Goal: Task Accomplishment & Management: Complete application form

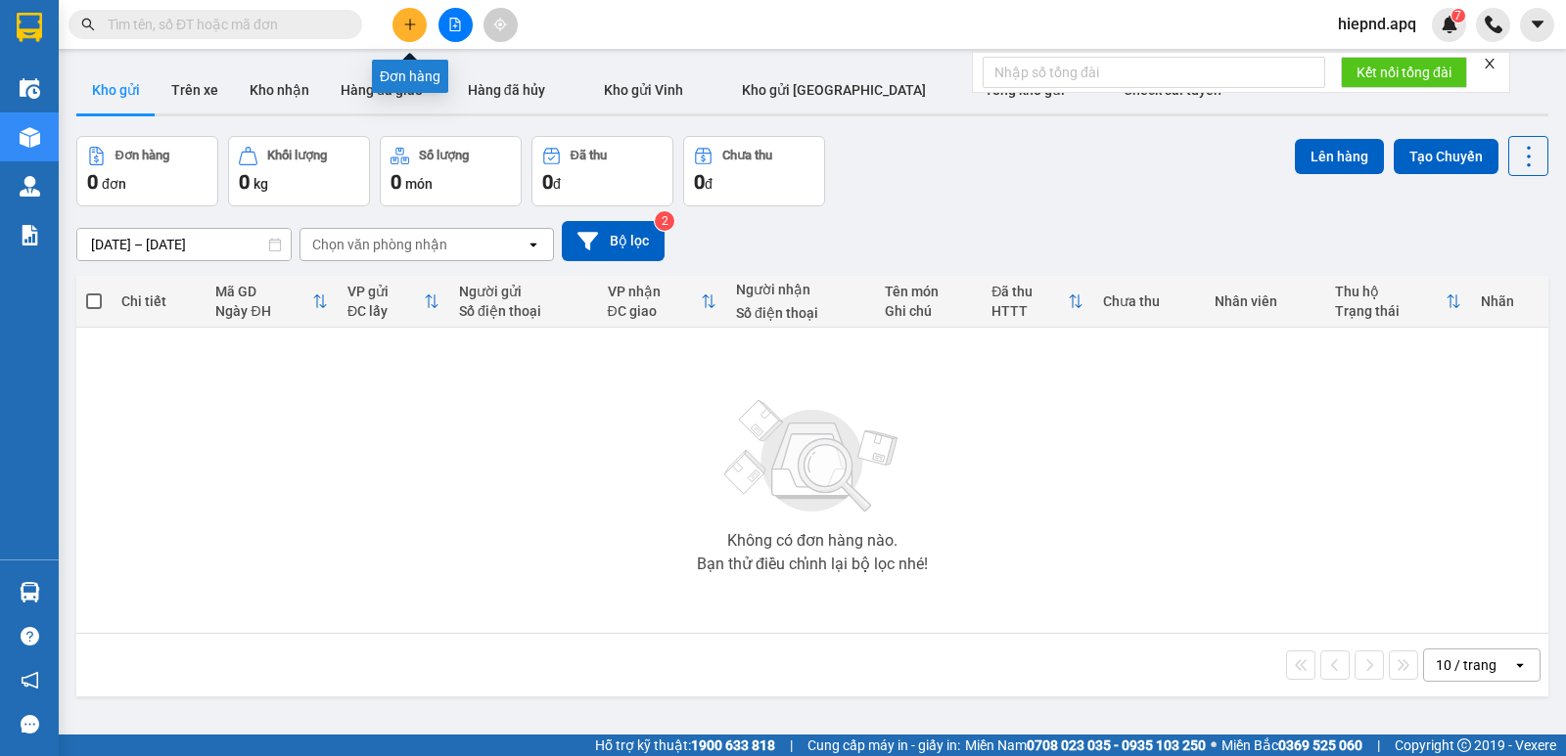
click at [417, 31] on button at bounding box center [409, 25] width 34 height 34
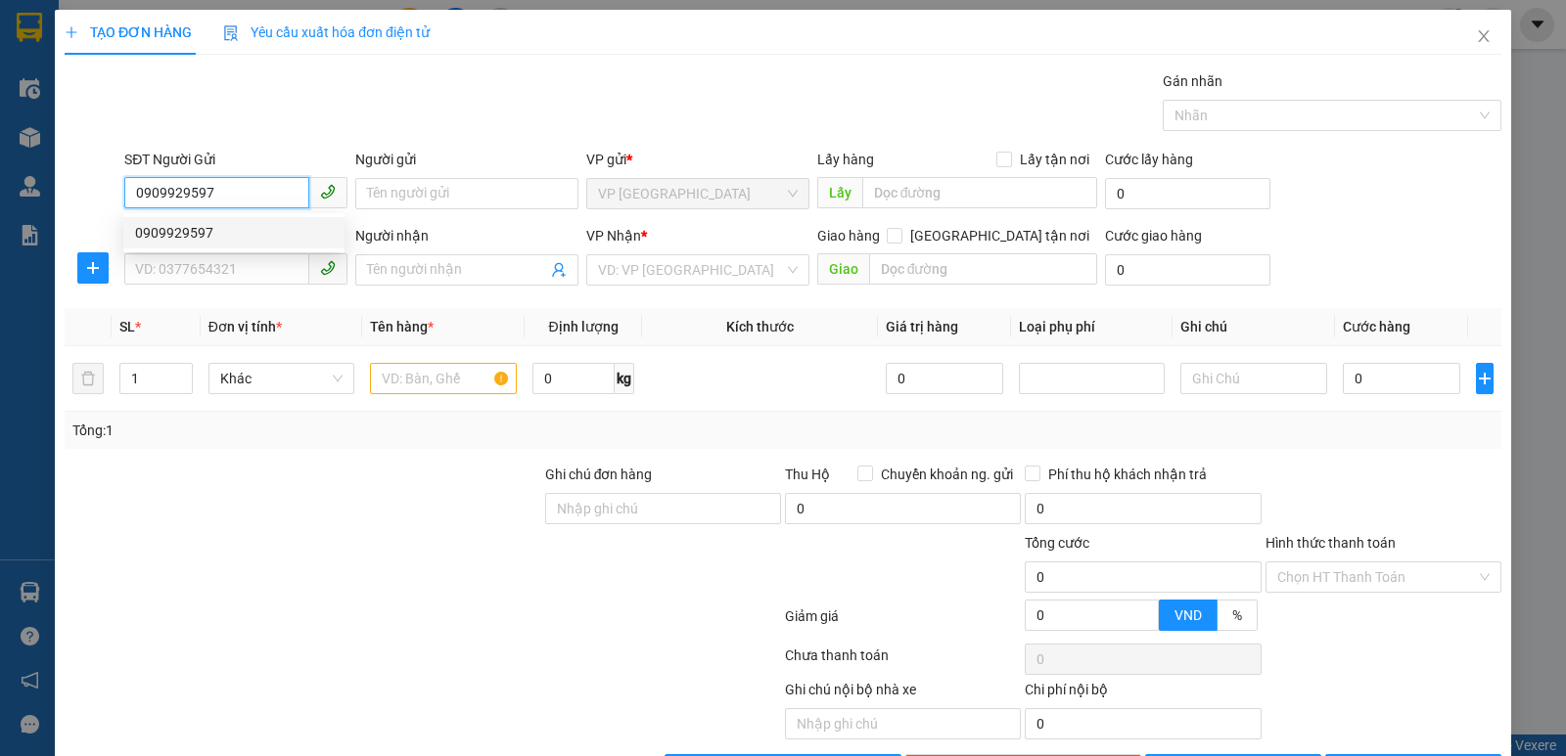
drag, startPoint x: 232, startPoint y: 241, endPoint x: 212, endPoint y: 249, distance: 21.1
click at [232, 241] on div "0909929597" at bounding box center [234, 233] width 198 height 22
type input "0909929597"
click at [214, 275] on input "SĐT Người Nhận" at bounding box center [216, 268] width 185 height 31
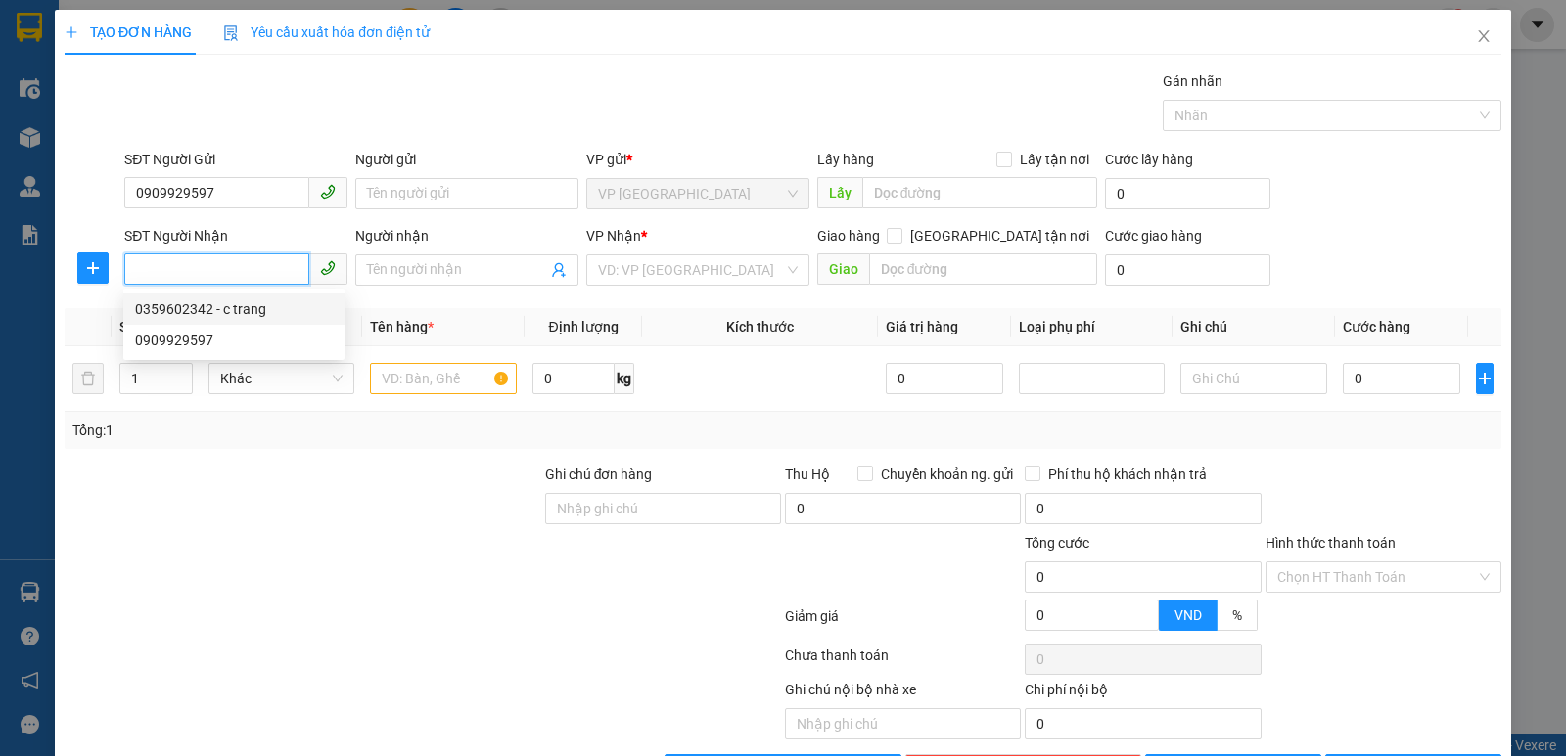
click at [216, 315] on div "0359602342 - c trang" at bounding box center [234, 309] width 198 height 22
type input "0359602342"
type input "c trang"
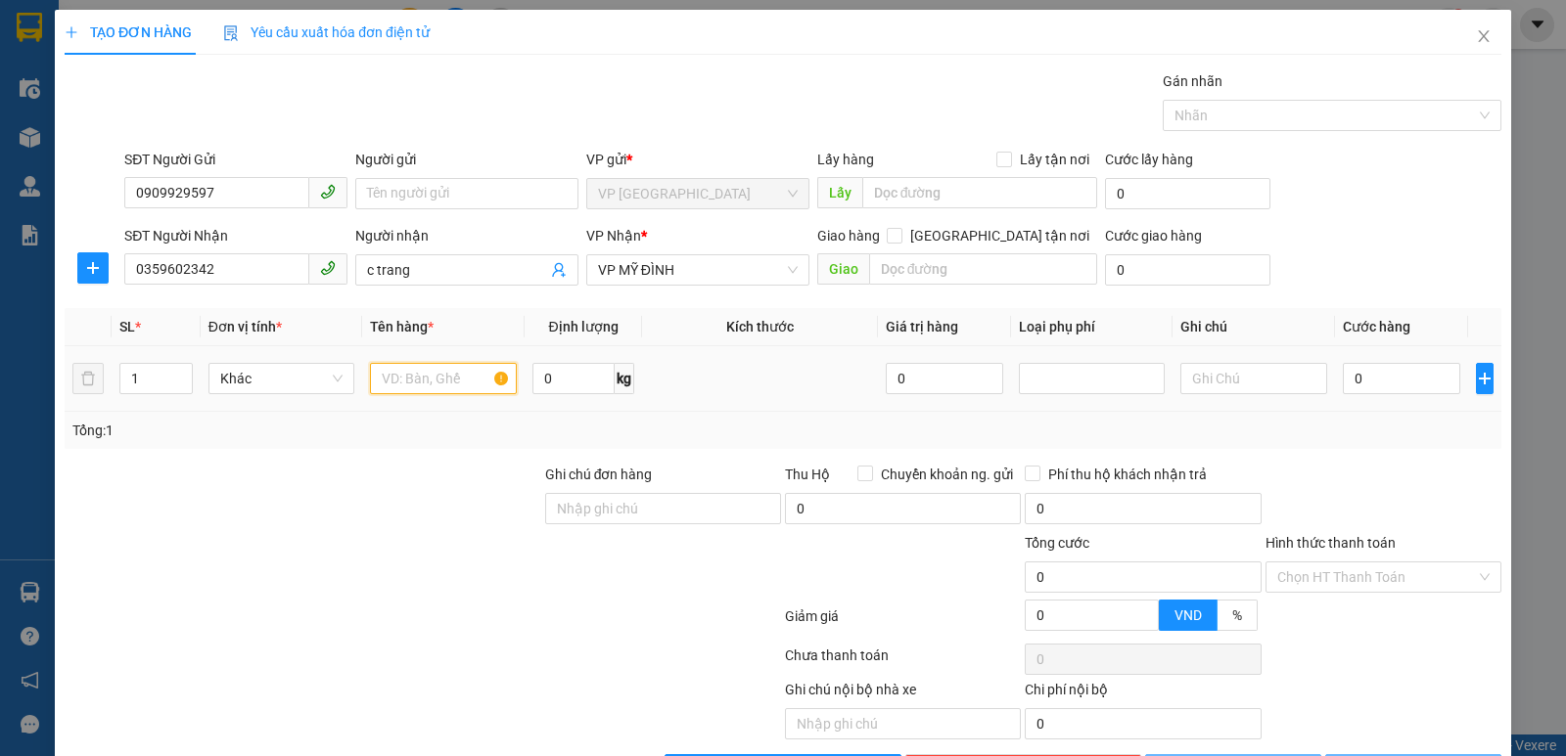
click at [424, 387] on input "text" at bounding box center [443, 378] width 147 height 31
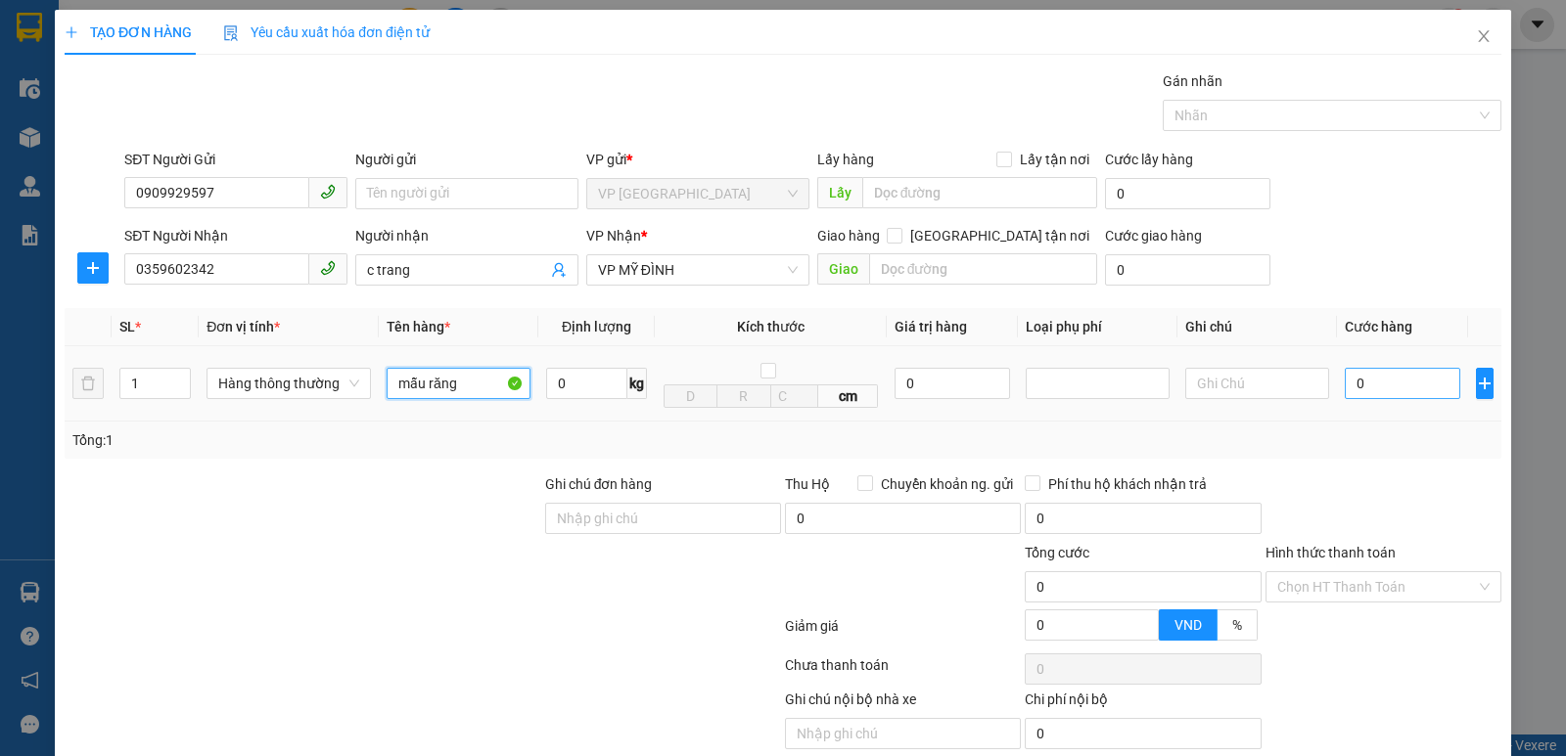
type input "mẫu răng"
click at [1351, 387] on input "0" at bounding box center [1402, 383] width 115 height 31
type input "3"
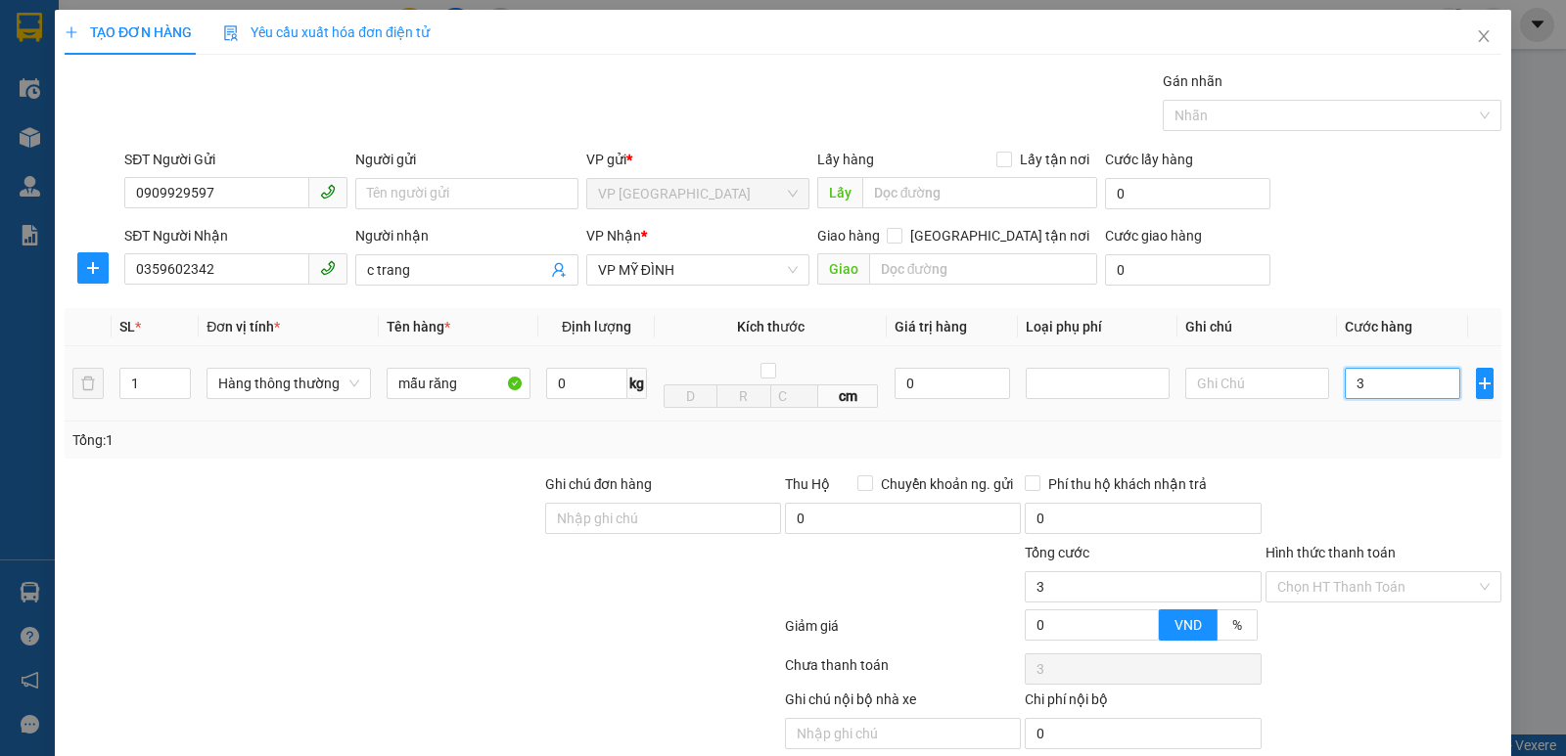
type input "30"
type input "300"
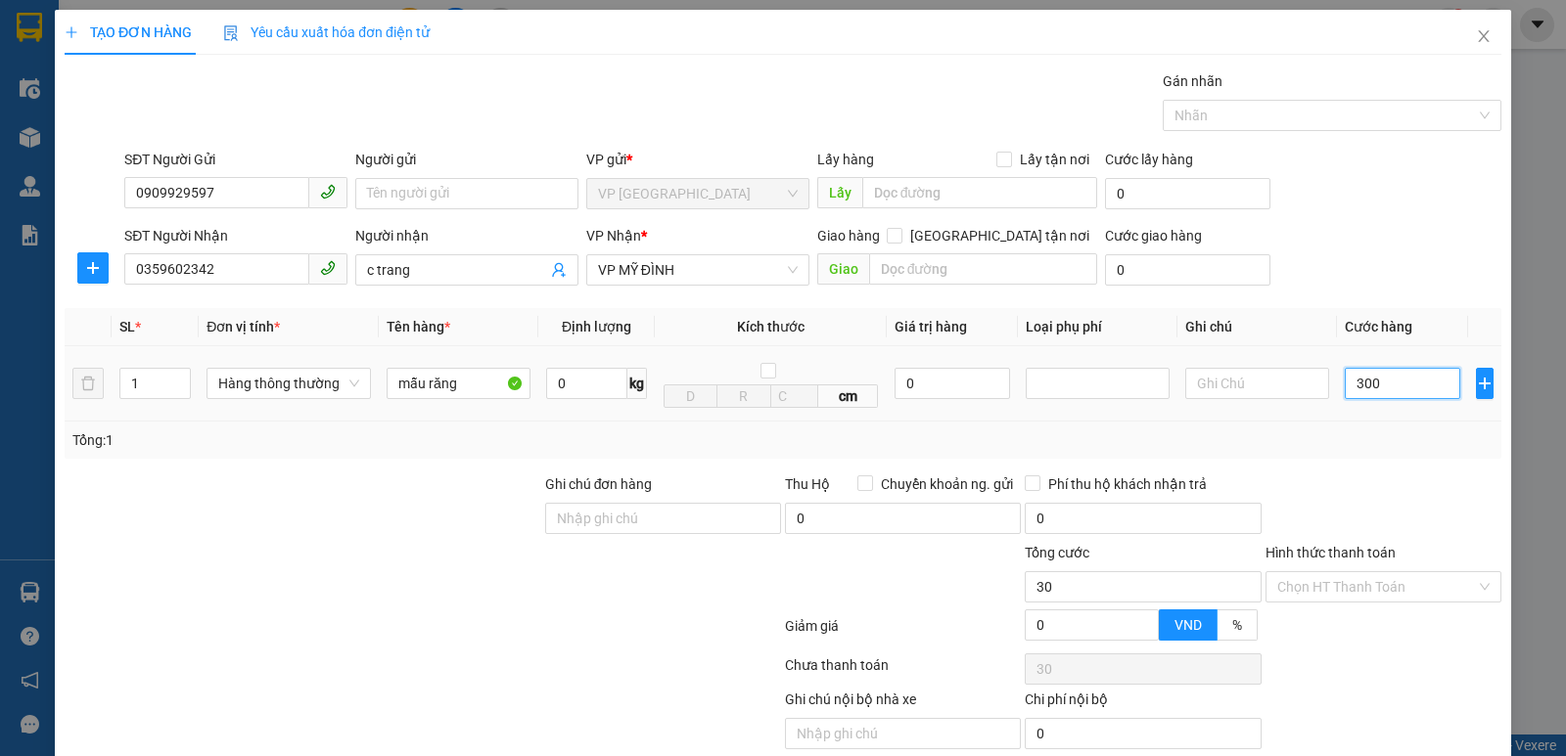
type input "300"
type input "3.000"
type input "30.000"
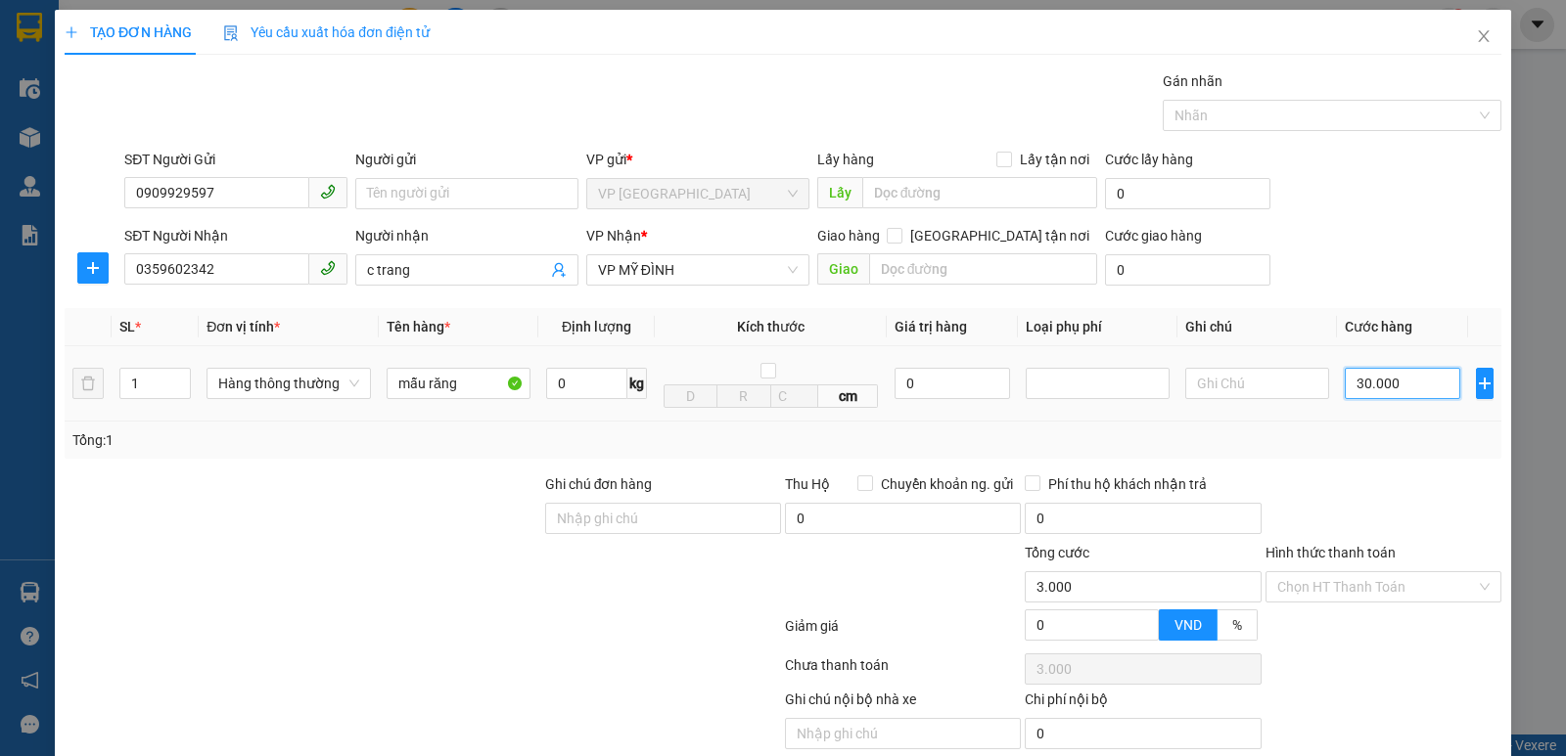
type input "30.000"
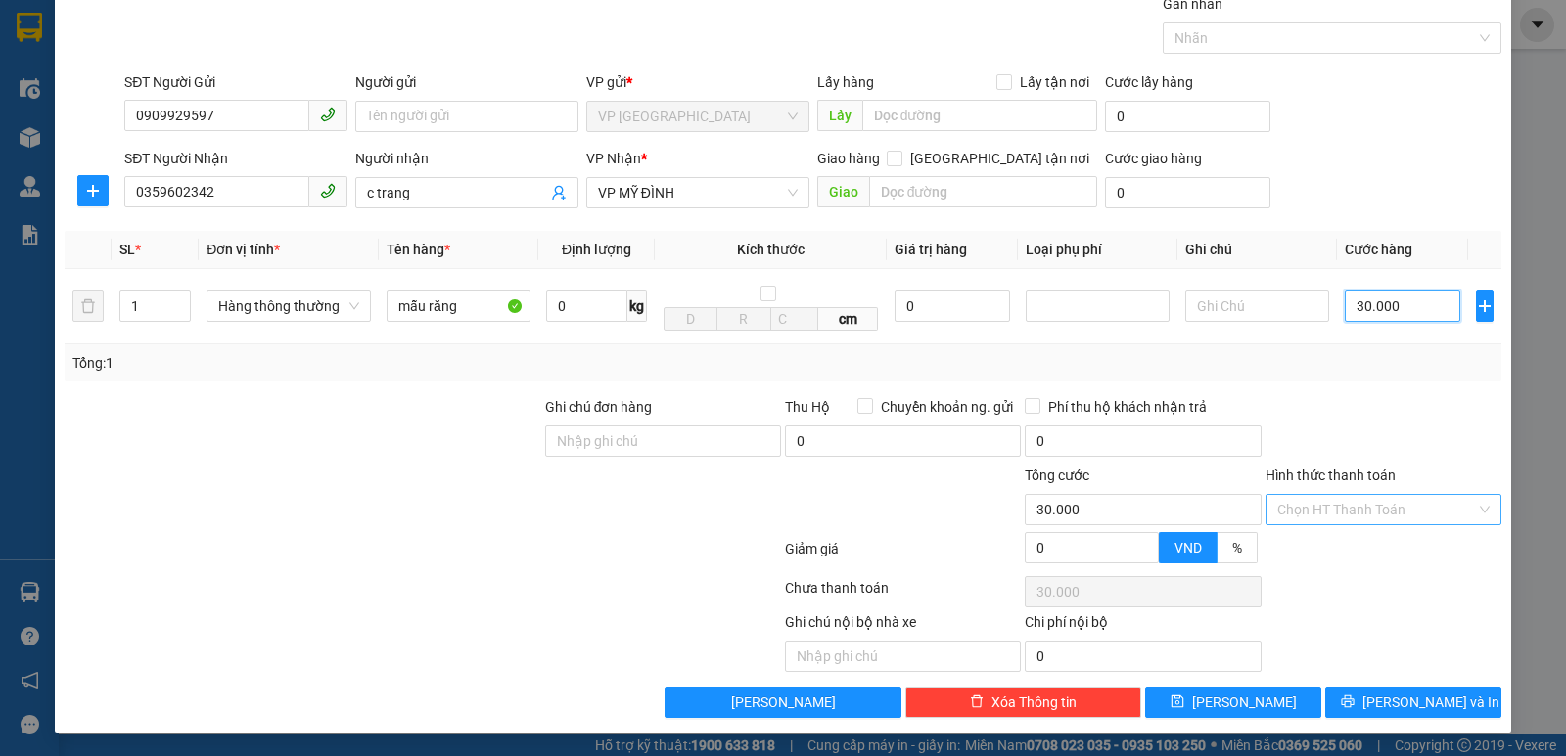
type input "30.000"
click at [1349, 509] on input "Hình thức thanh toán" at bounding box center [1376, 509] width 199 height 29
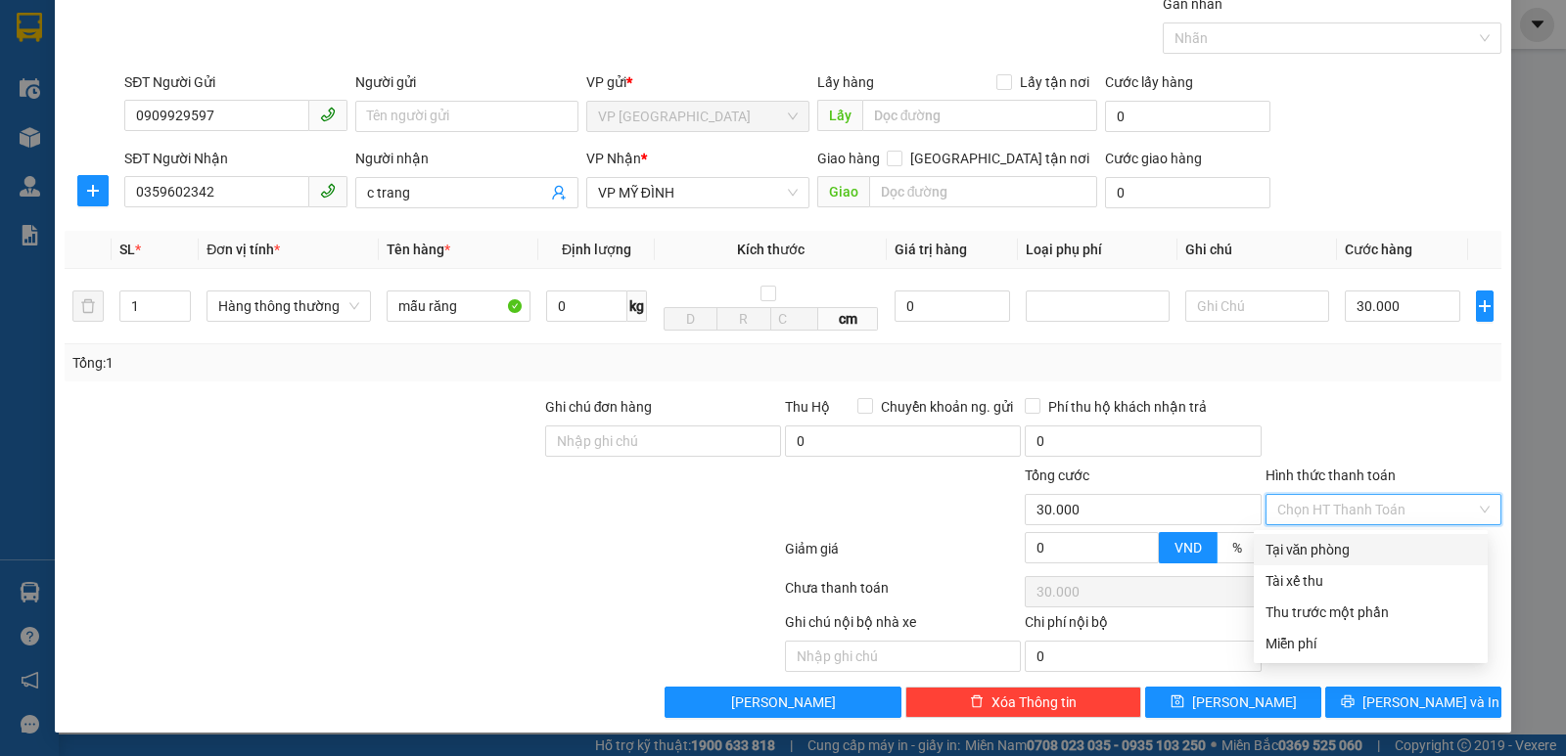
click at [1345, 539] on div "Tại văn phòng" at bounding box center [1370, 550] width 210 height 22
type input "0"
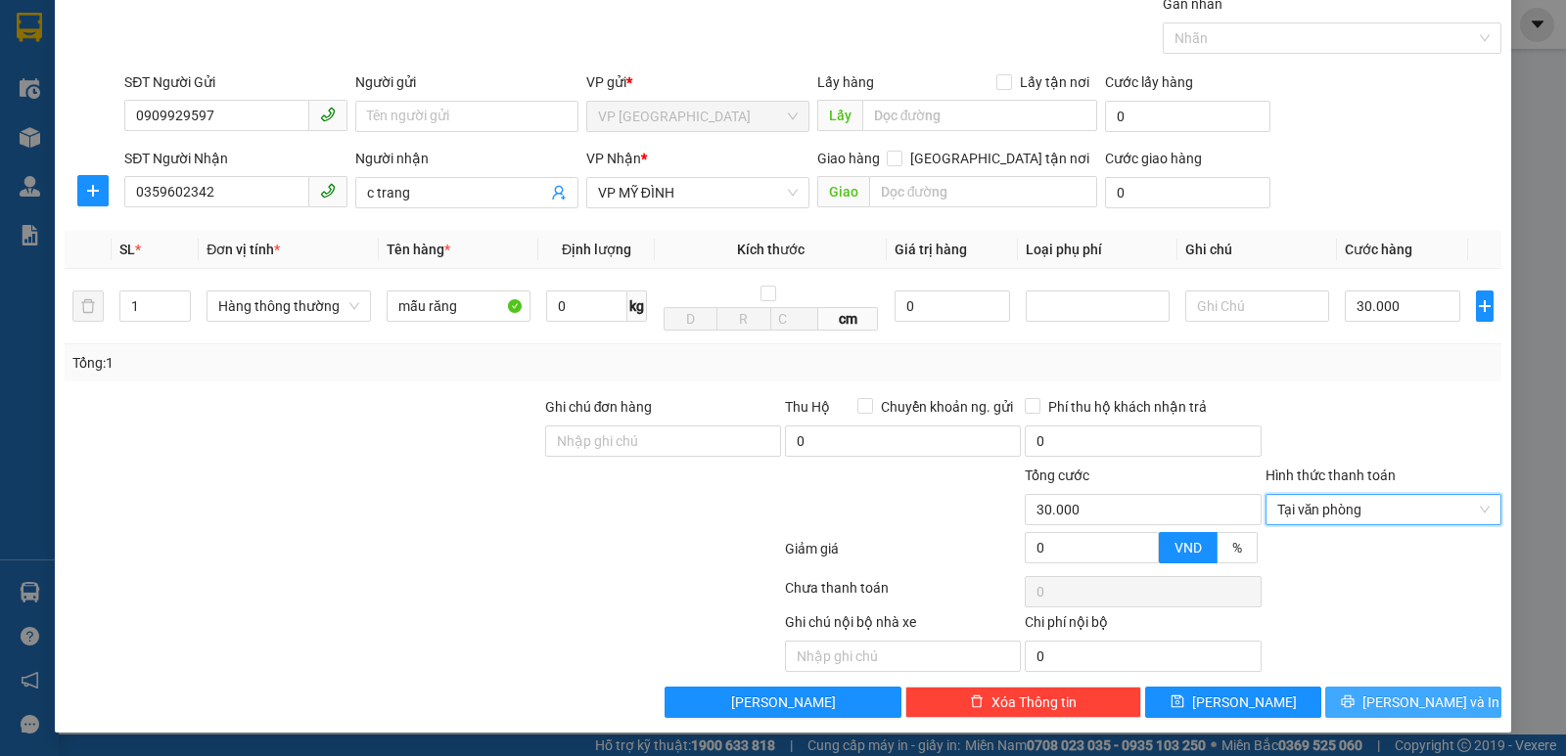
click at [1378, 707] on button "[PERSON_NAME] và In" at bounding box center [1413, 702] width 176 height 31
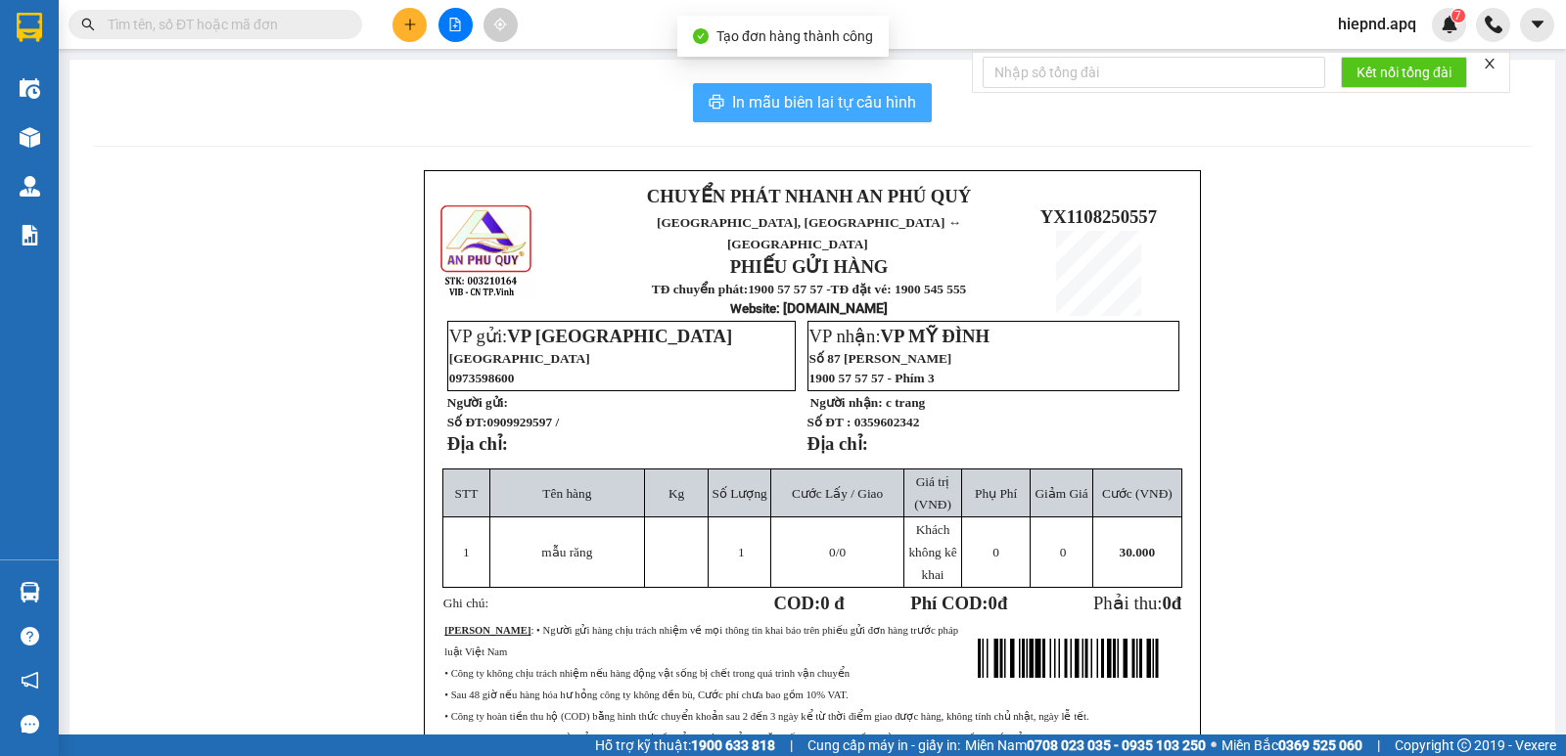
click at [768, 90] on span "In mẫu biên lai tự cấu hình" at bounding box center [824, 102] width 184 height 24
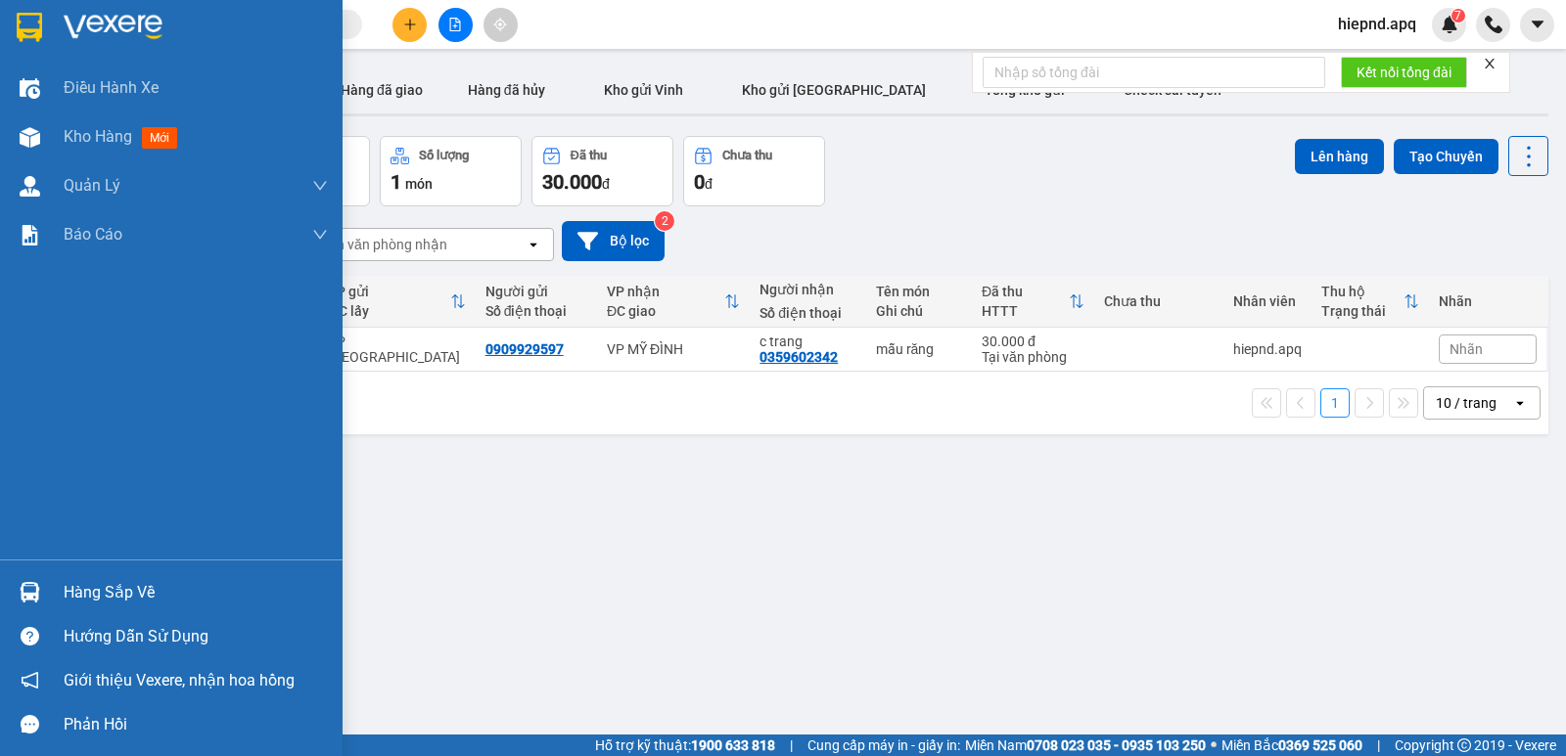
click at [127, 586] on div "Hàng sắp về" at bounding box center [196, 592] width 264 height 29
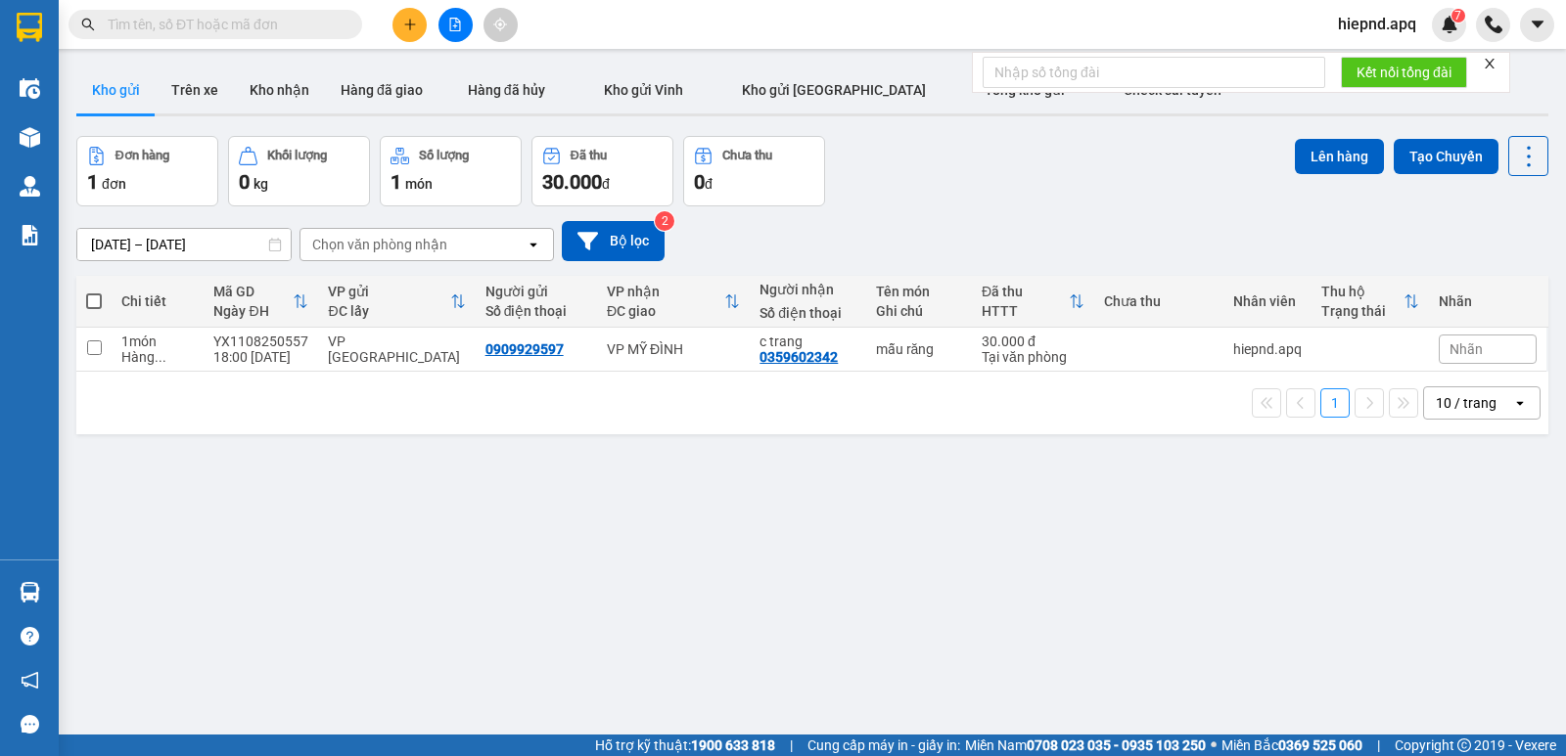
click at [980, 625] on section "Kết quả tìm kiếm ( 0 ) Bộ lọc No Data hiepnd.apq 7 Điều hành xe Kho hàng mới Qu…" at bounding box center [783, 378] width 1566 height 756
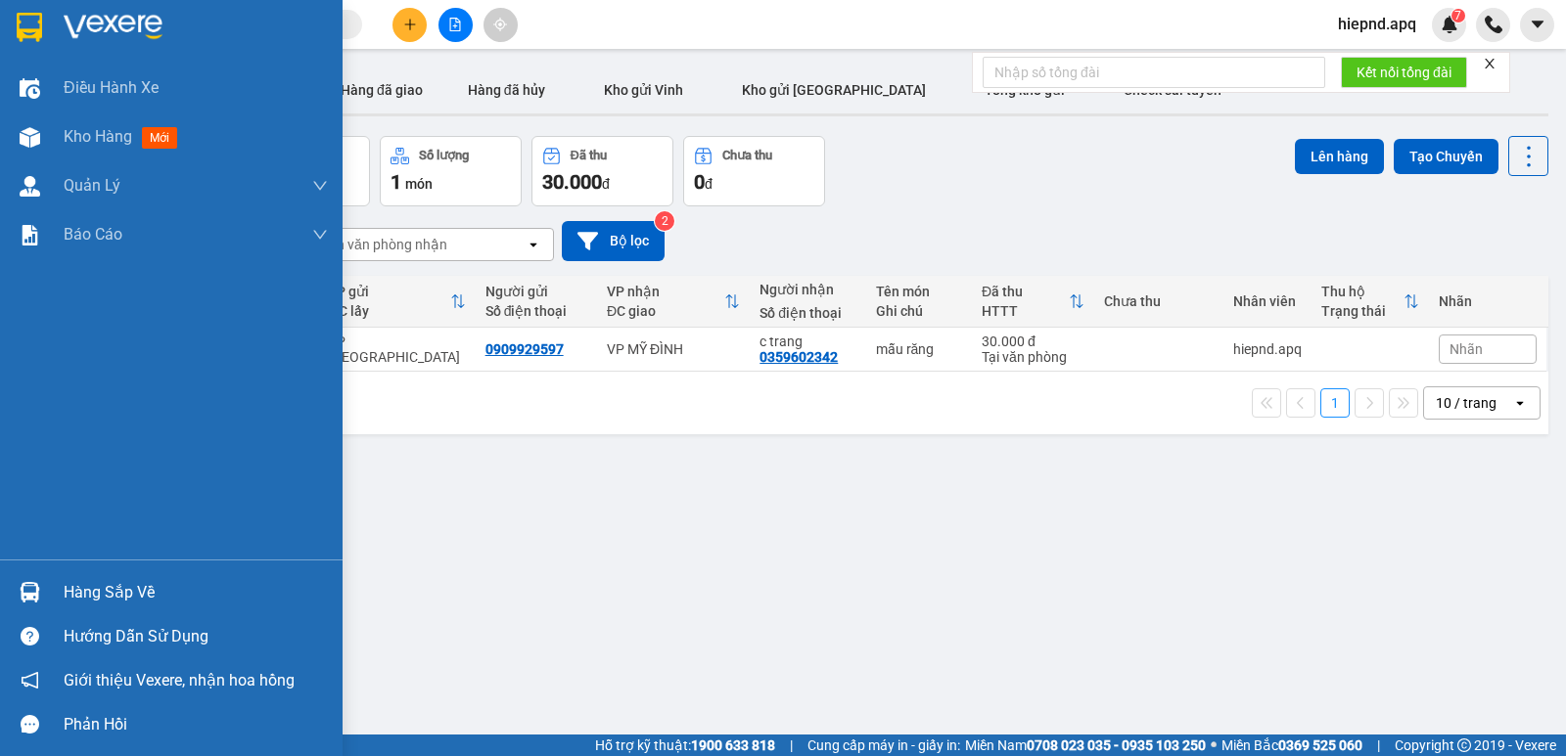
click at [103, 587] on div "Hàng sắp về" at bounding box center [196, 592] width 264 height 29
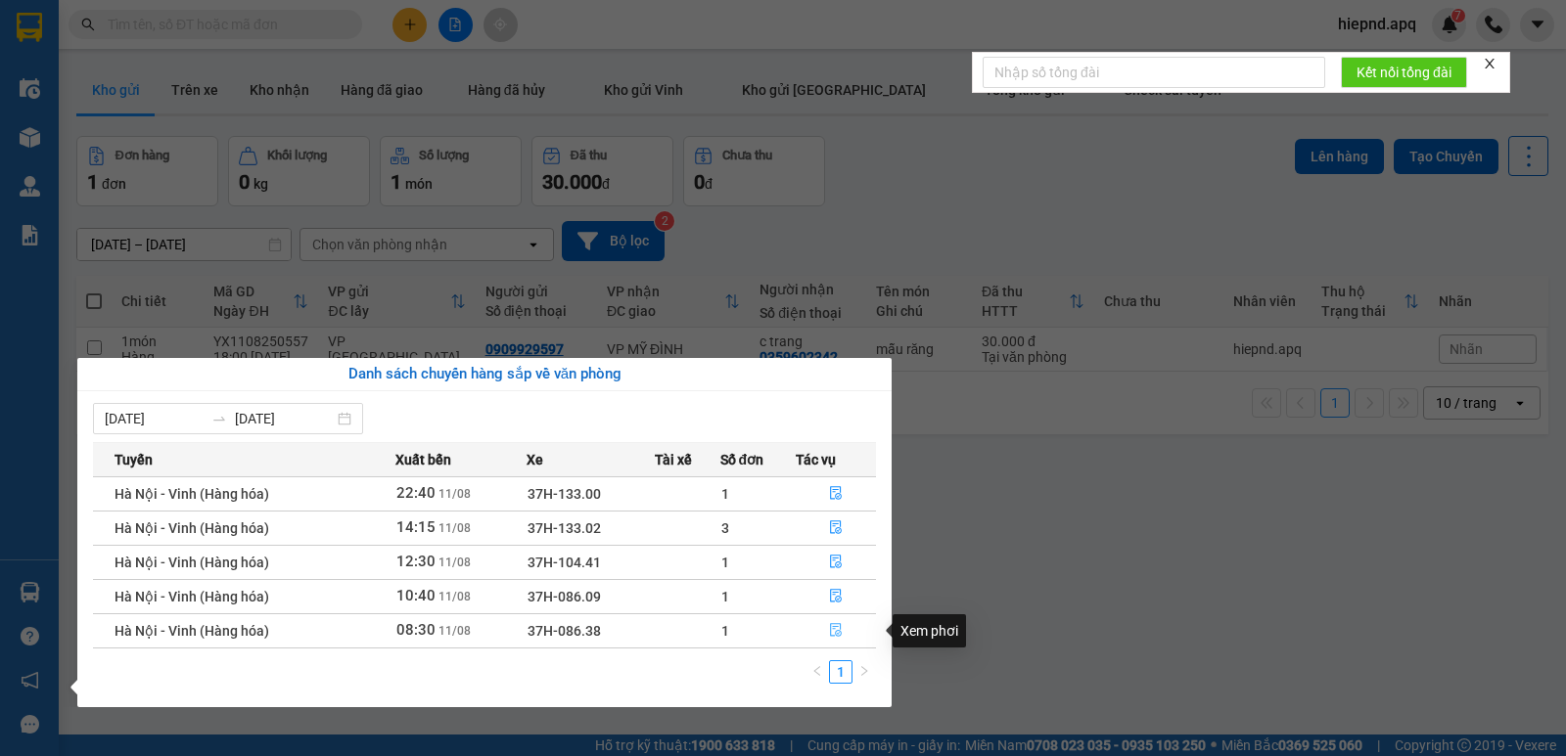
click at [834, 632] on icon "file-done" at bounding box center [836, 630] width 14 height 14
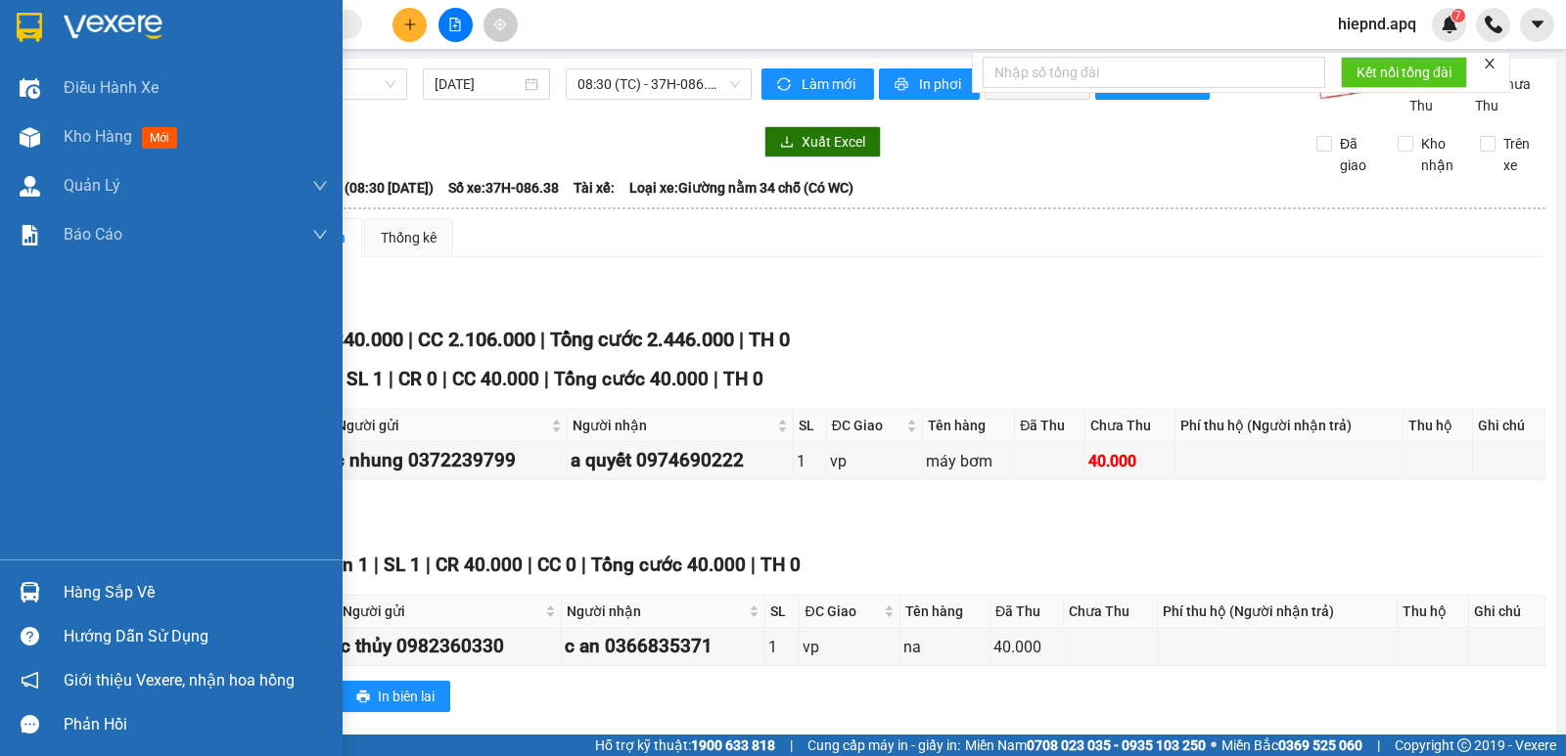
click at [84, 590] on div "Hàng sắp về" at bounding box center [196, 592] width 264 height 29
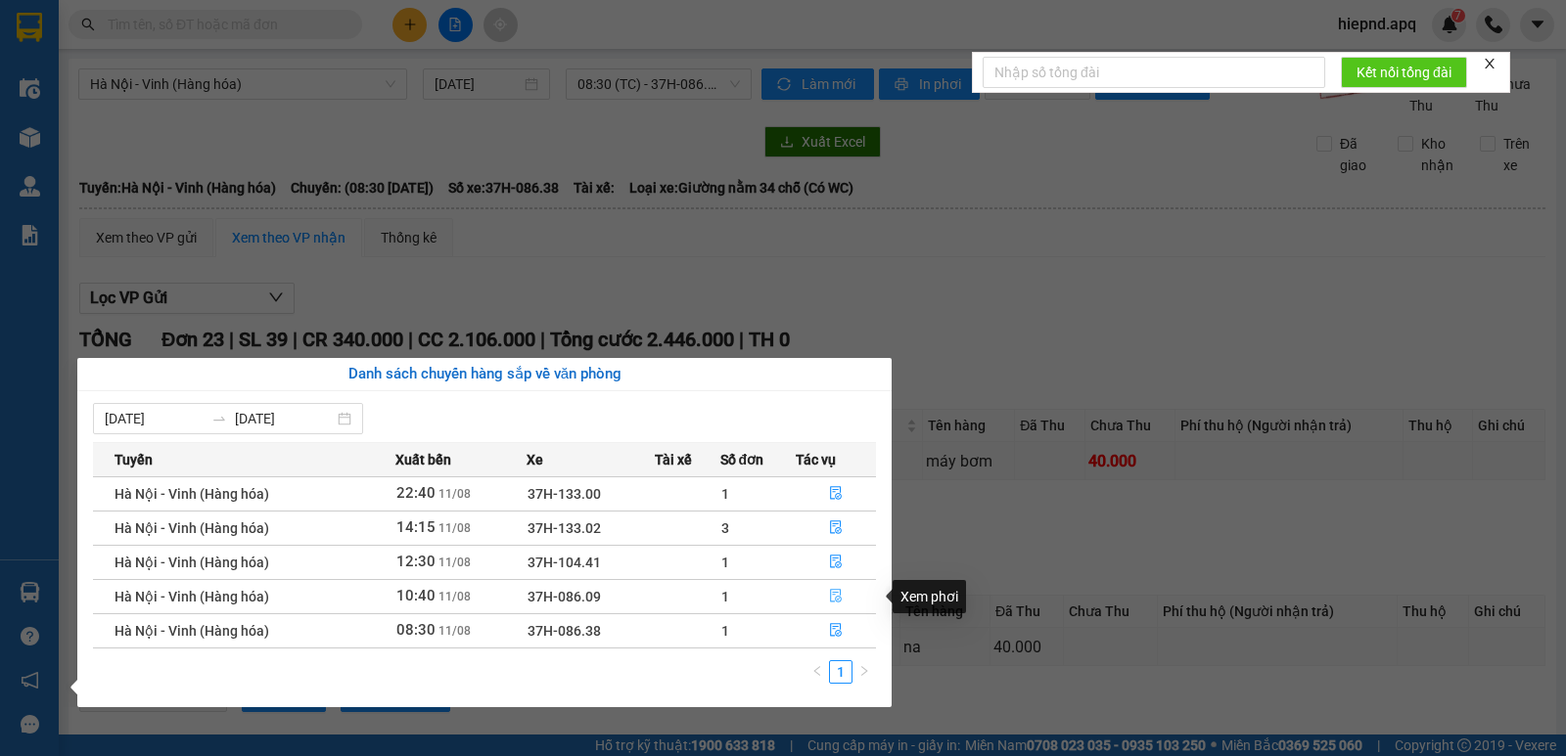
click at [837, 593] on icon "file-done" at bounding box center [836, 597] width 12 height 14
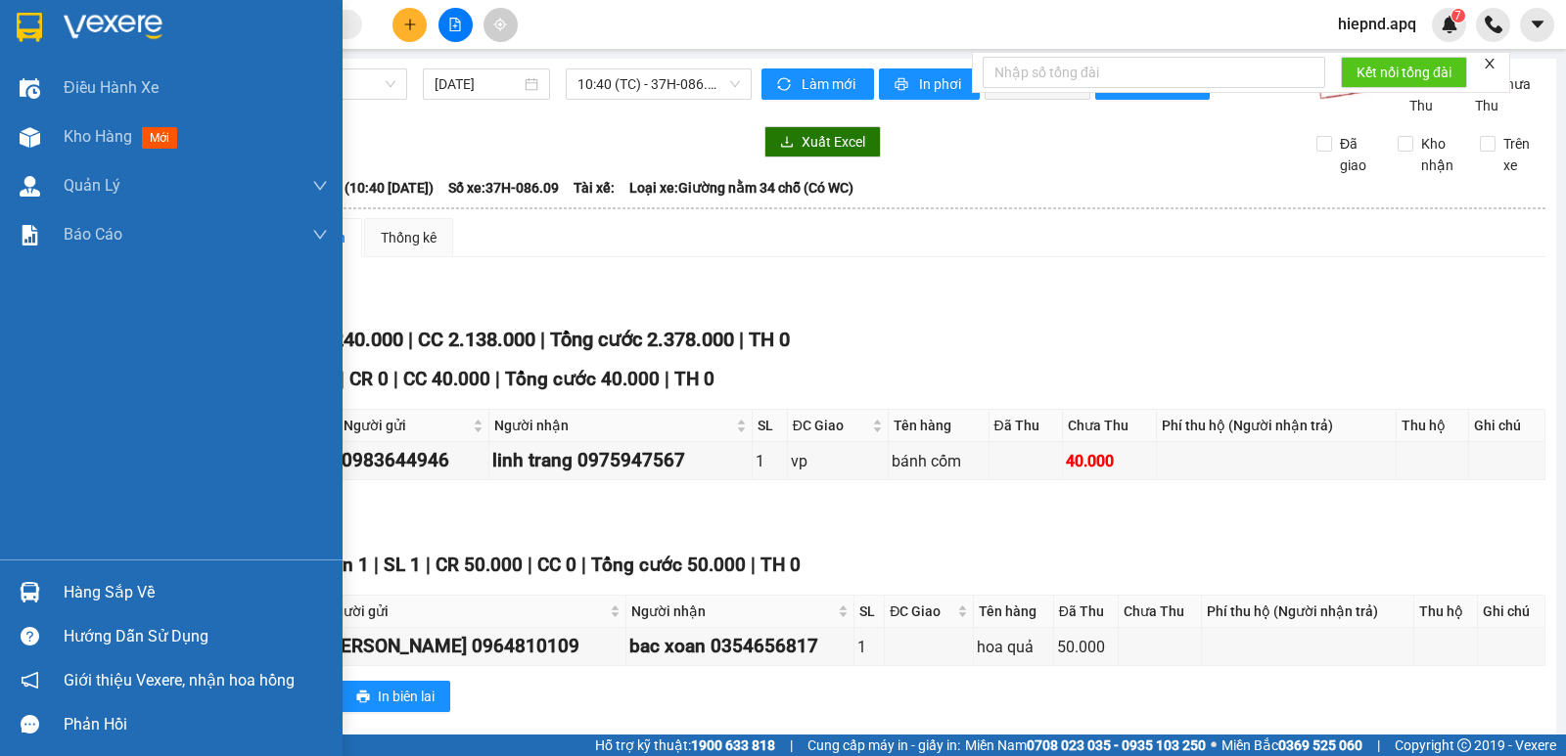
click at [74, 590] on div "Hàng sắp về" at bounding box center [196, 592] width 264 height 29
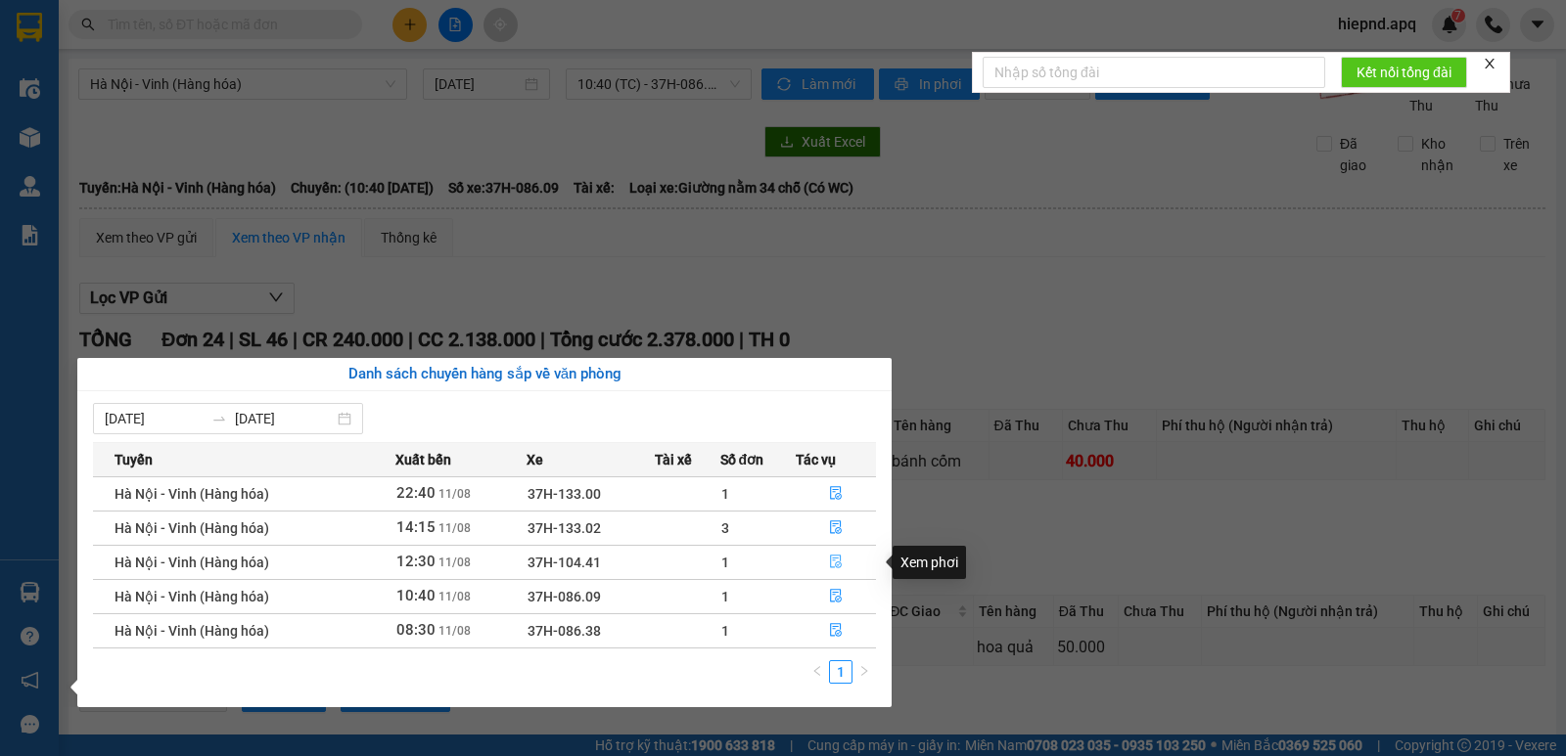
click at [835, 556] on icon "file-done" at bounding box center [836, 563] width 12 height 14
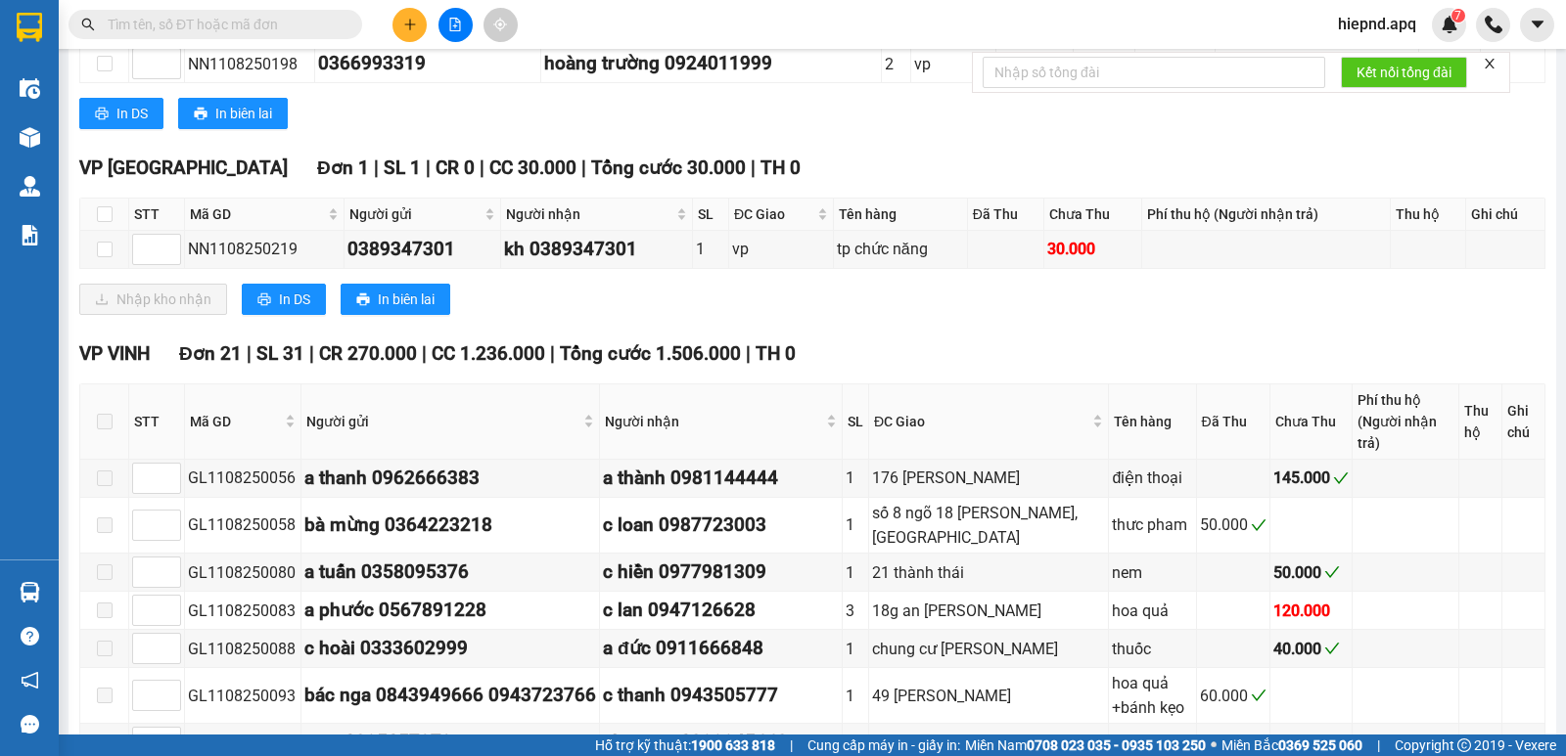
scroll to position [783, 0]
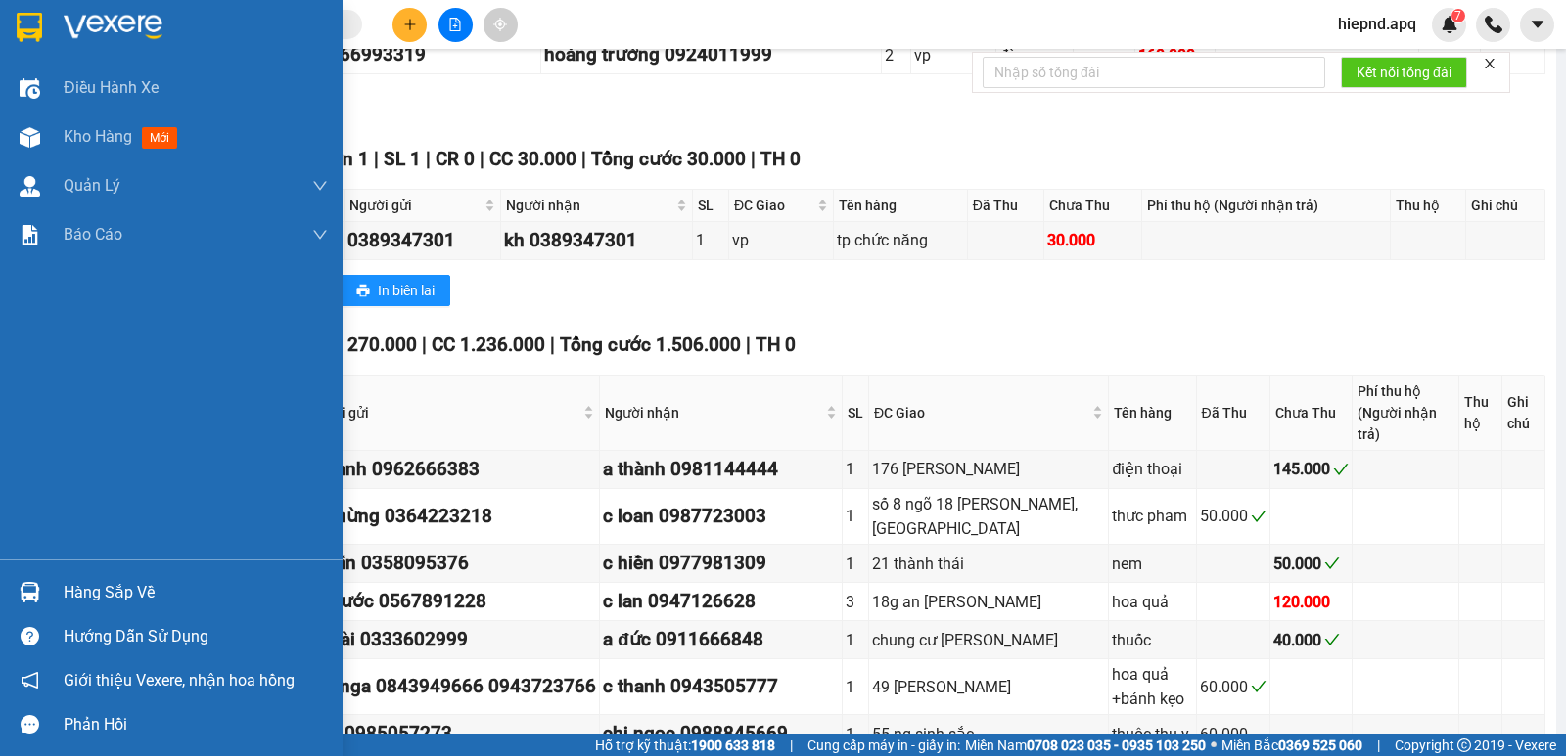
click at [110, 592] on div "Hàng sắp về" at bounding box center [196, 592] width 264 height 29
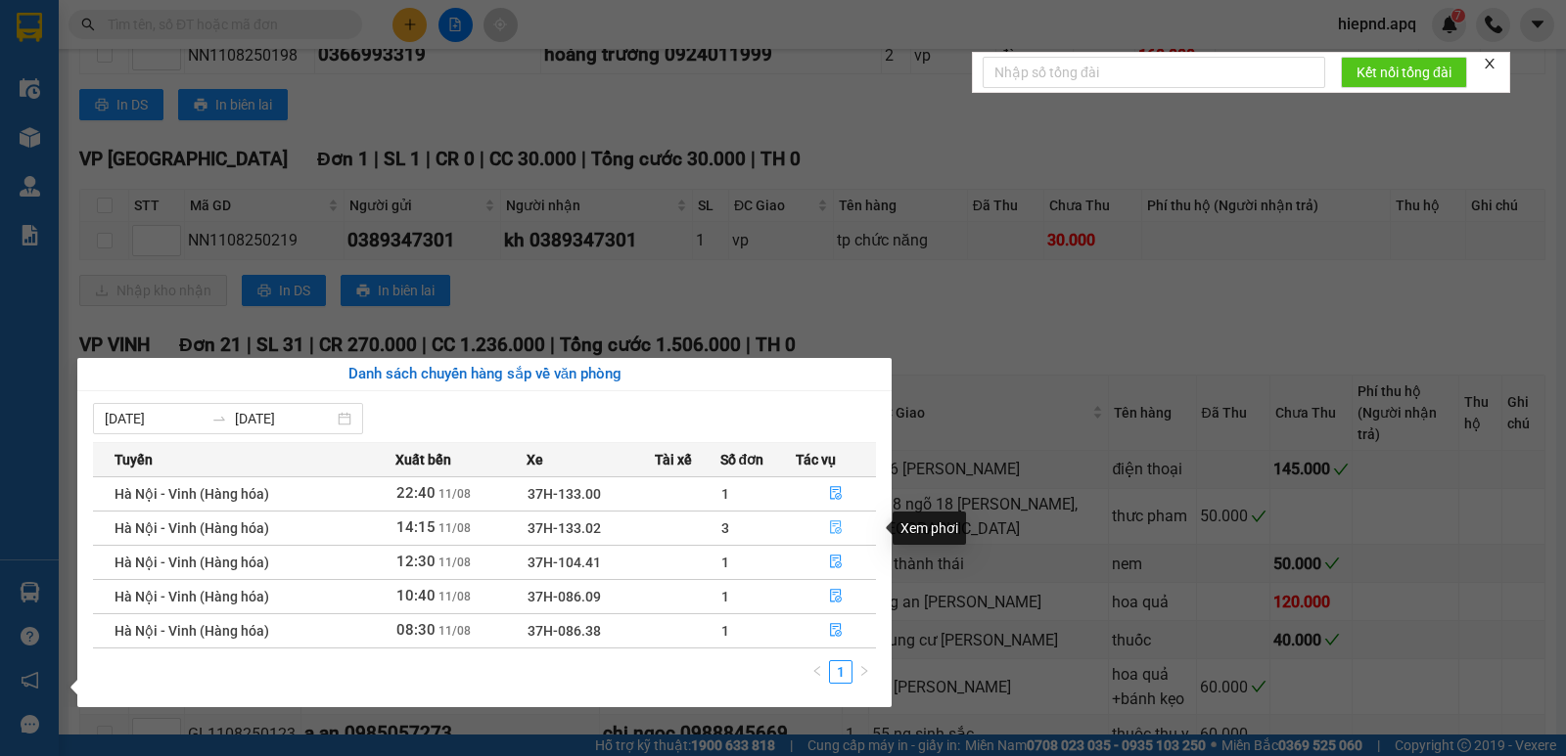
click at [829, 523] on icon "file-done" at bounding box center [836, 528] width 14 height 14
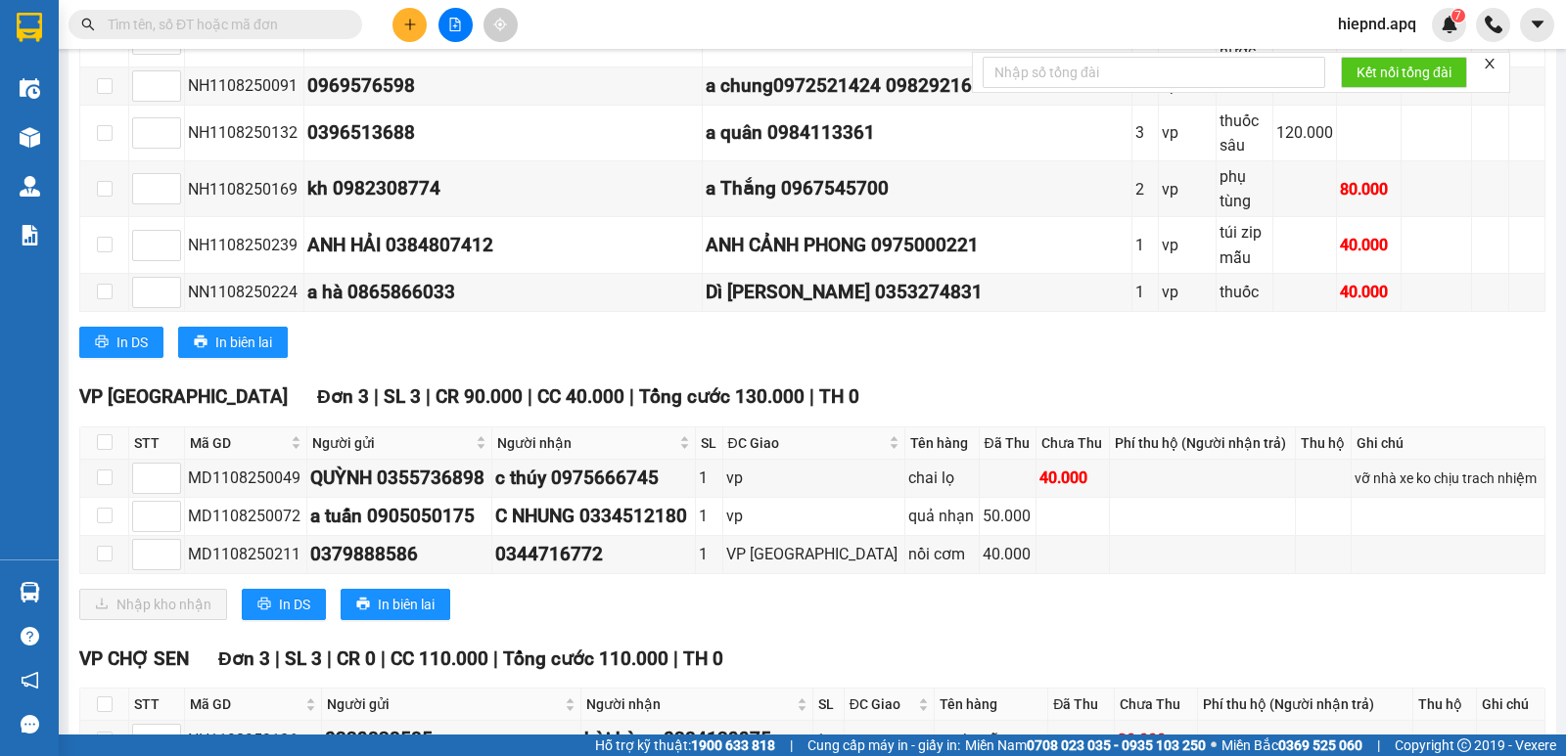
scroll to position [988, 0]
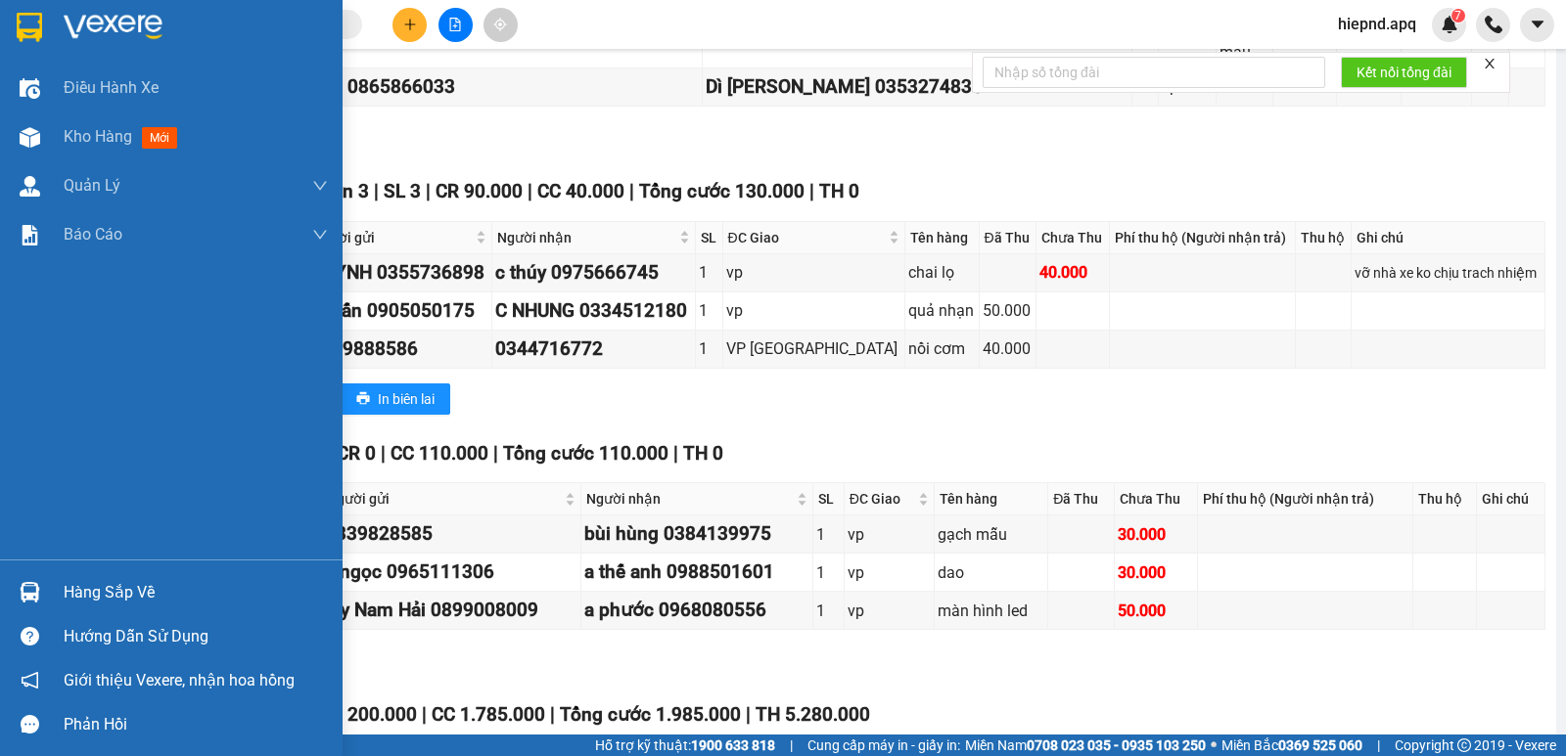
click at [139, 606] on div "Hàng sắp về" at bounding box center [196, 592] width 264 height 29
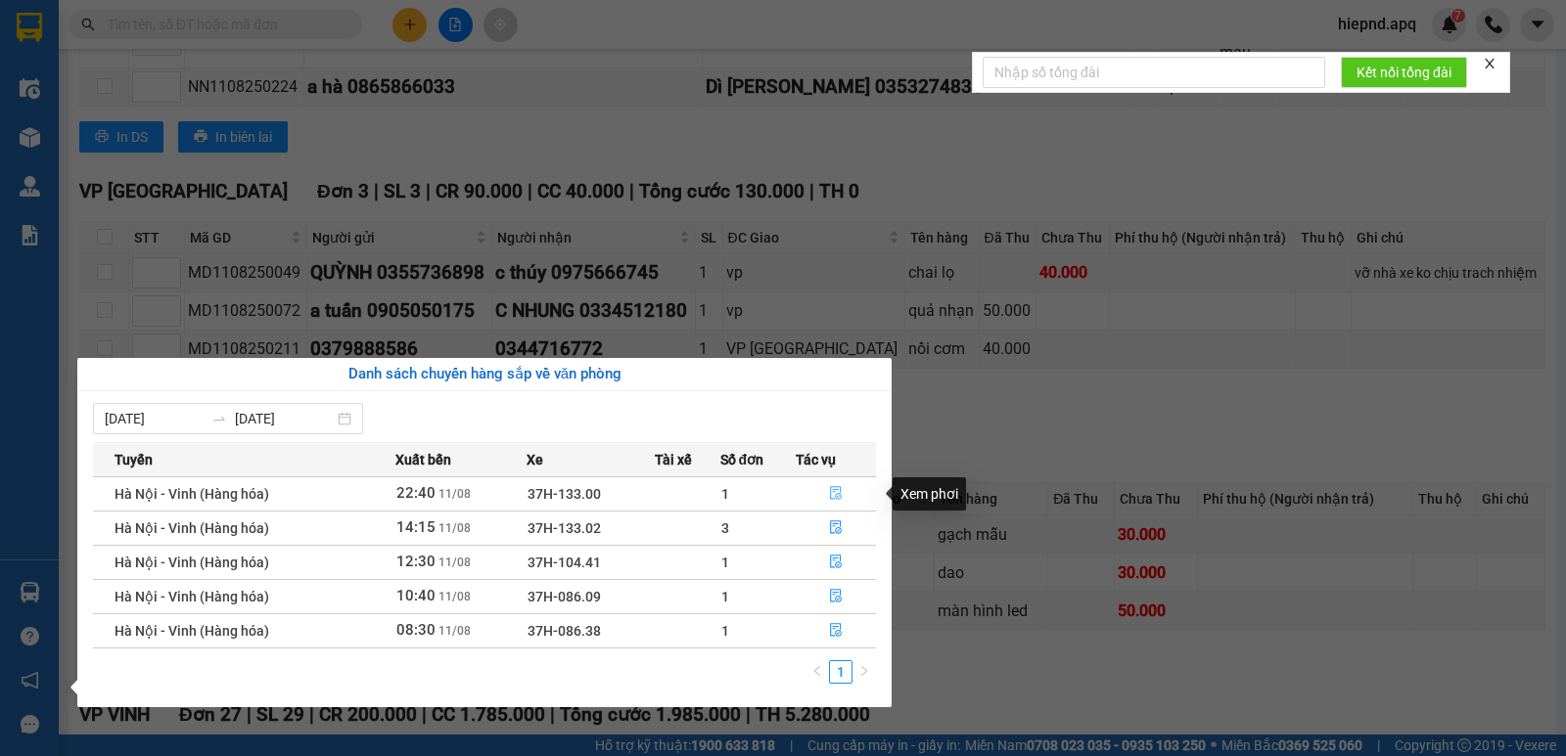
click at [833, 491] on icon "file-done" at bounding box center [836, 493] width 14 height 14
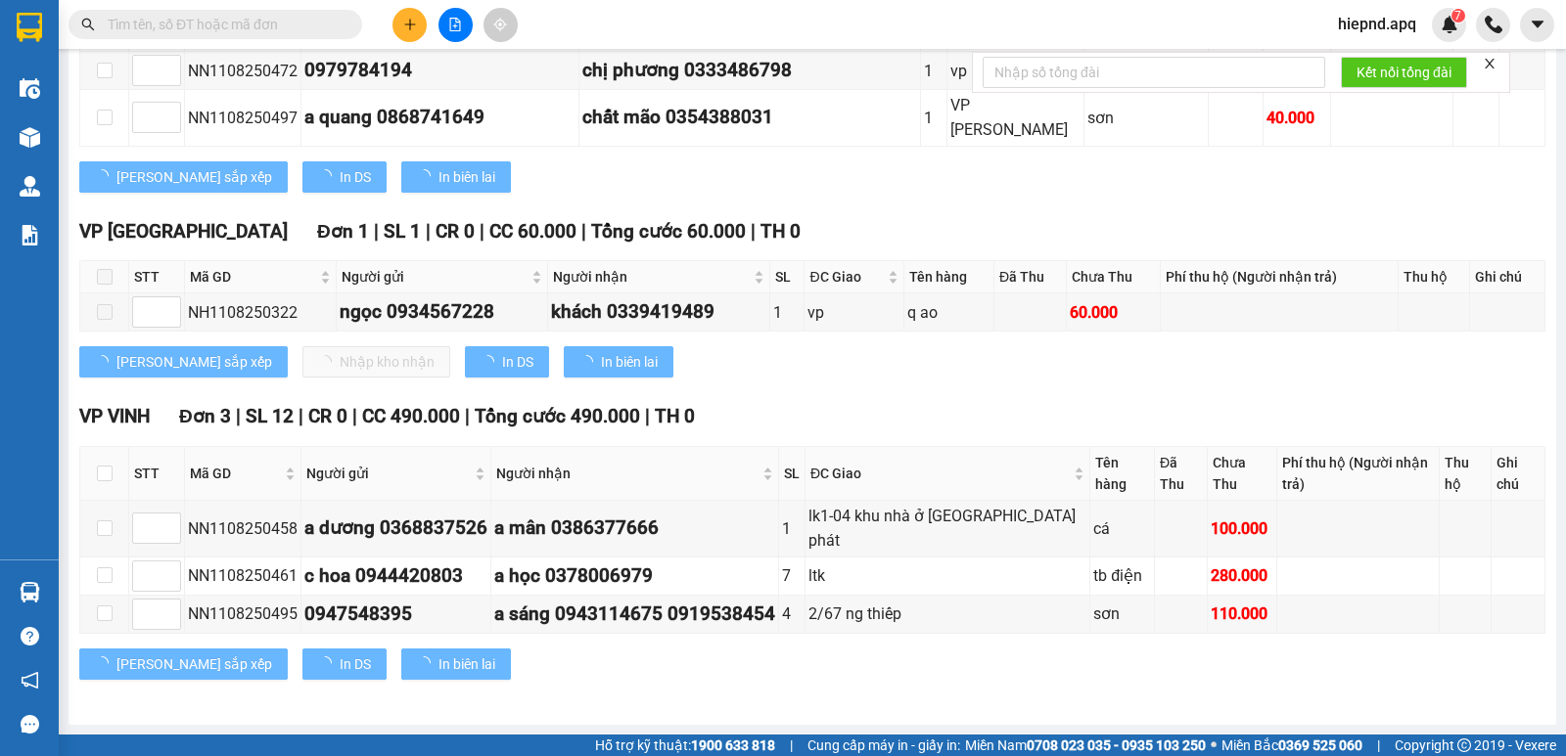
scroll to position [868, 0]
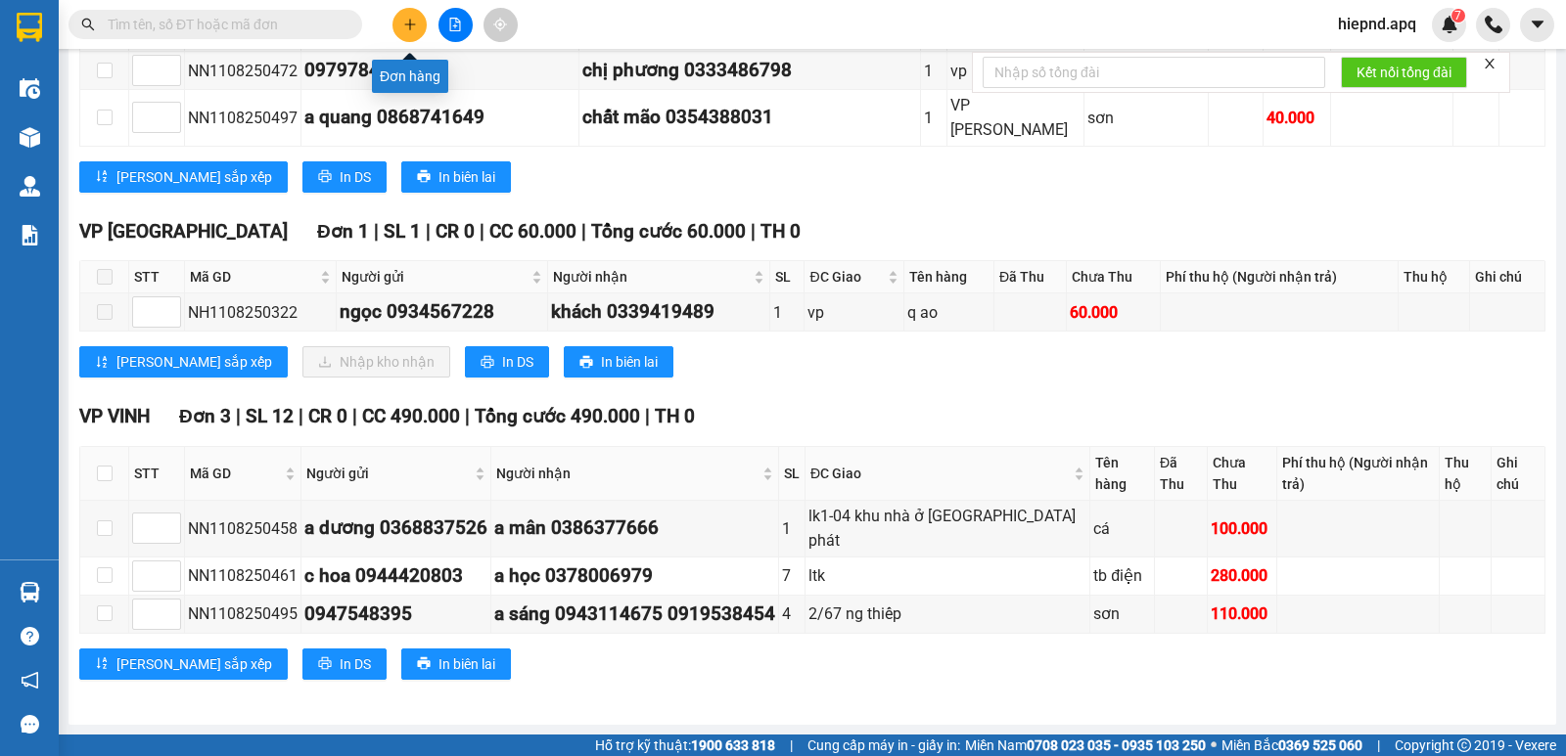
click at [410, 17] on button at bounding box center [409, 25] width 34 height 34
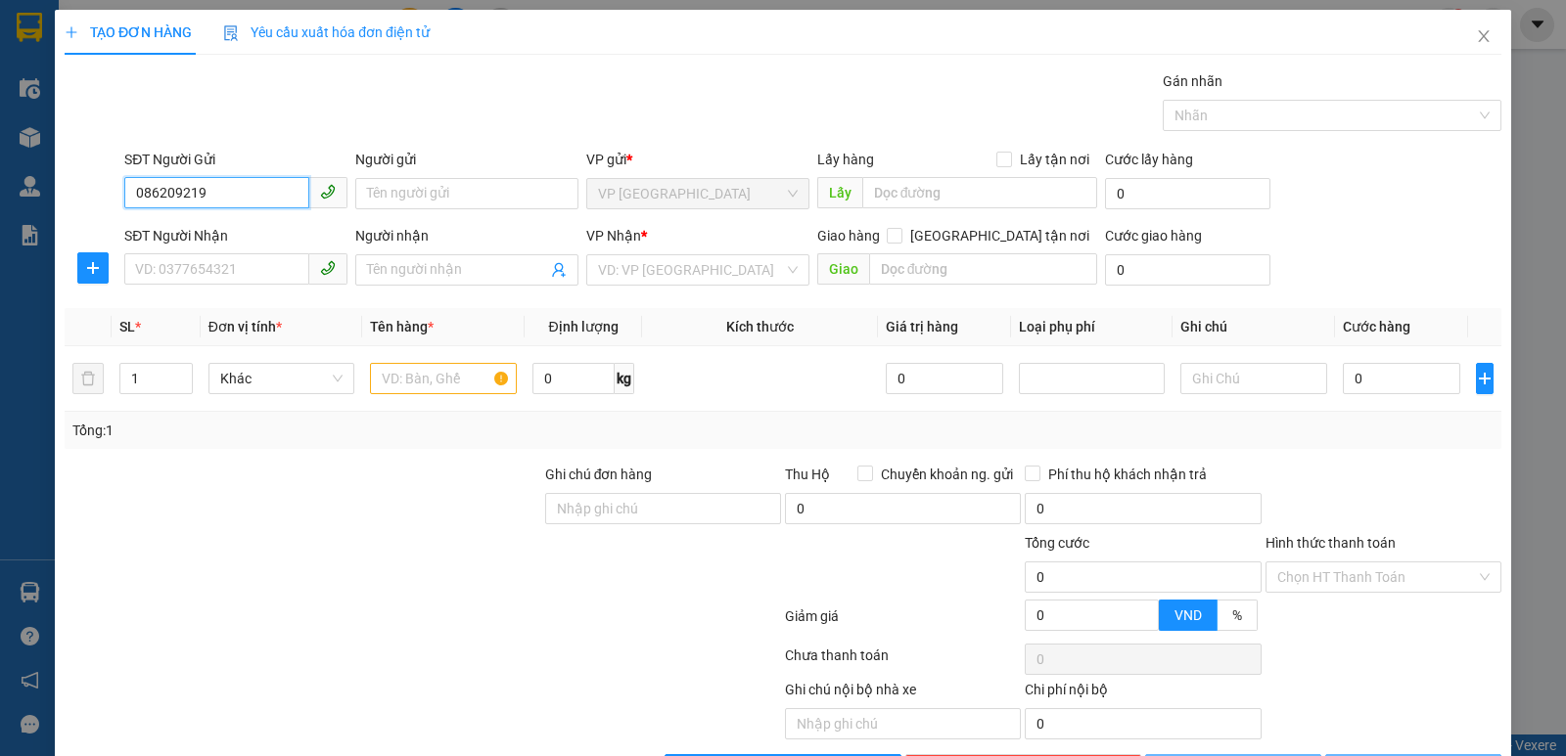
type input "0862092197"
drag, startPoint x: 187, startPoint y: 227, endPoint x: 205, endPoint y: 240, distance: 21.7
click at [189, 228] on div "0862092197 - chị mến" at bounding box center [234, 233] width 198 height 22
type input "chị mến"
checkbox input "true"
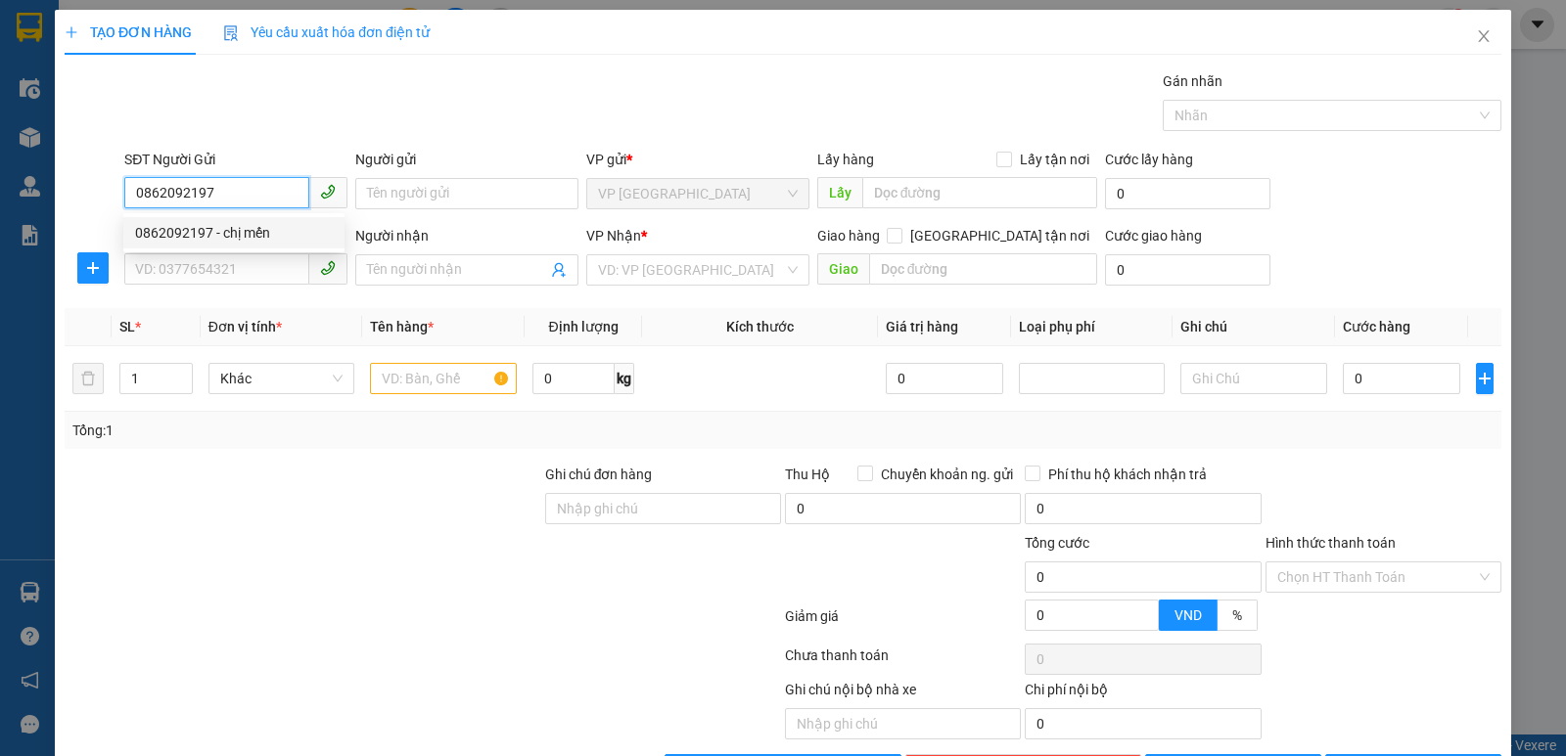
type input "nhờ hn xac"
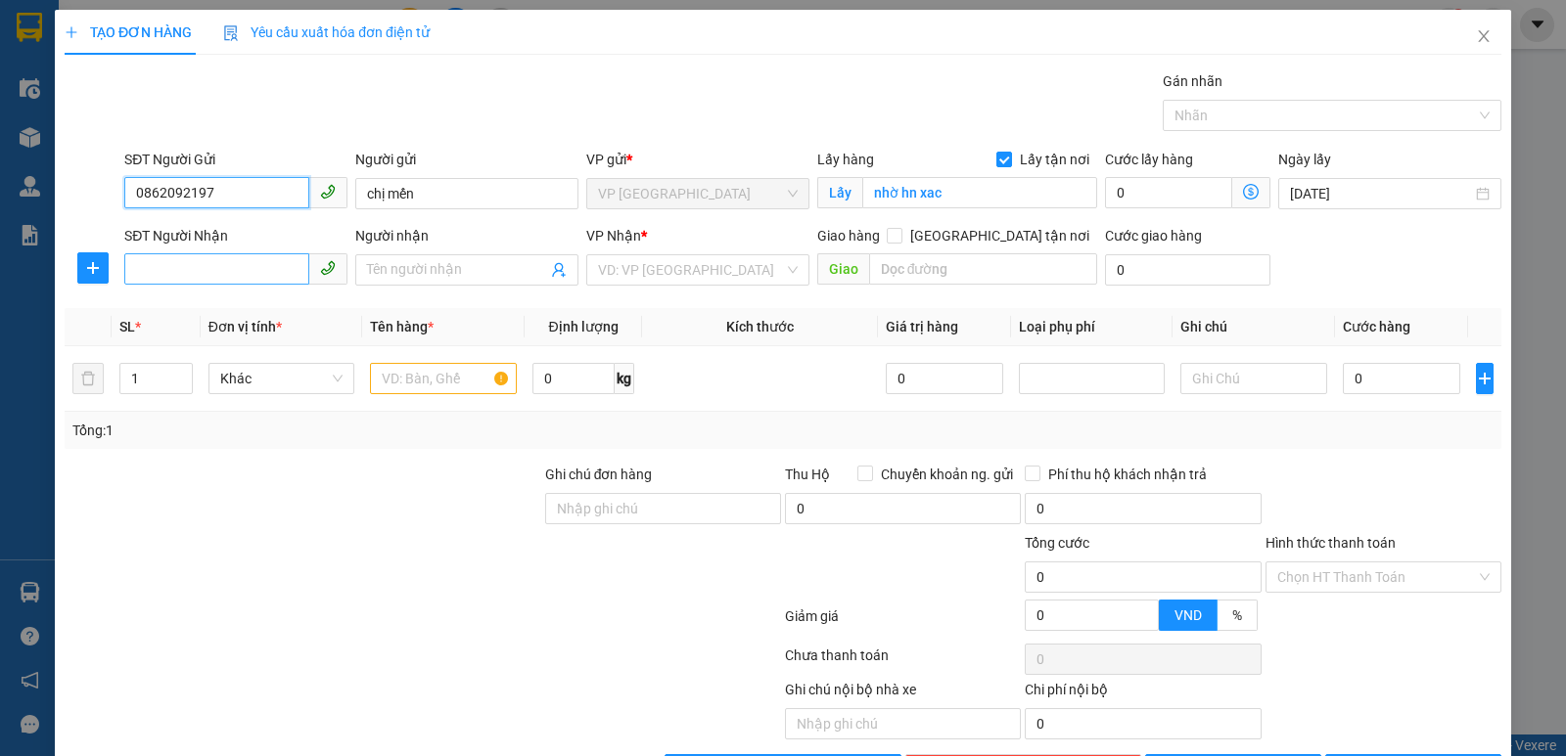
type input "0862092197"
click at [217, 272] on input "SĐT Người Nhận" at bounding box center [216, 268] width 185 height 31
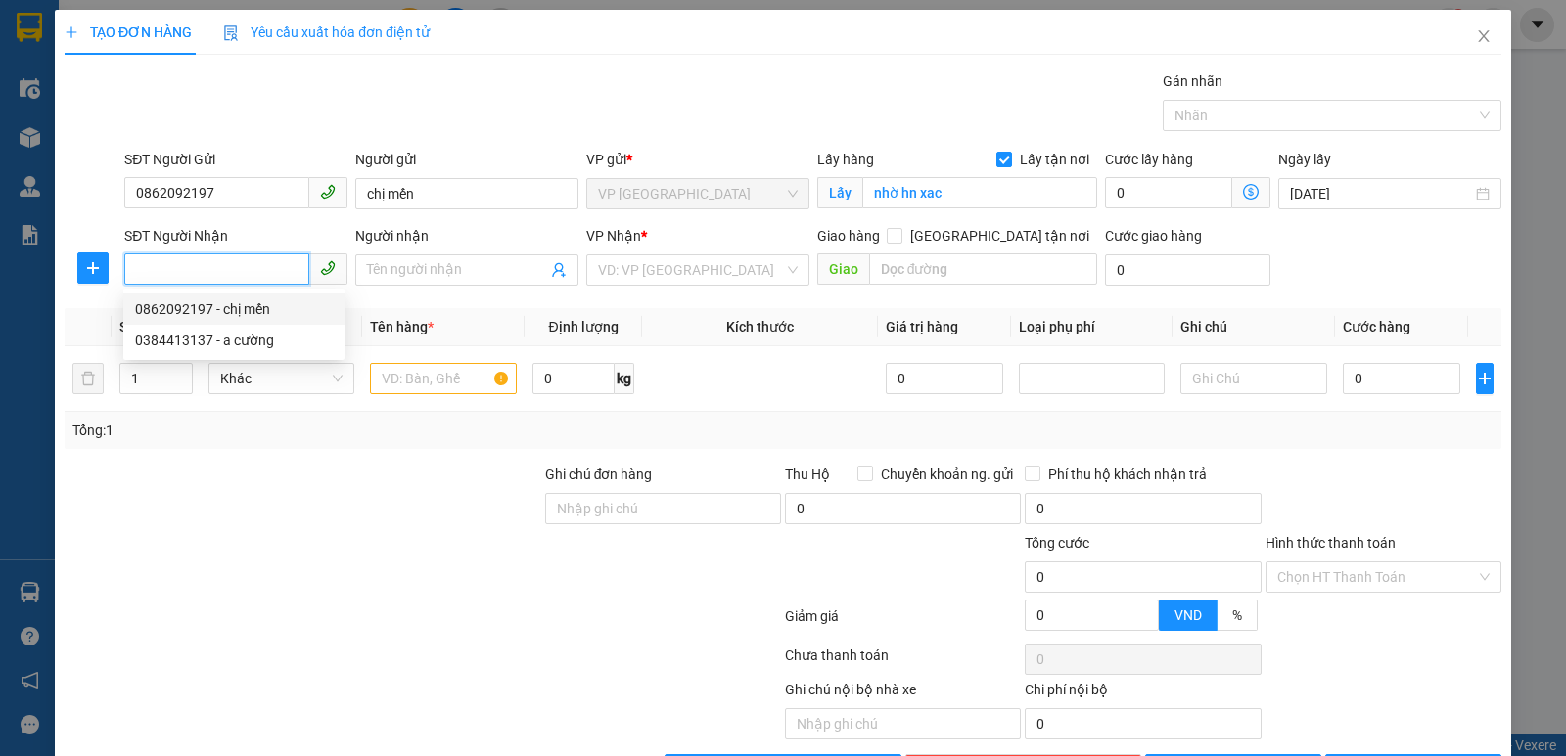
click at [194, 309] on div "0862092197 - chị mến" at bounding box center [234, 309] width 198 height 22
type input "0862092197"
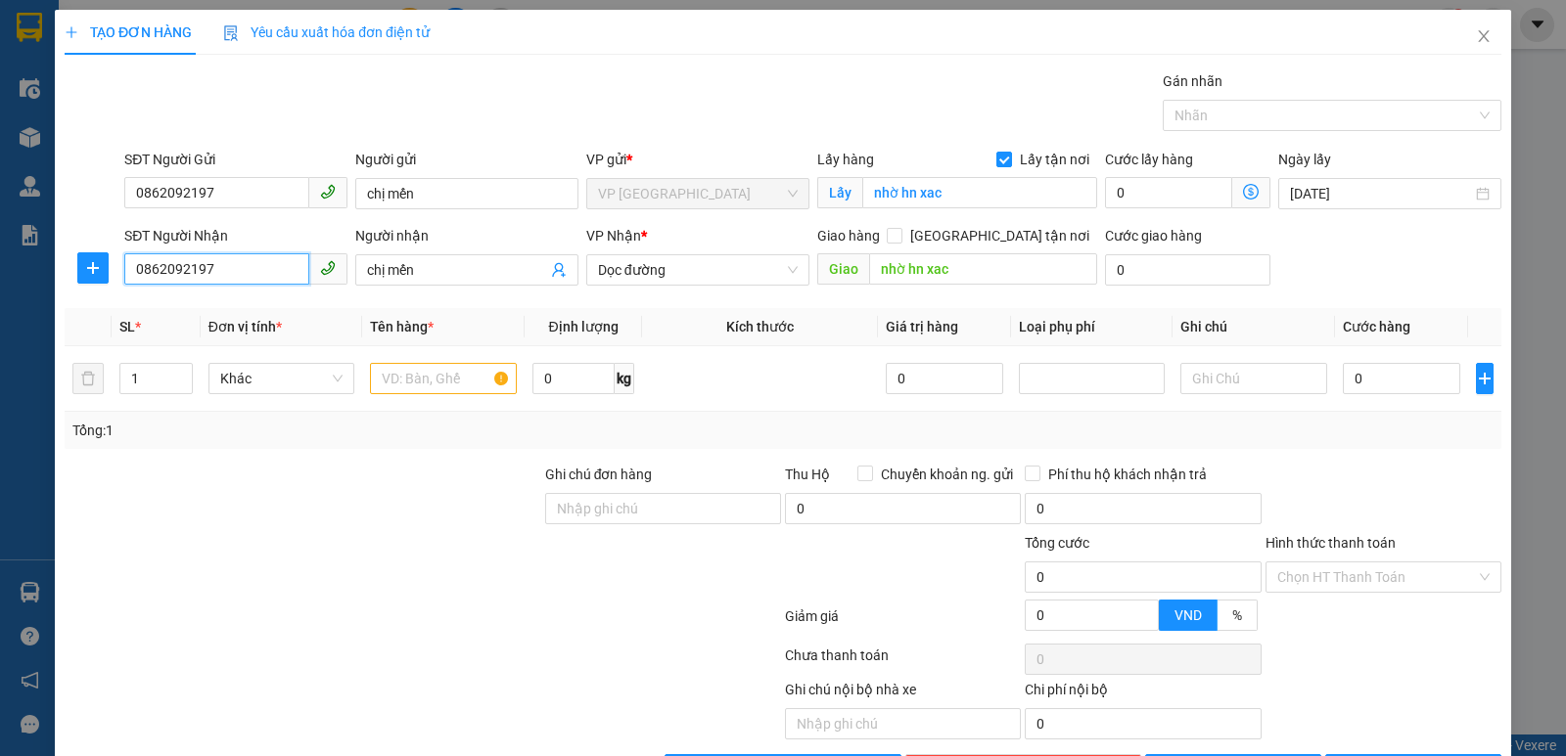
type input "chị mến"
type input "nhờ hn xac"
click at [735, 281] on span "Dọc đường" at bounding box center [698, 269] width 200 height 29
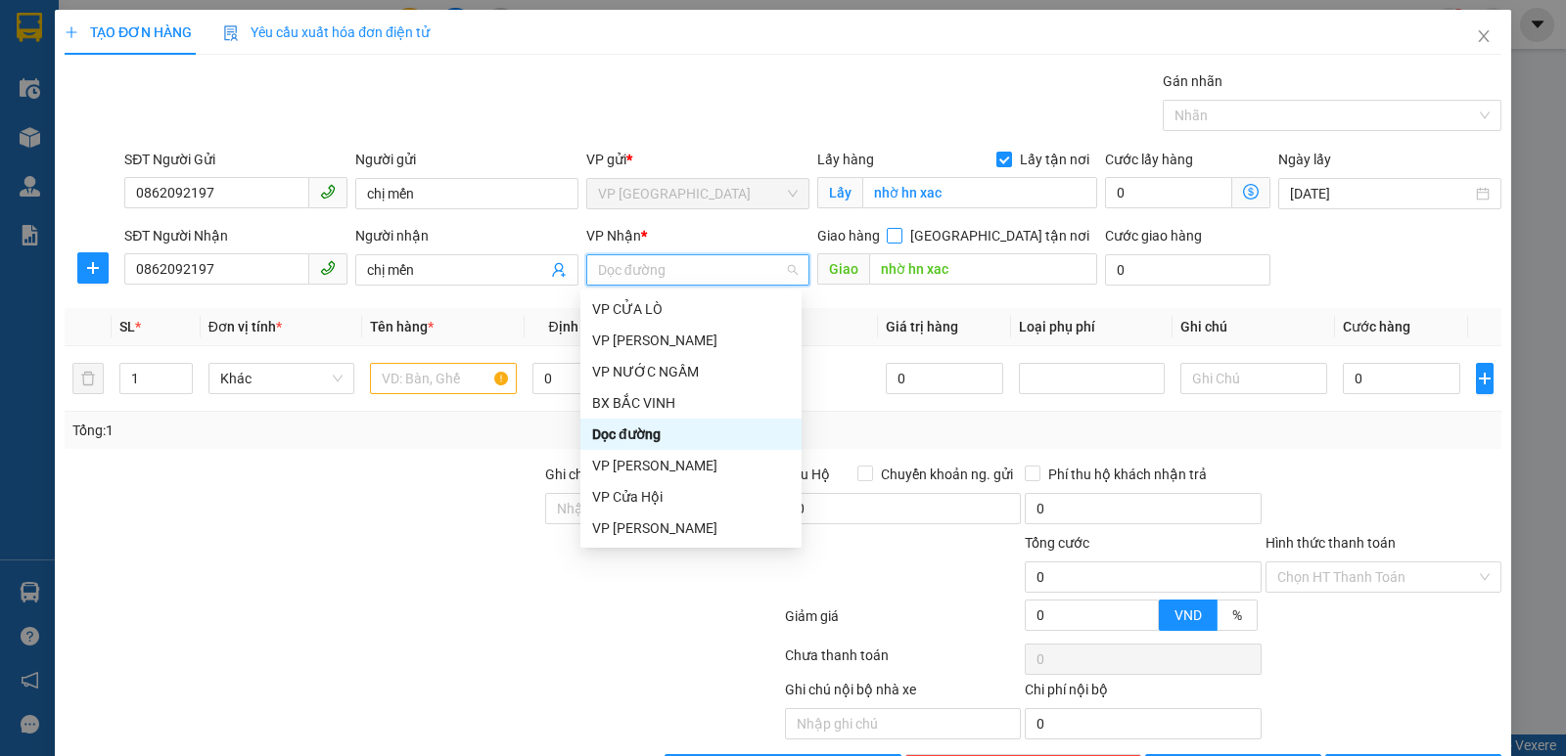
click at [900, 235] on input "[GEOGRAPHIC_DATA] tận nơi" at bounding box center [894, 235] width 14 height 14
checkbox input "true"
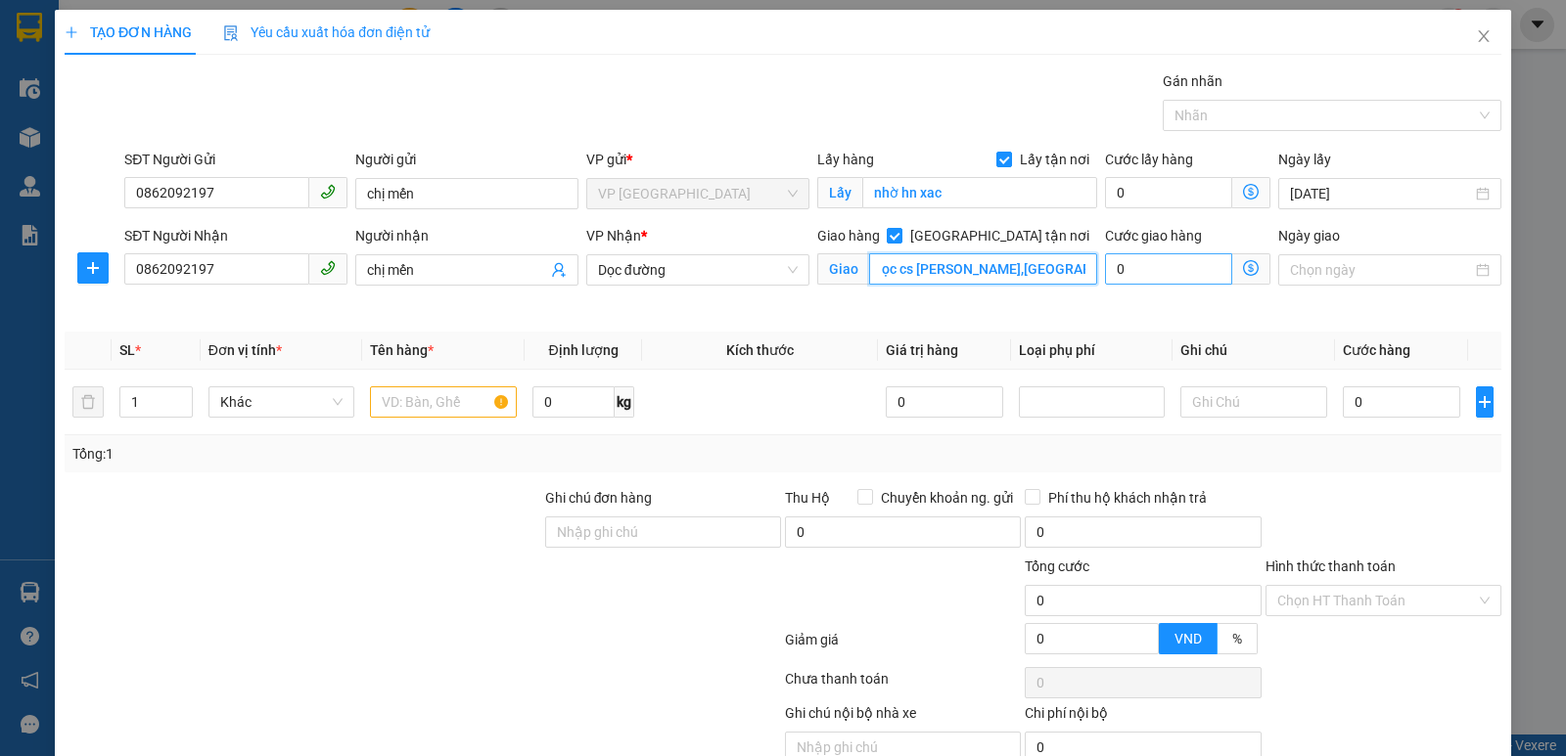
scroll to position [0, 254]
click at [769, 262] on span "Dọc đường" at bounding box center [698, 269] width 200 height 29
type input "phòng hành chính t2,nhà b,trừng trung học cs [PERSON_NAME],[GEOGRAPHIC_DATA][PE…"
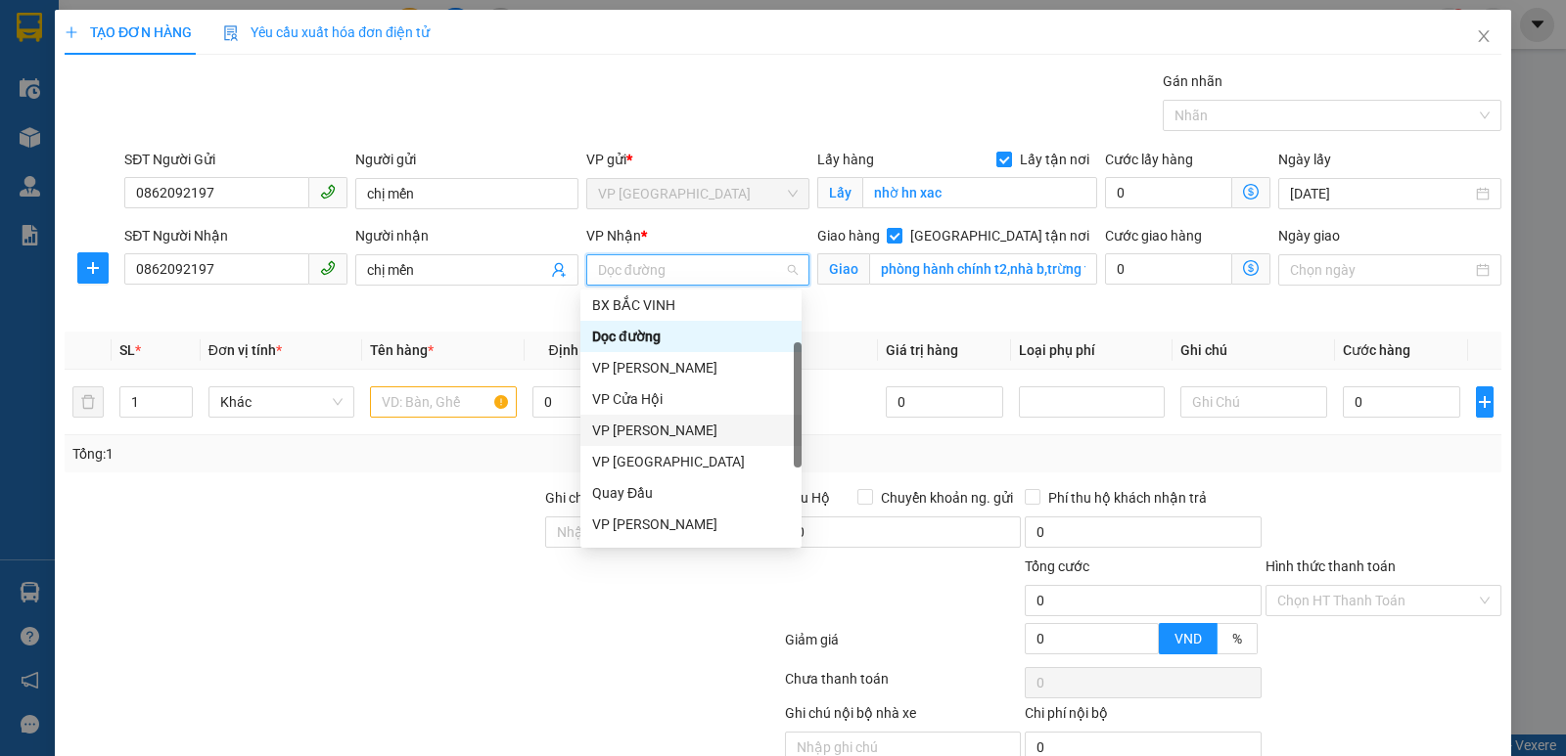
scroll to position [196, 0]
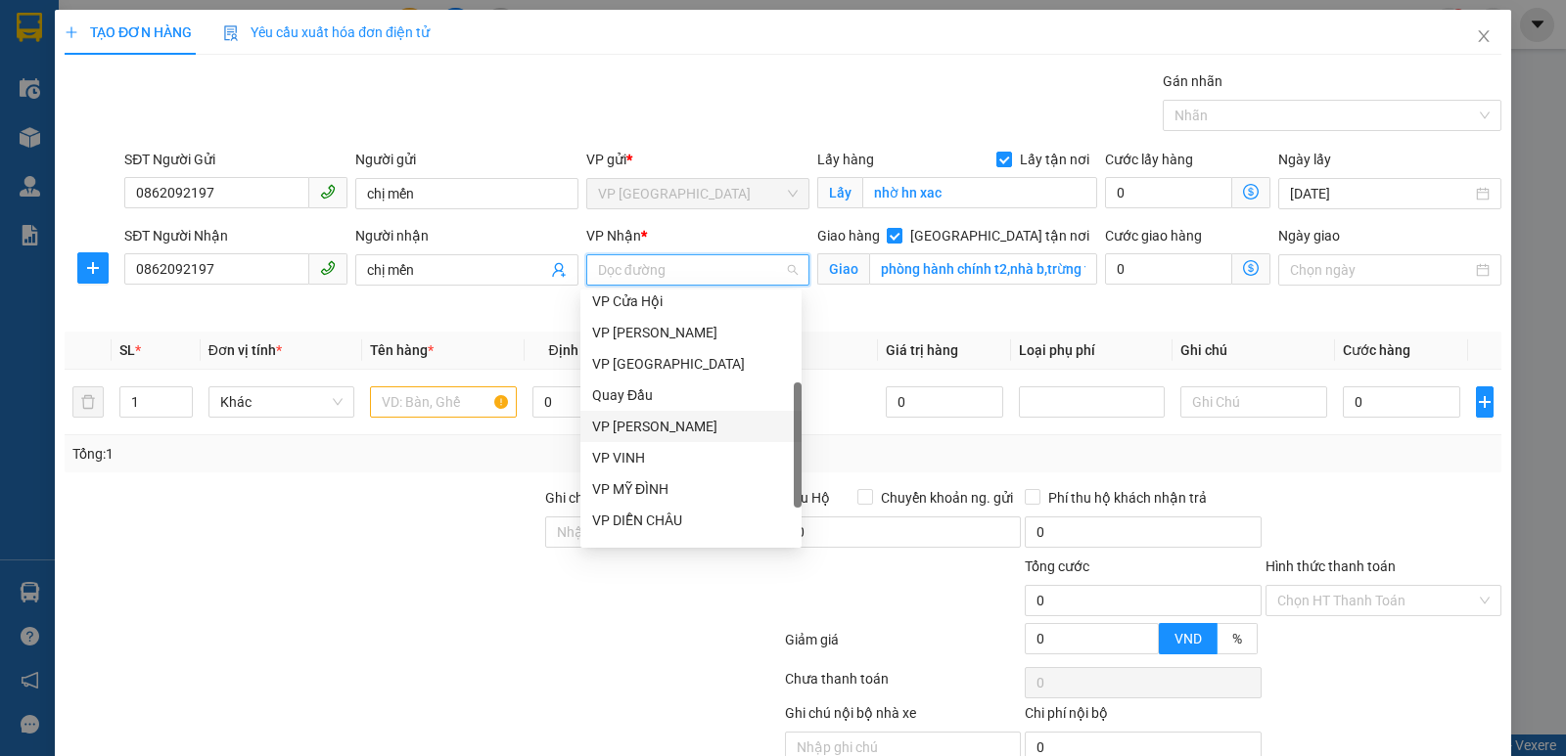
click at [690, 424] on div "VP [PERSON_NAME]" at bounding box center [691, 427] width 198 height 22
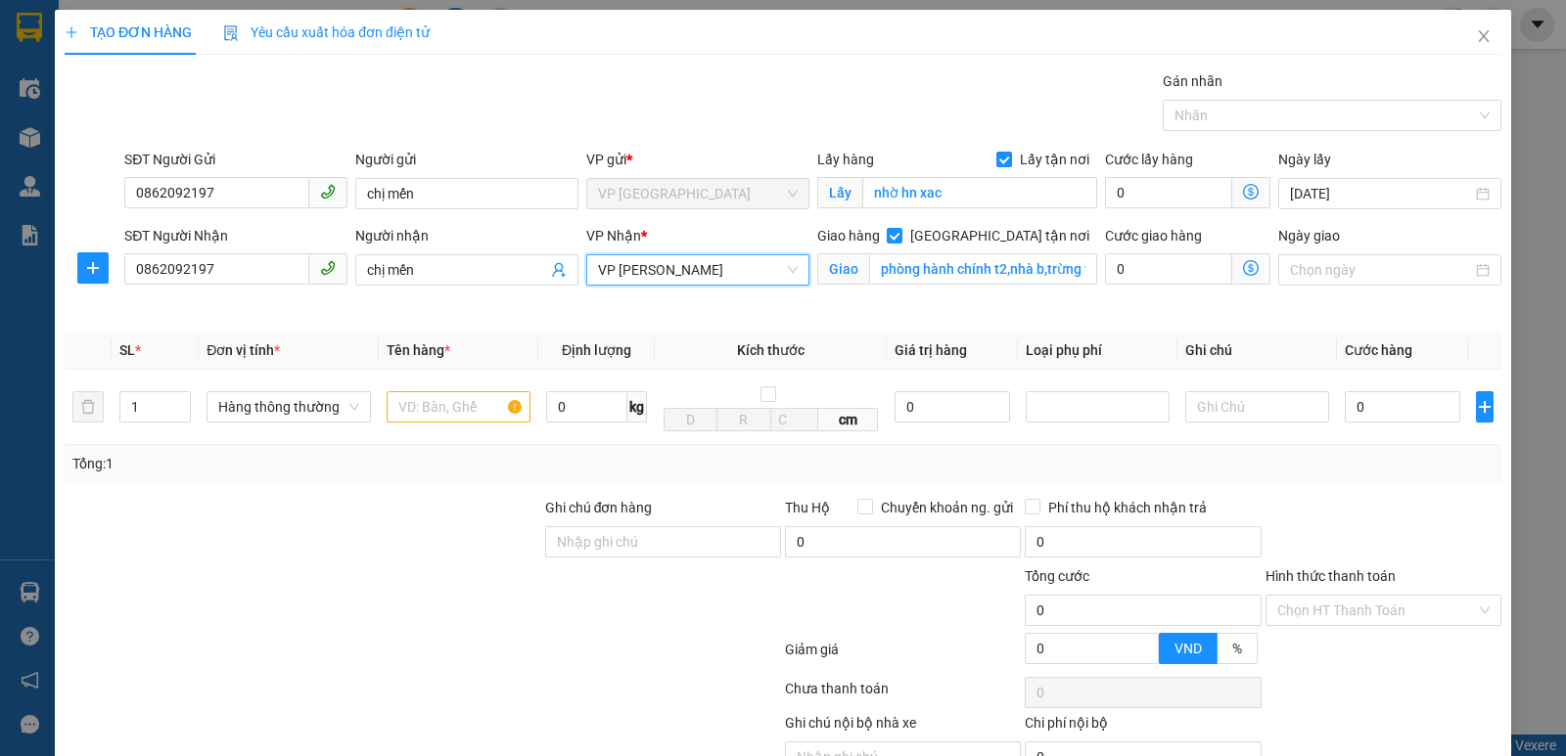
click at [1243, 268] on icon "dollar-circle" at bounding box center [1251, 268] width 16 height 16
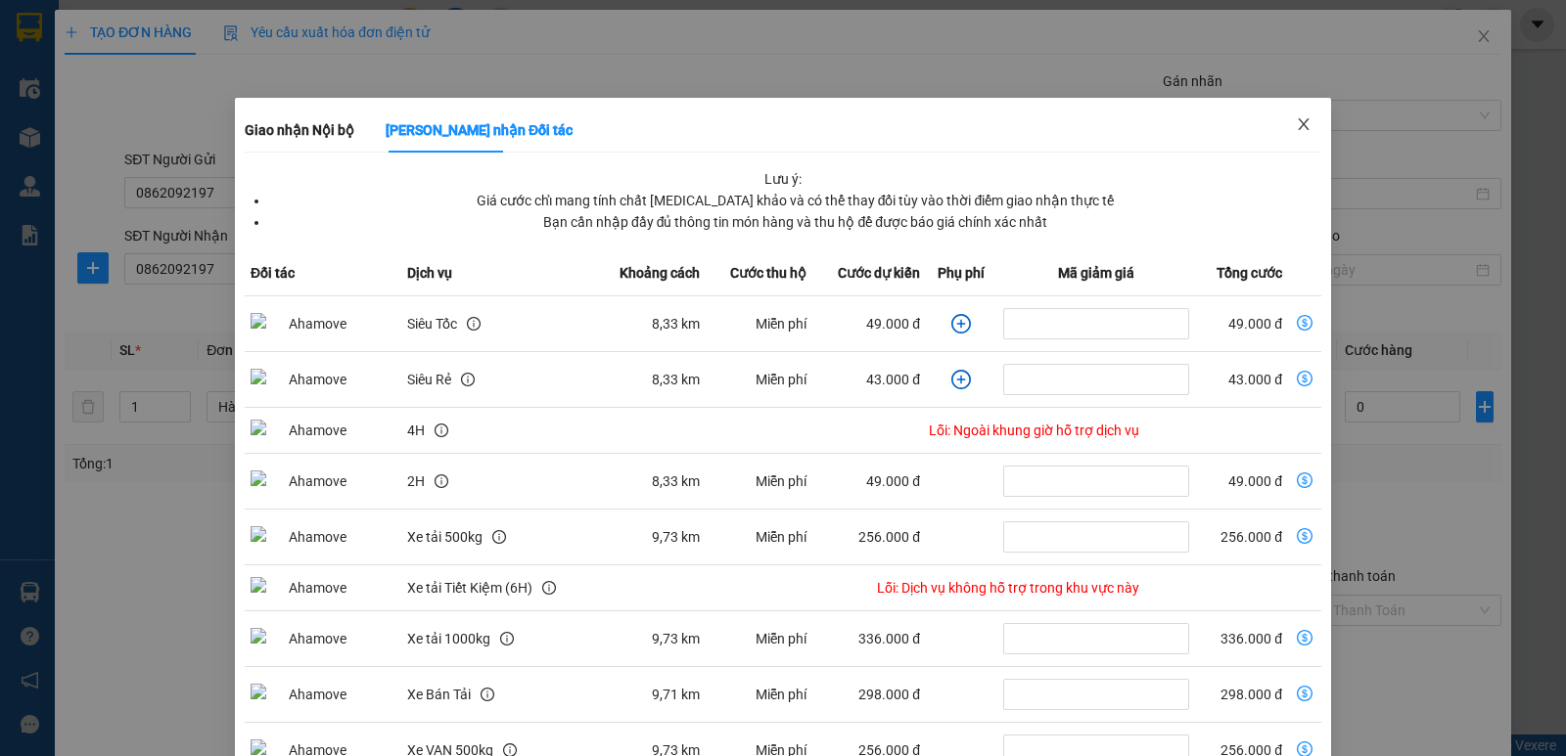
click at [1296, 125] on icon "close" at bounding box center [1304, 124] width 16 height 16
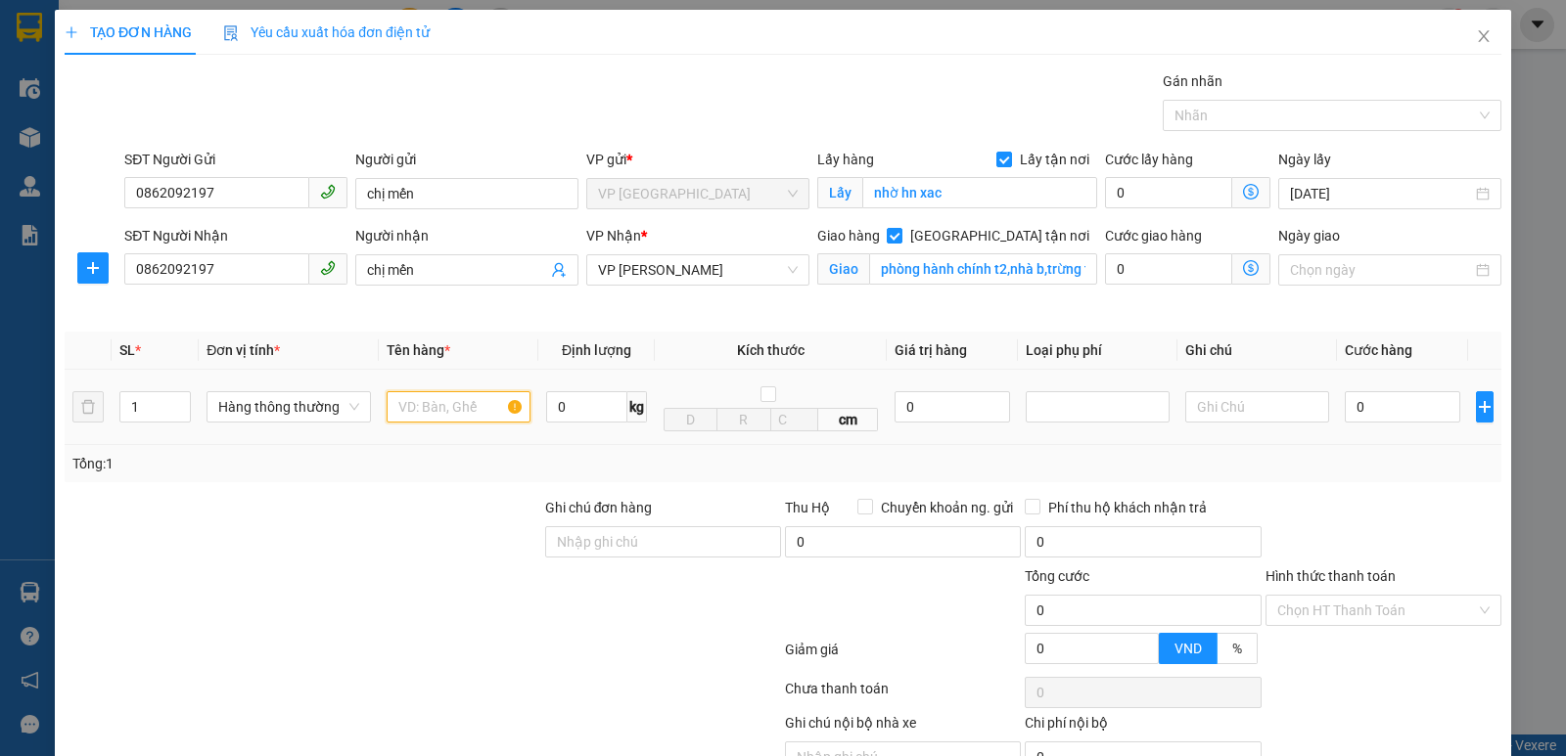
click at [419, 406] on input "text" at bounding box center [459, 406] width 144 height 31
type input "giay to"
click at [1396, 407] on input "0" at bounding box center [1402, 406] width 115 height 31
type input "3"
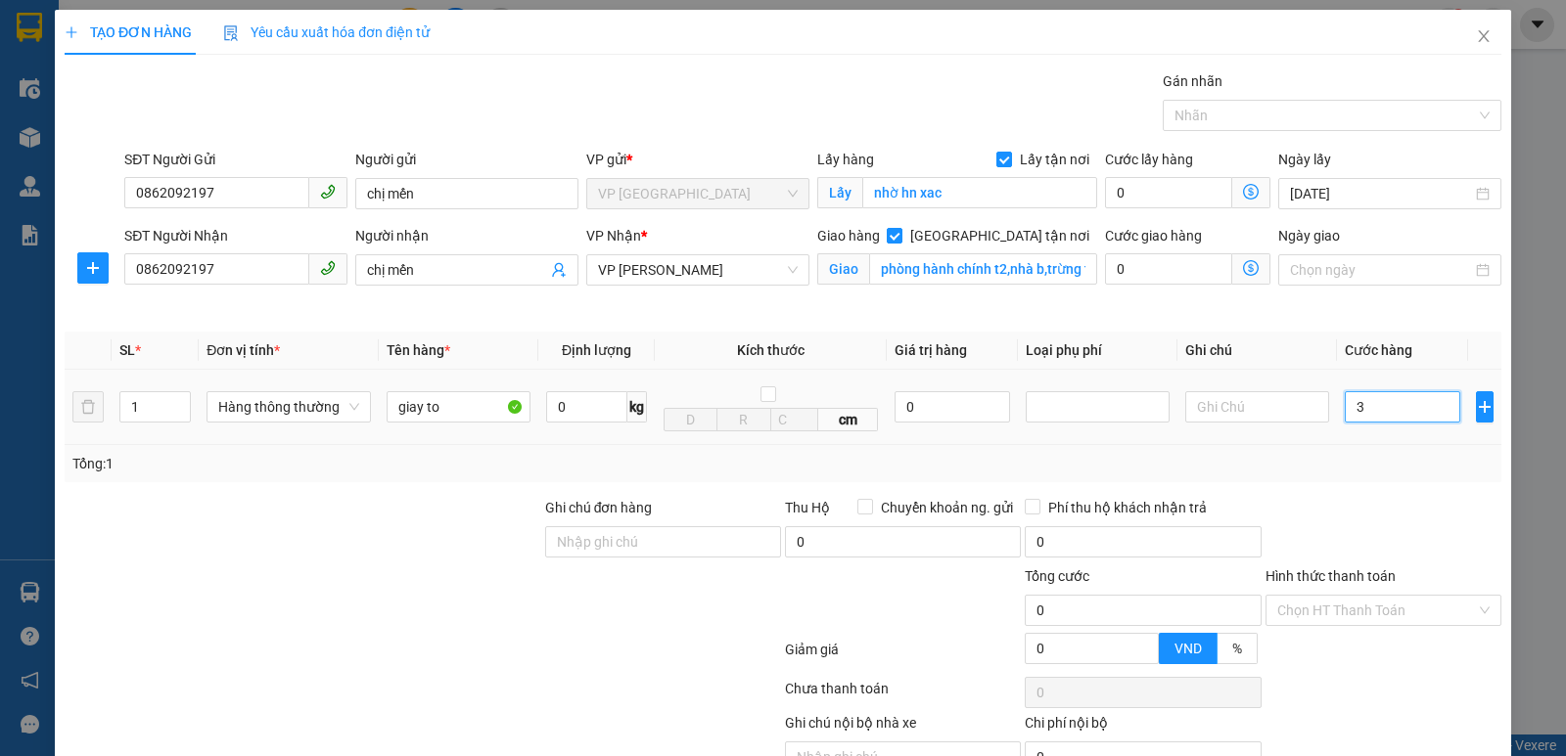
type input "3"
type input "30"
type input "300"
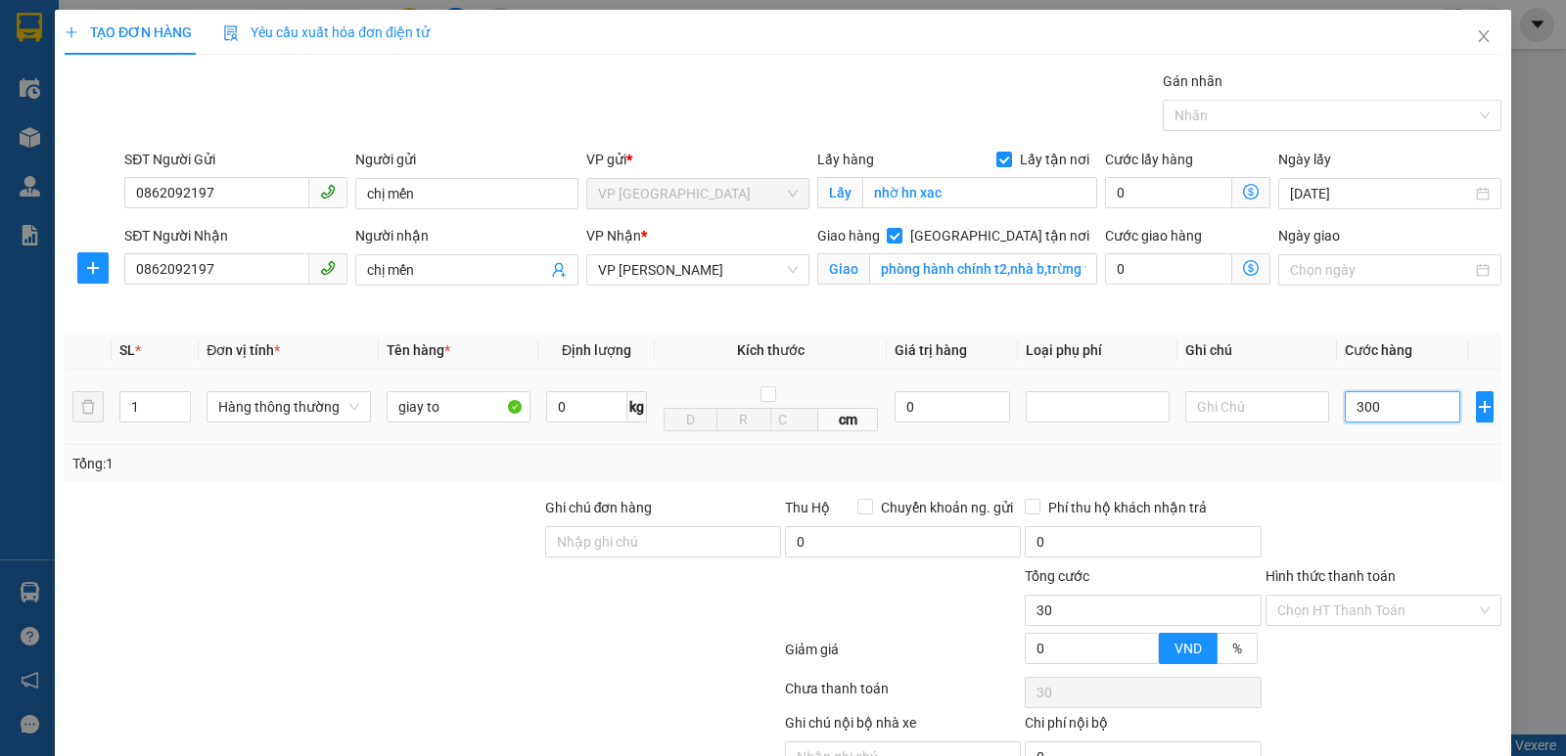
type input "300"
type input "3.000"
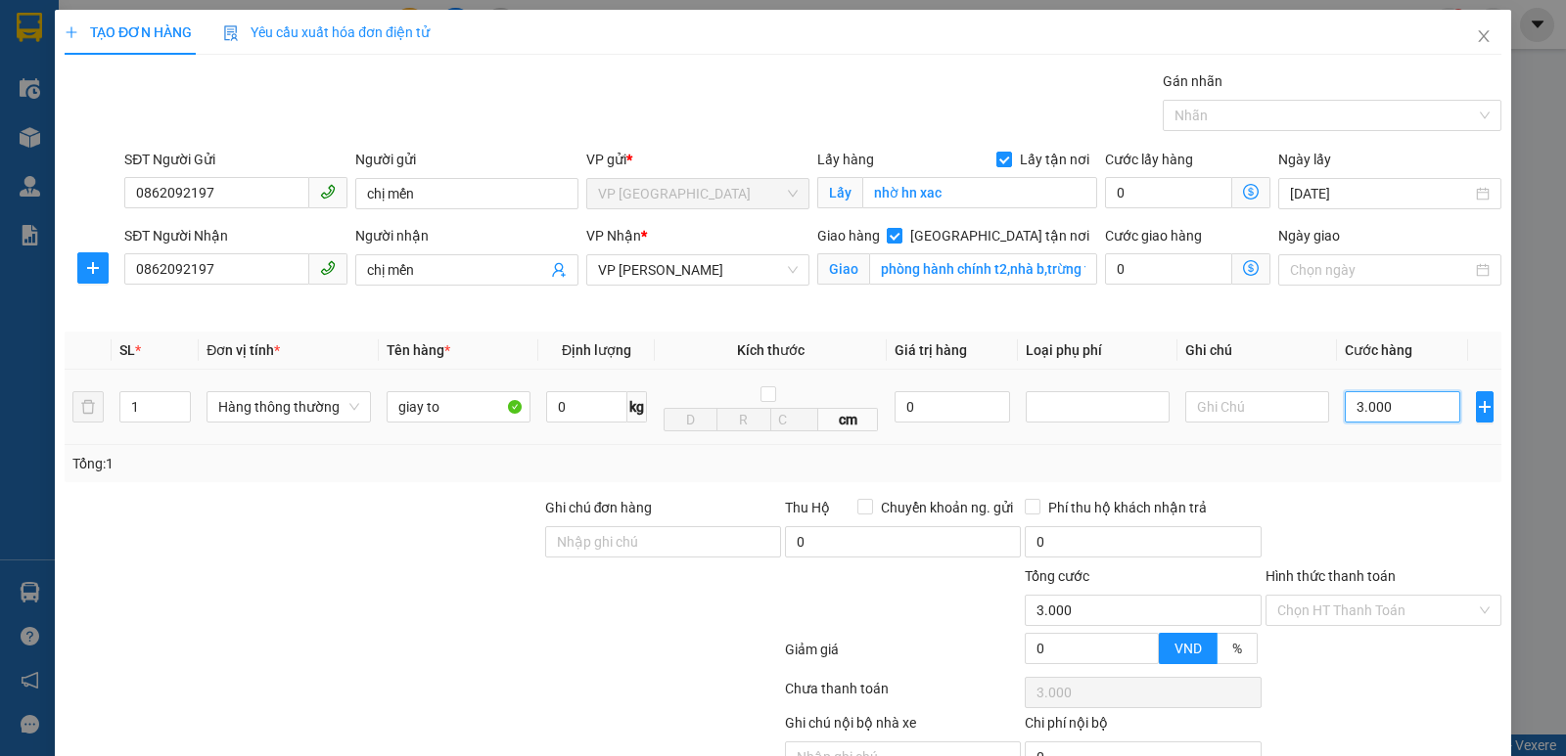
type input "30.000"
click at [1243, 265] on icon "dollar-circle" at bounding box center [1251, 268] width 16 height 16
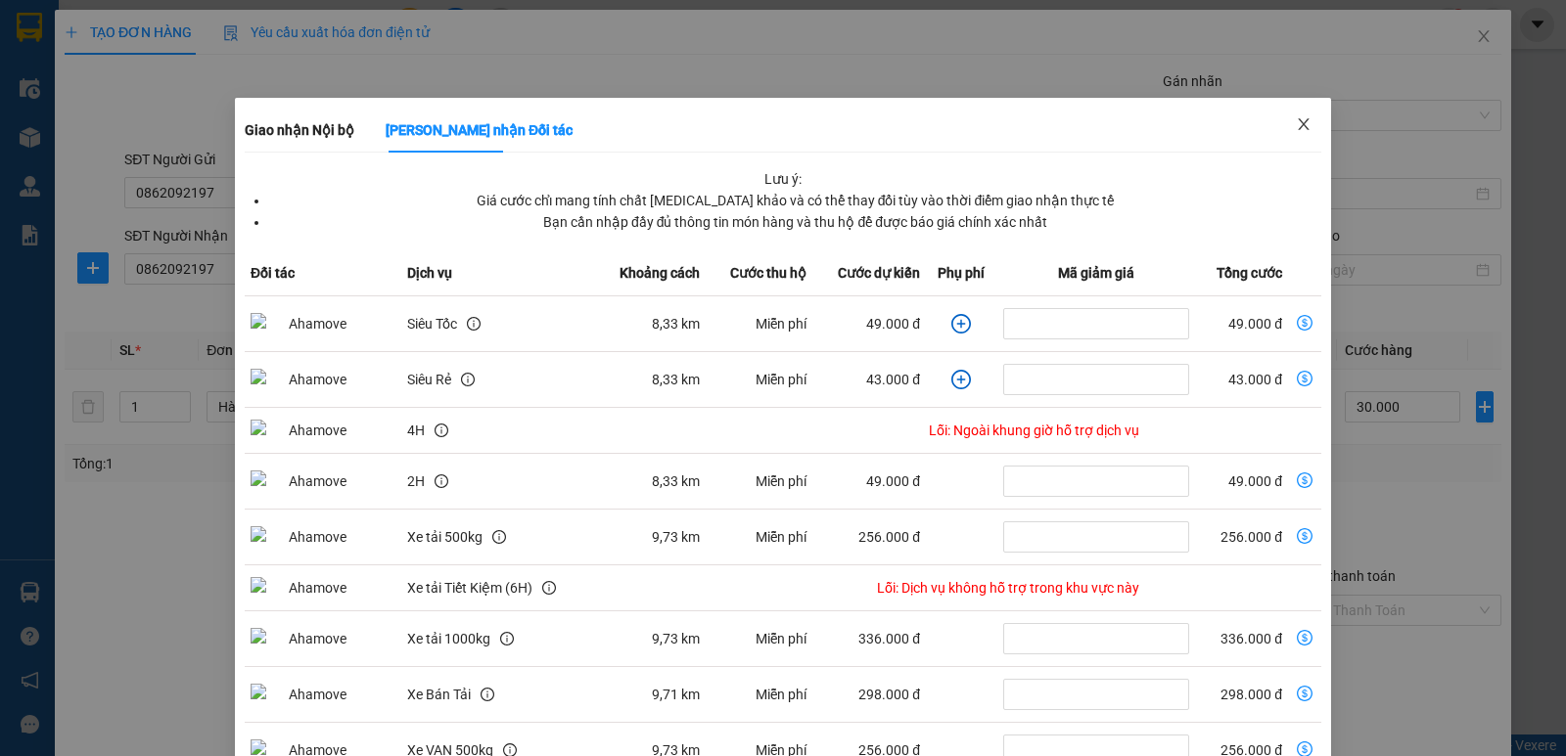
click at [1296, 128] on icon "close" at bounding box center [1304, 124] width 16 height 16
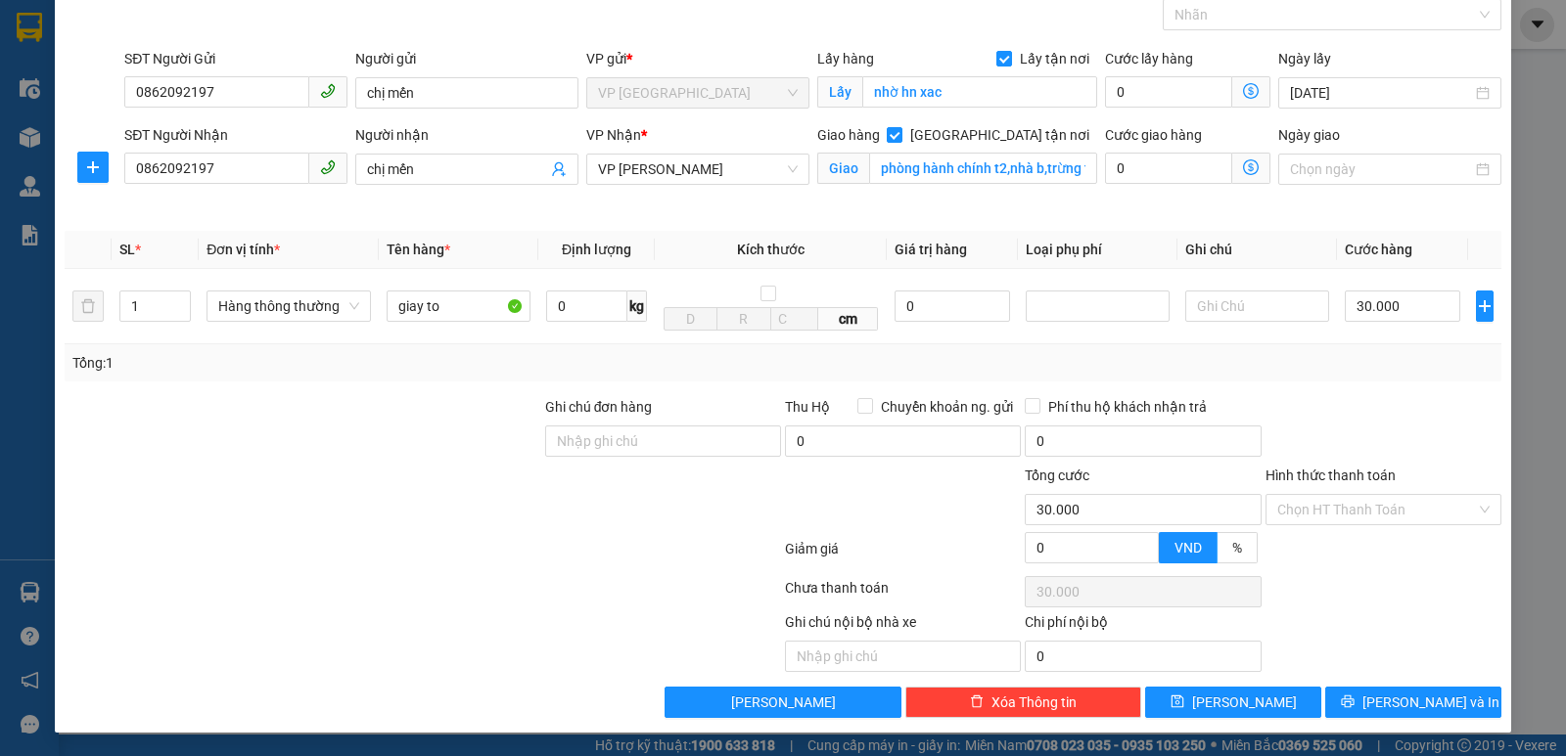
scroll to position [102, 0]
click at [1341, 512] on input "Hình thức thanh toán" at bounding box center [1376, 509] width 199 height 29
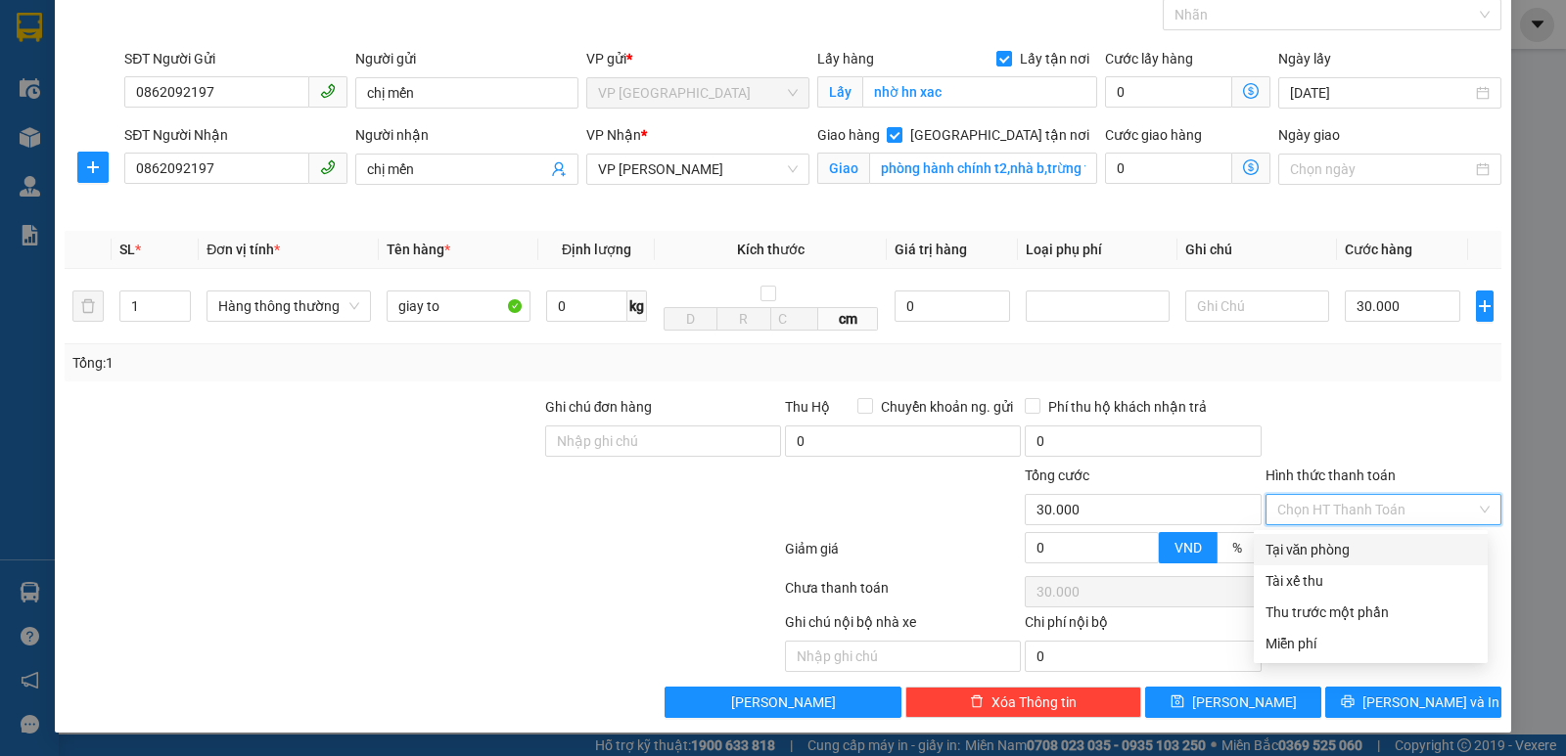
click at [1344, 543] on div "Tại văn phòng" at bounding box center [1370, 550] width 210 height 22
type input "0"
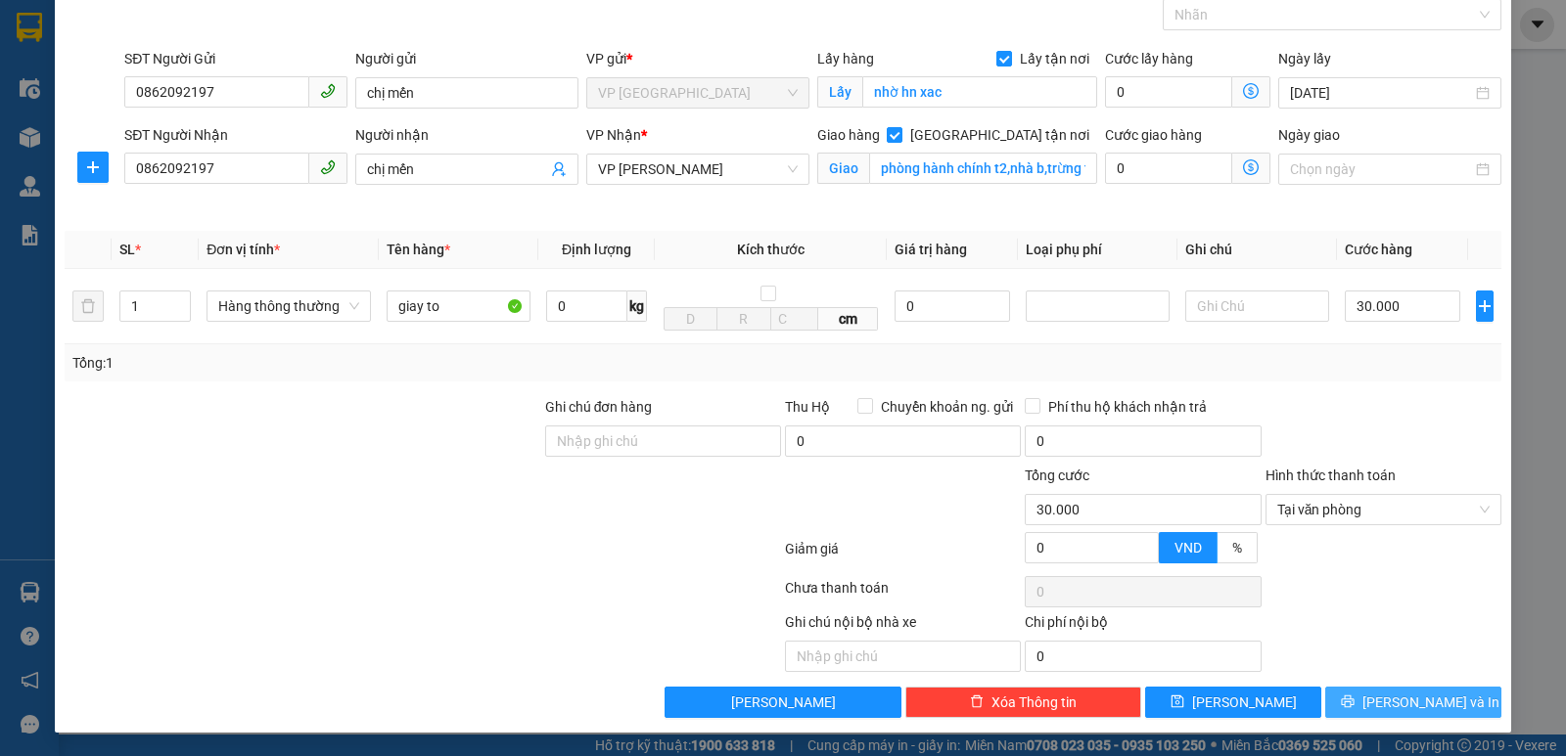
click at [1398, 698] on span "[PERSON_NAME] và In" at bounding box center [1430, 703] width 137 height 22
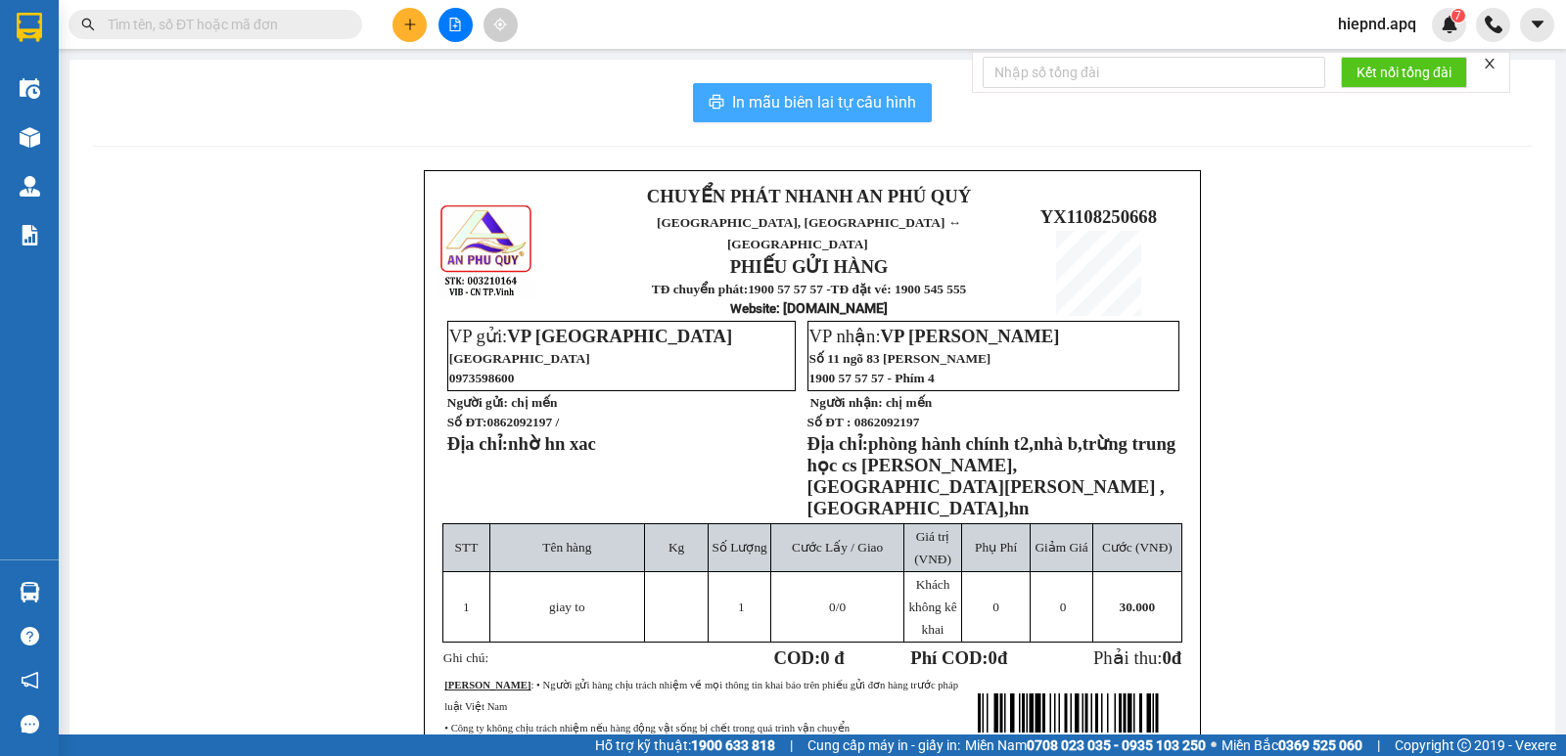
click at [771, 104] on span "In mẫu biên lai tự cấu hình" at bounding box center [824, 102] width 184 height 24
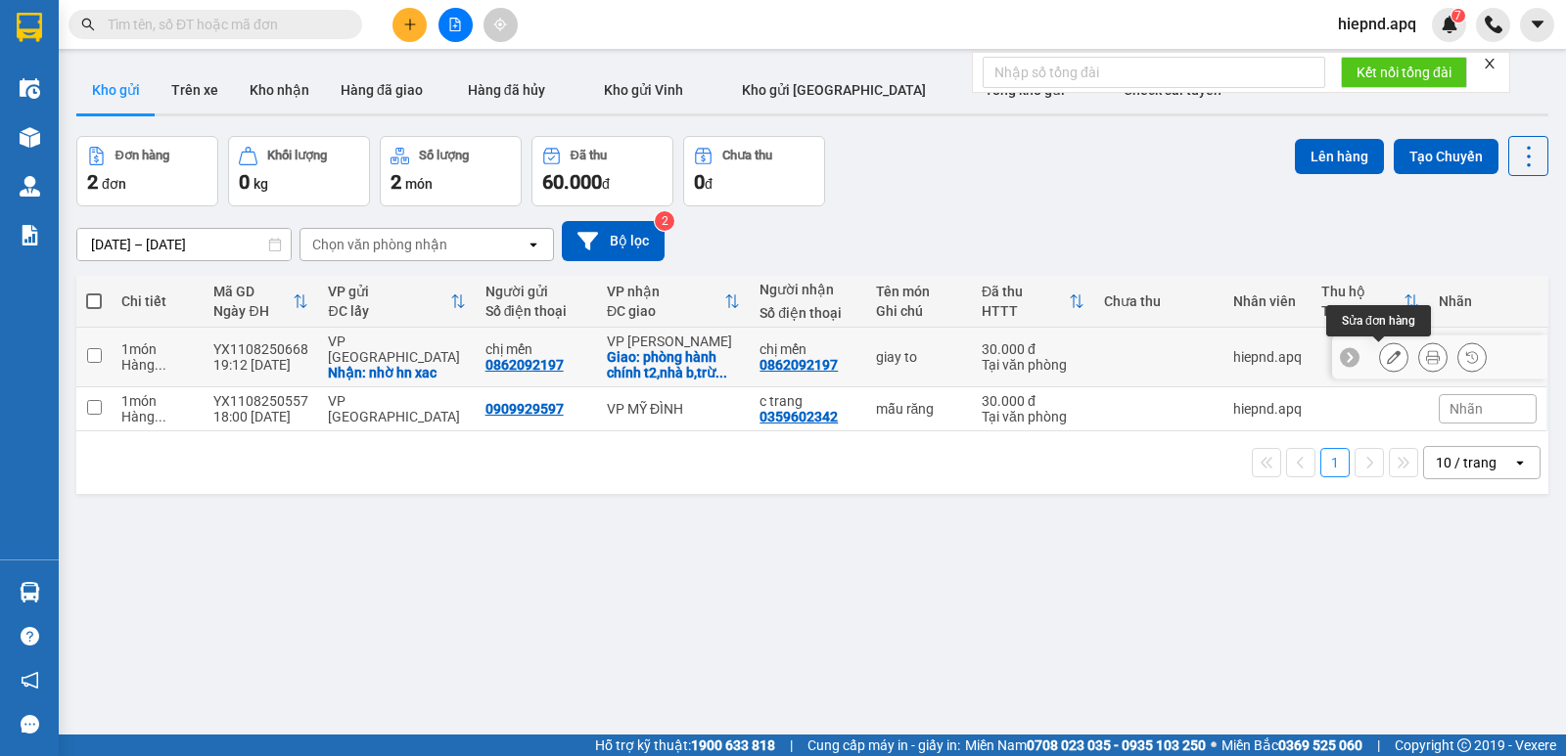
click at [1380, 365] on button at bounding box center [1393, 358] width 27 height 34
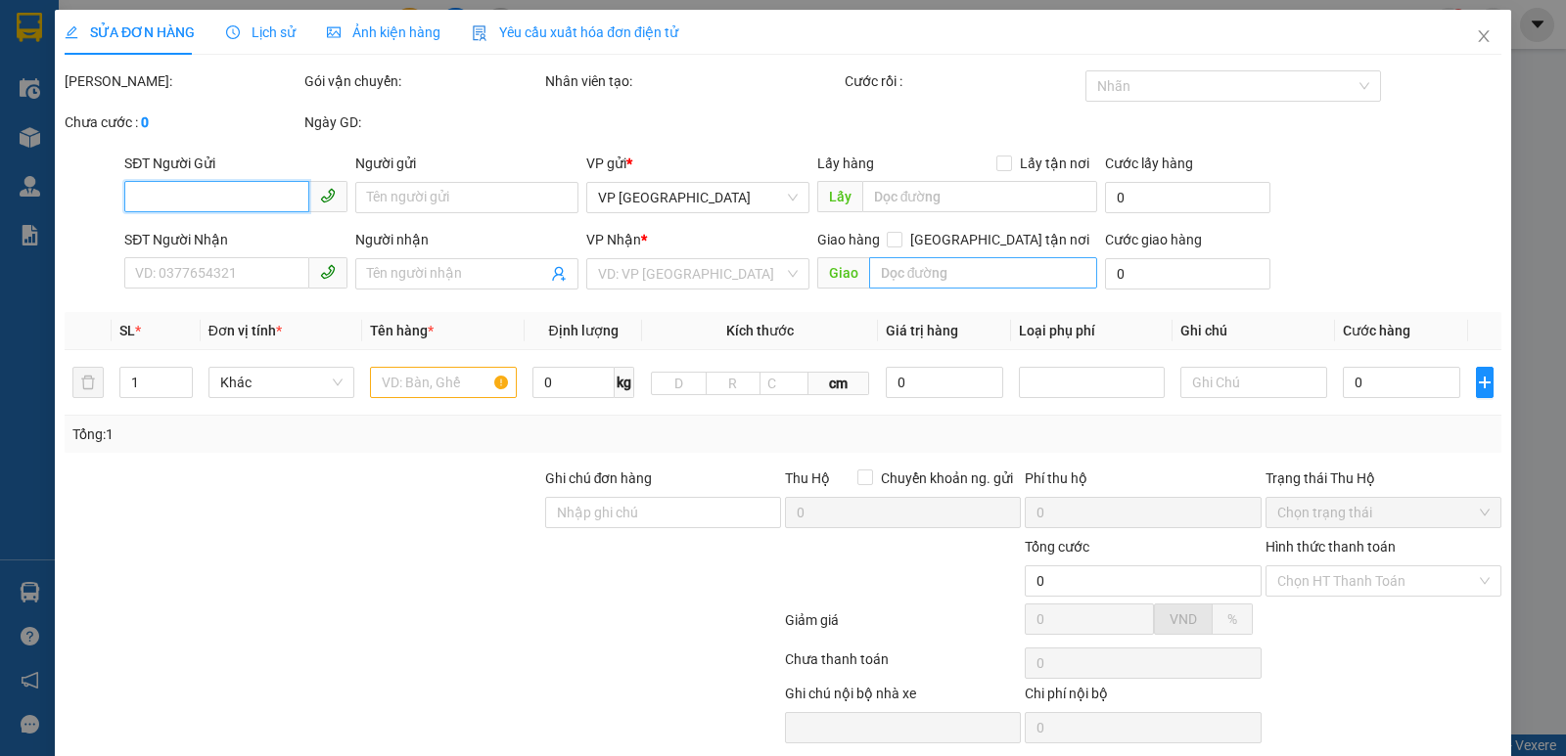
type input "0862092197"
type input "chị mến"
checkbox input "true"
type input "nhờ hn xac"
type input "0862092197"
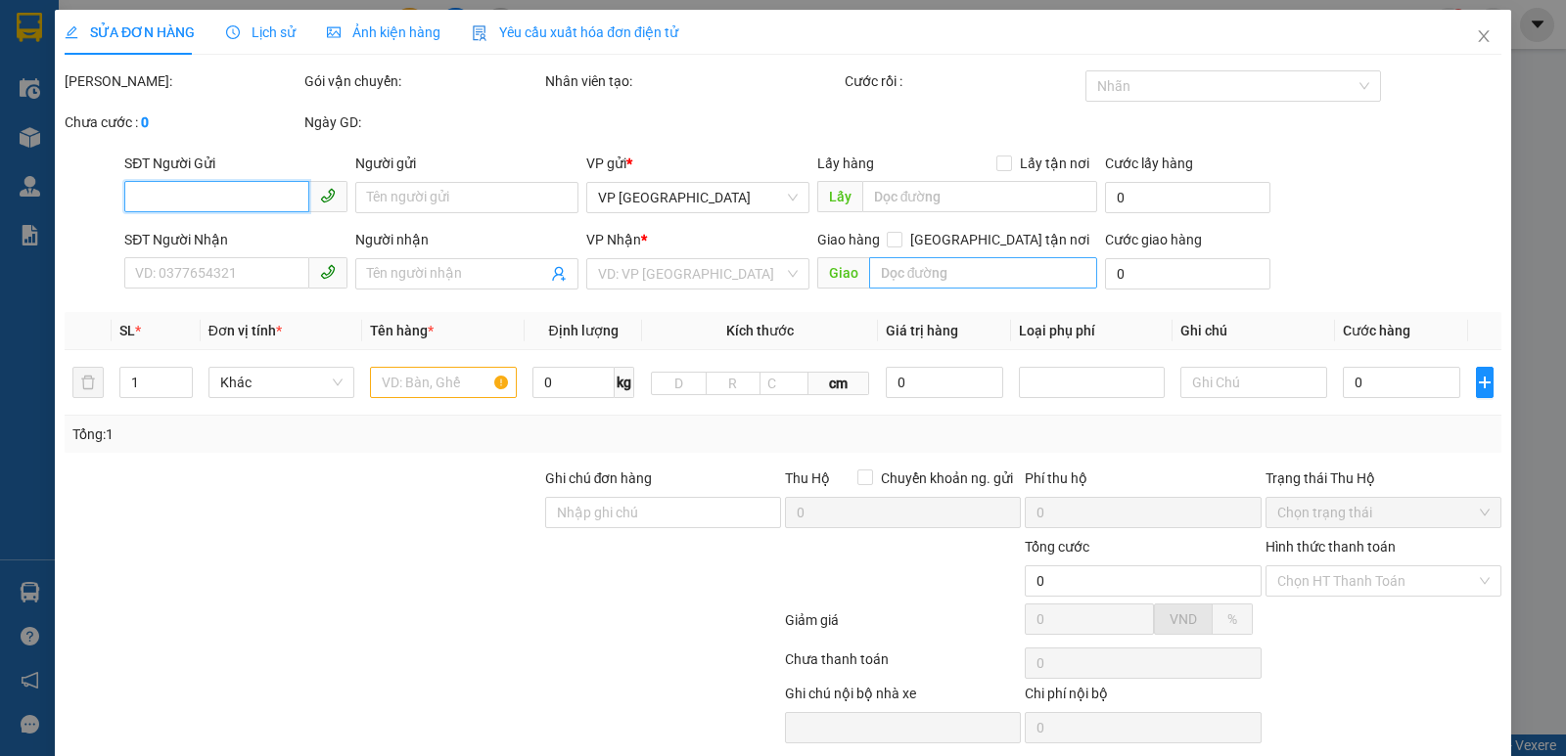
type input "chị mến"
checkbox input "true"
type input "phòng hành chính t2,nhà b,trừng trung học cs [PERSON_NAME],[GEOGRAPHIC_DATA][PE…"
type input "30.000"
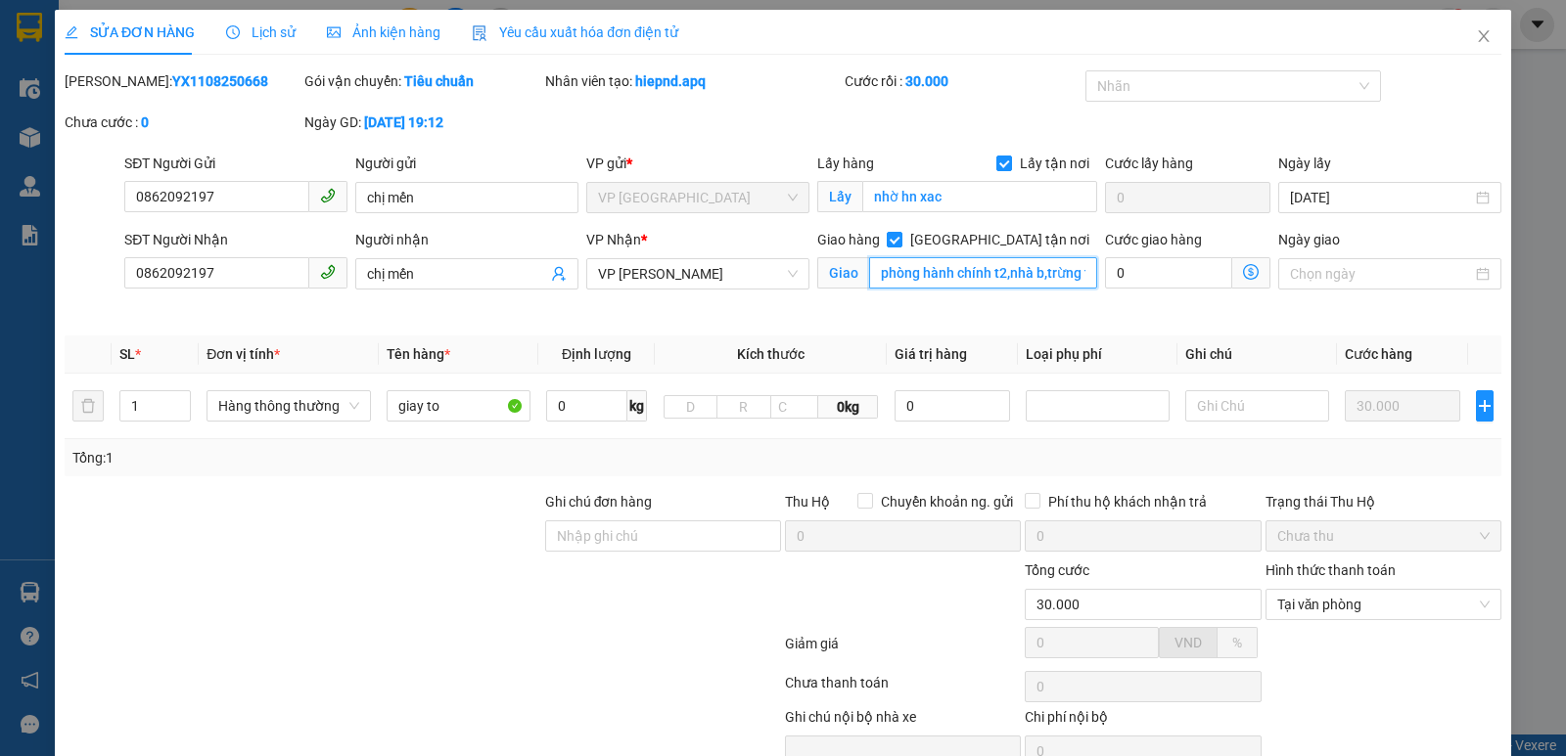
click at [1061, 272] on input "phòng hành chính t2,nhà b,trừng trung học cs [PERSON_NAME],[GEOGRAPHIC_DATA][PE…" at bounding box center [983, 272] width 229 height 31
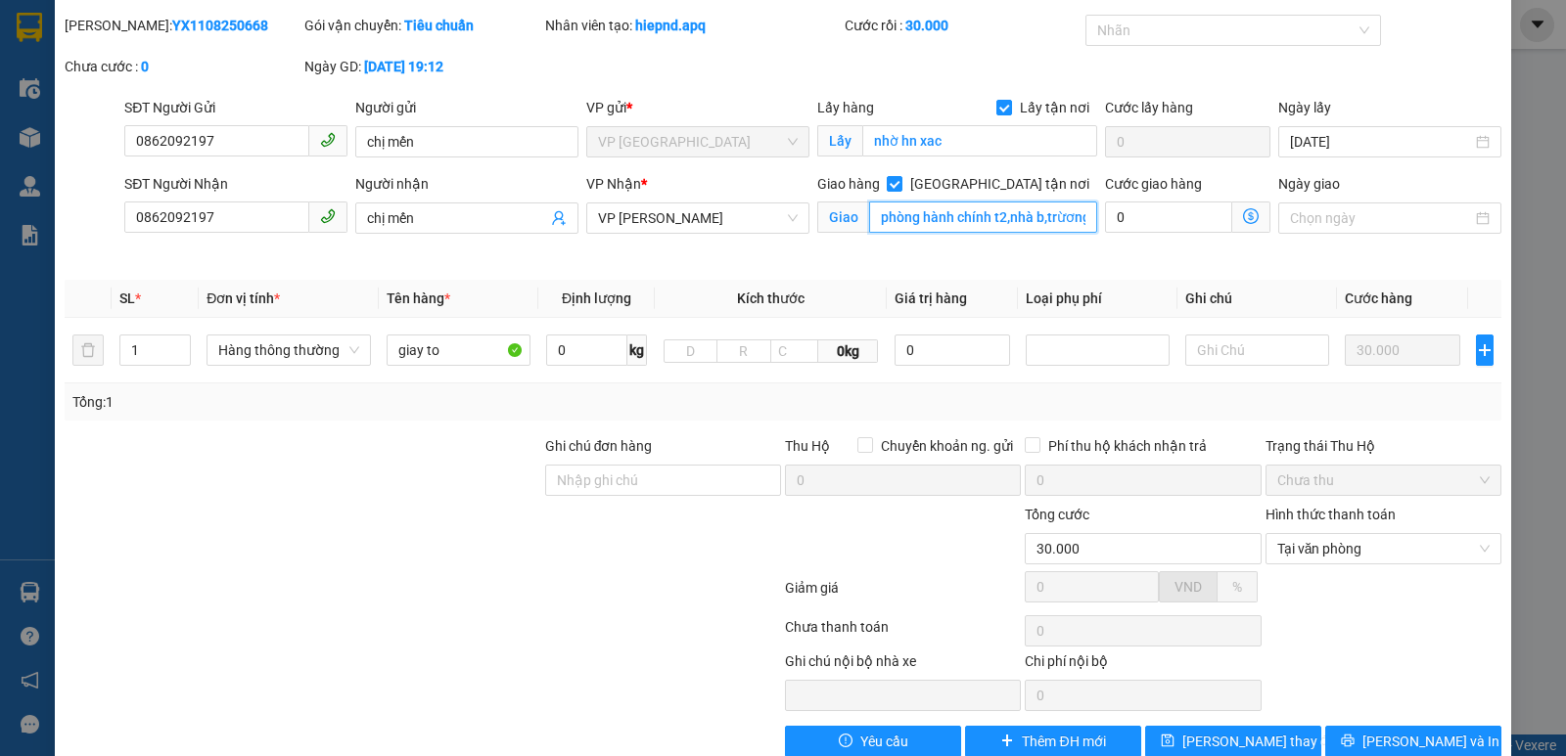
scroll to position [95, 0]
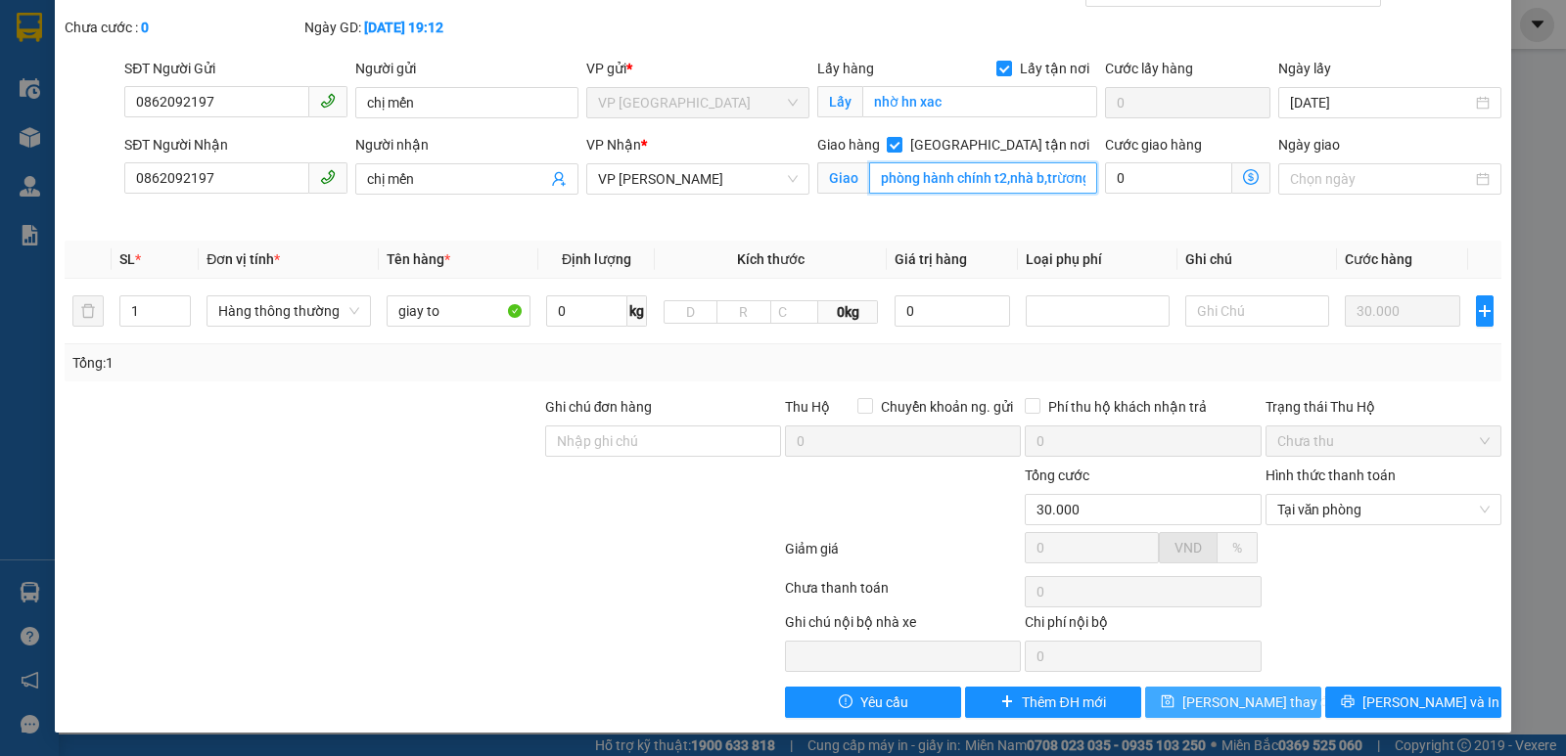
type input "phòng hành chính t2,nhà b,trừơng trung học cs [PERSON_NAME],[GEOGRAPHIC_DATA][P…"
click at [1222, 707] on span "[PERSON_NAME] thay đổi" at bounding box center [1260, 703] width 157 height 22
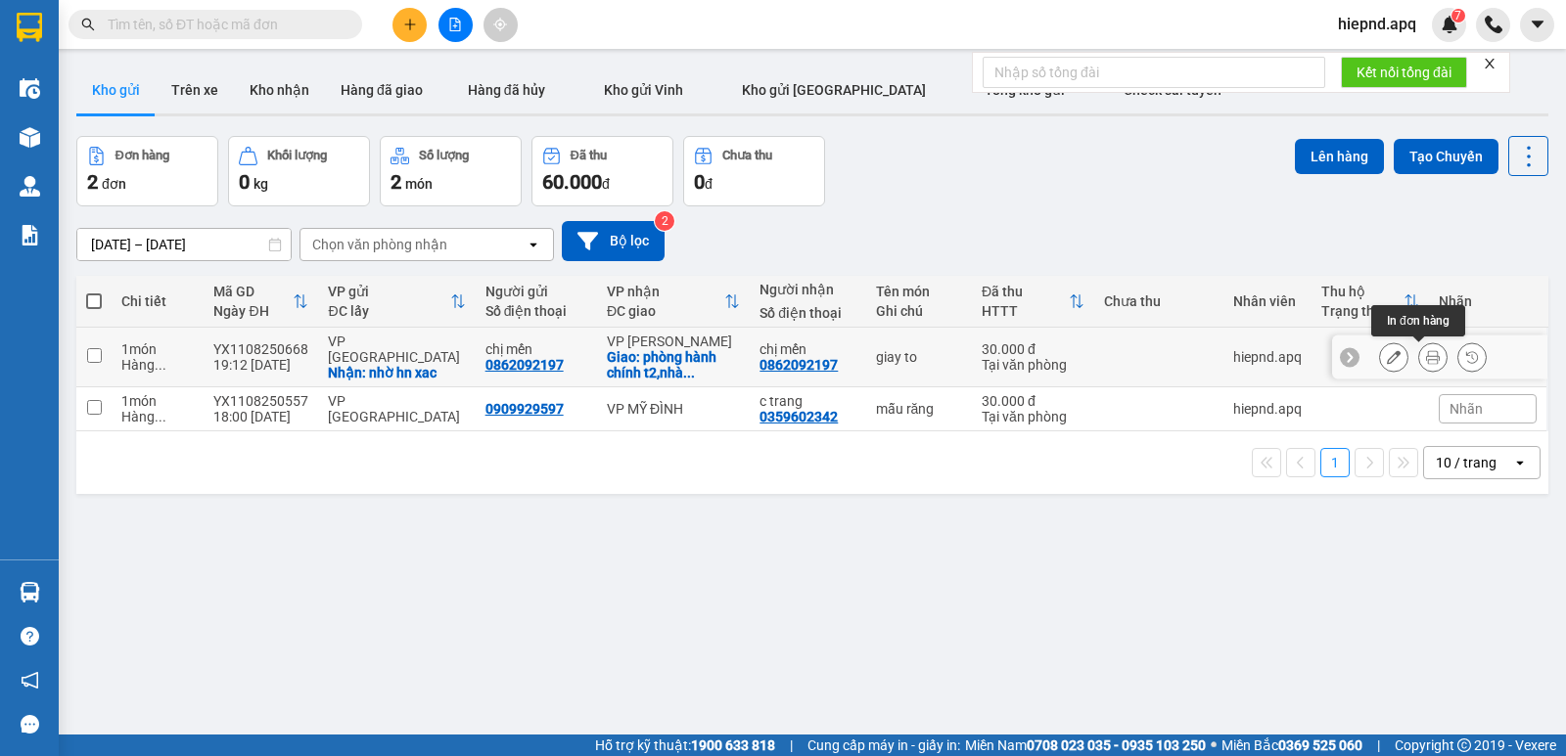
click at [1426, 355] on icon at bounding box center [1433, 357] width 14 height 14
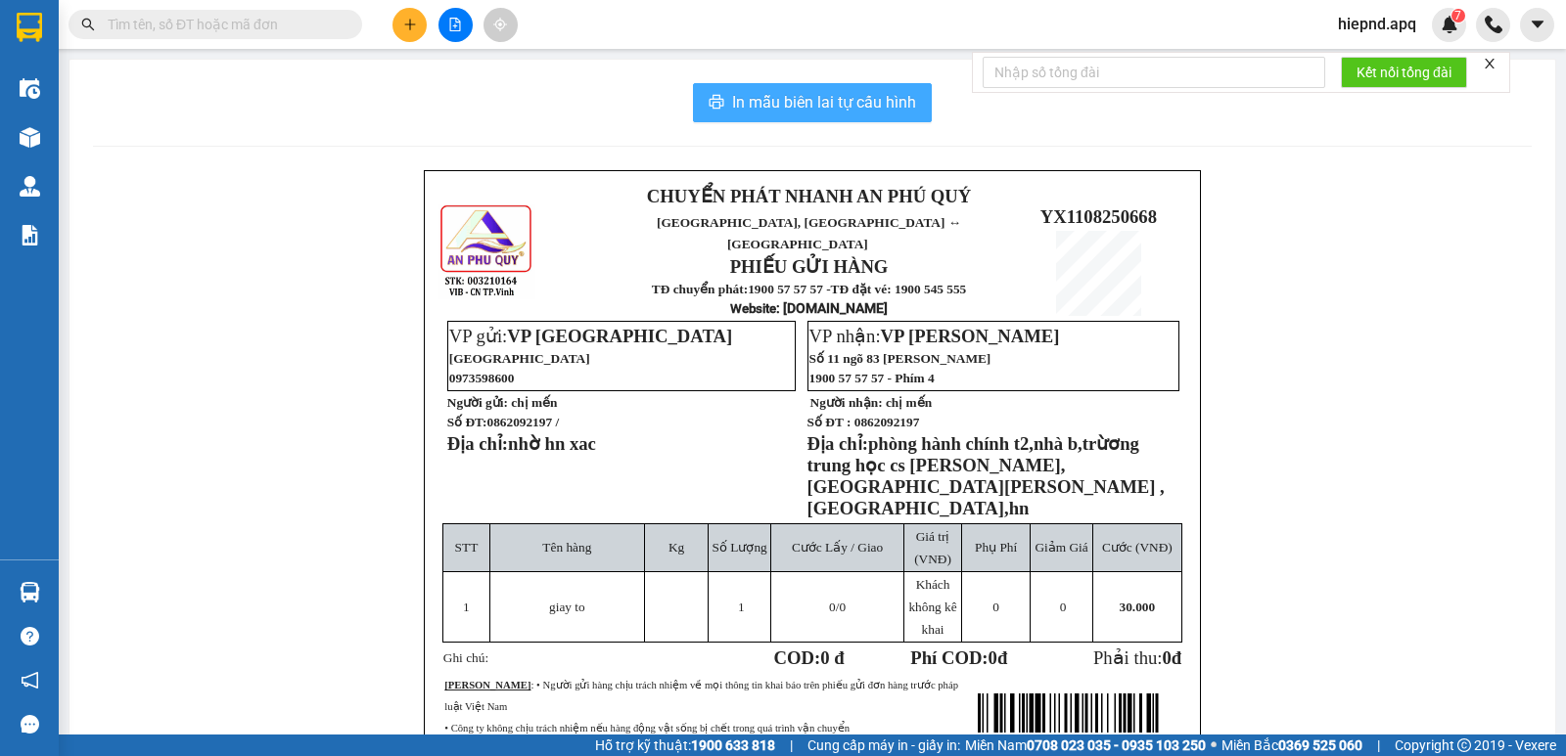
click at [809, 110] on span "In mẫu biên lai tự cấu hình" at bounding box center [824, 102] width 184 height 24
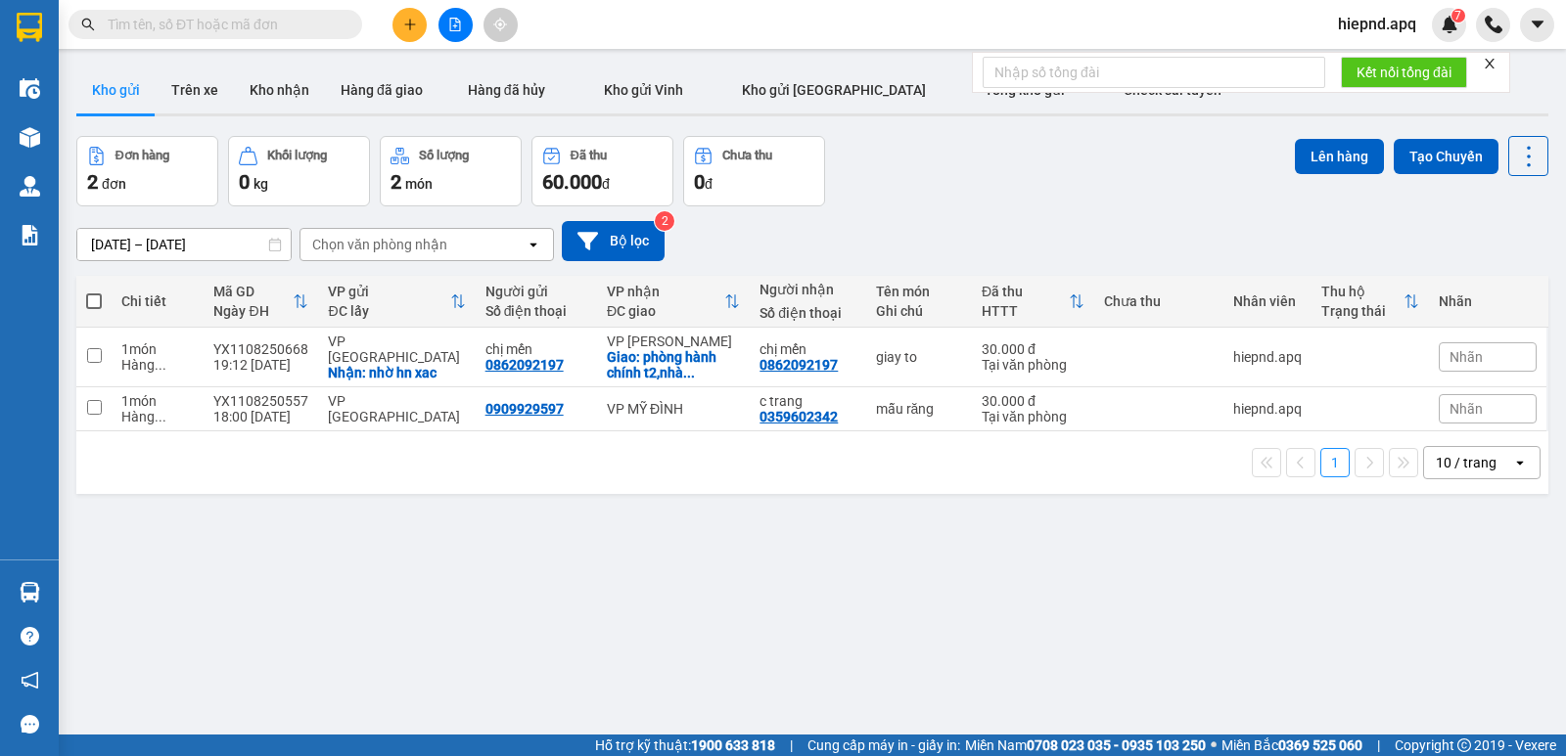
click at [428, 24] on div at bounding box center [455, 25] width 147 height 34
click at [410, 24] on icon "plus" at bounding box center [409, 23] width 11 height 1
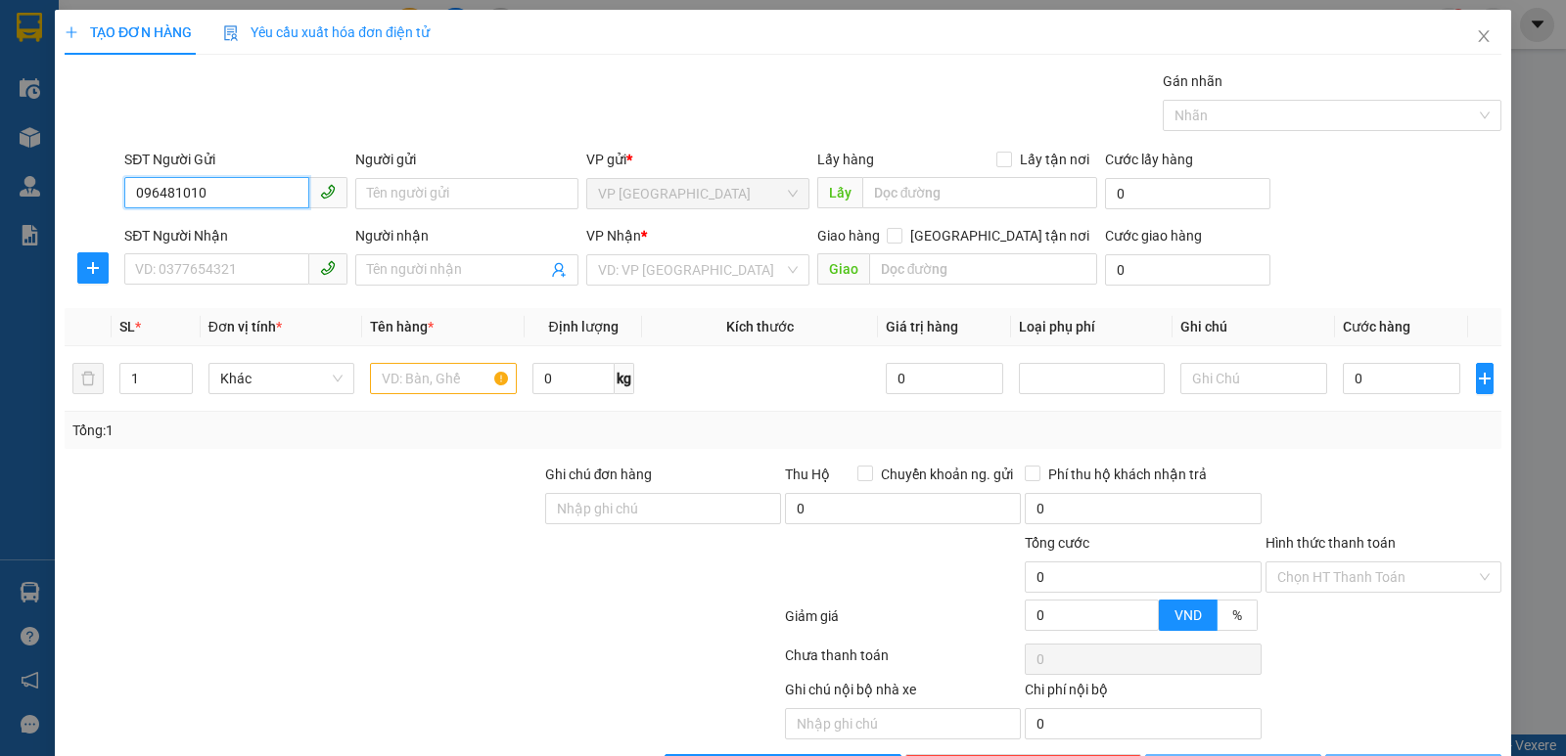
type input "0964810109"
click at [228, 227] on div "0964810109 - [GEOGRAPHIC_DATA]" at bounding box center [245, 233] width 220 height 22
type input "[PERSON_NAME]"
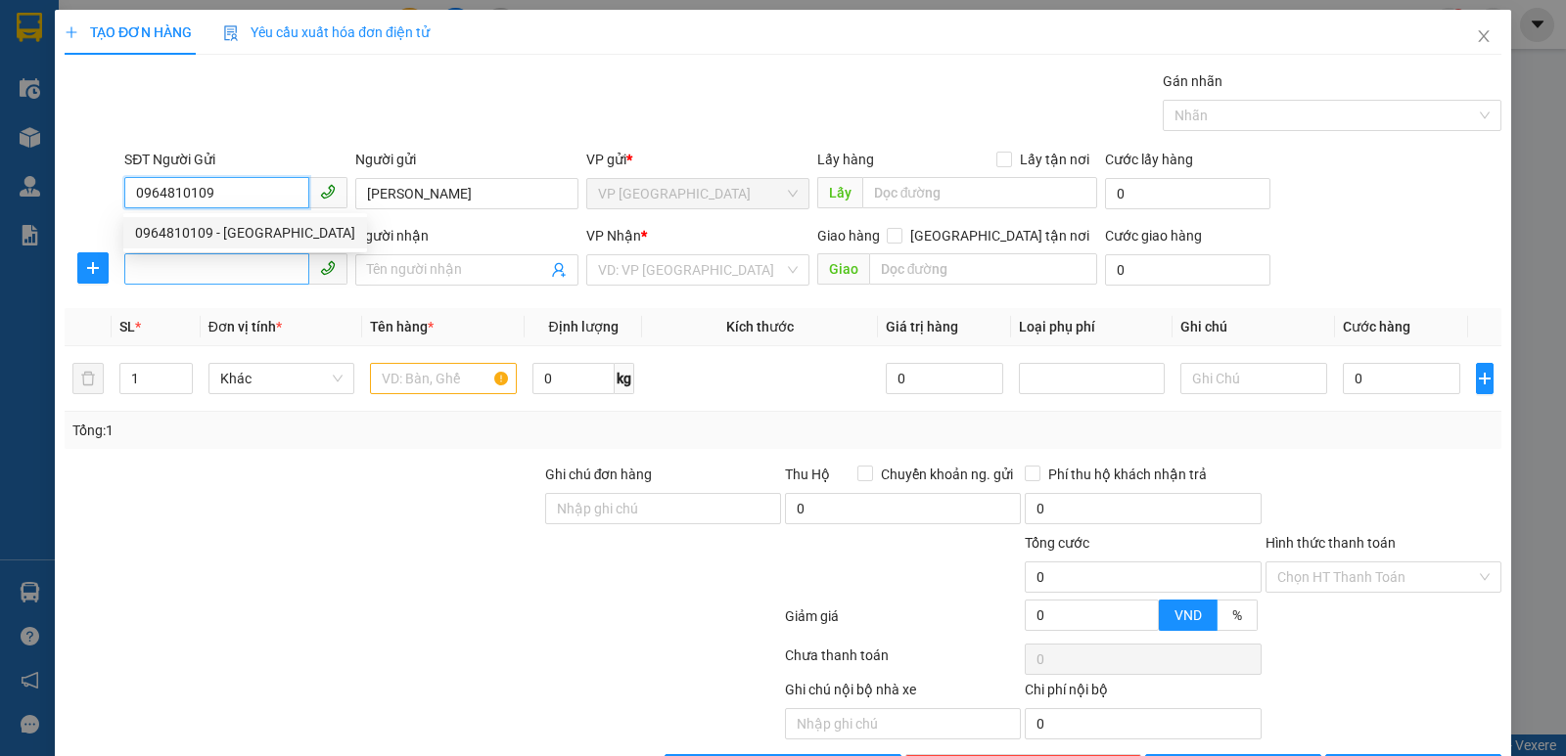
type input "0964810109"
click at [218, 276] on input "SĐT Người Nhận" at bounding box center [216, 268] width 185 height 31
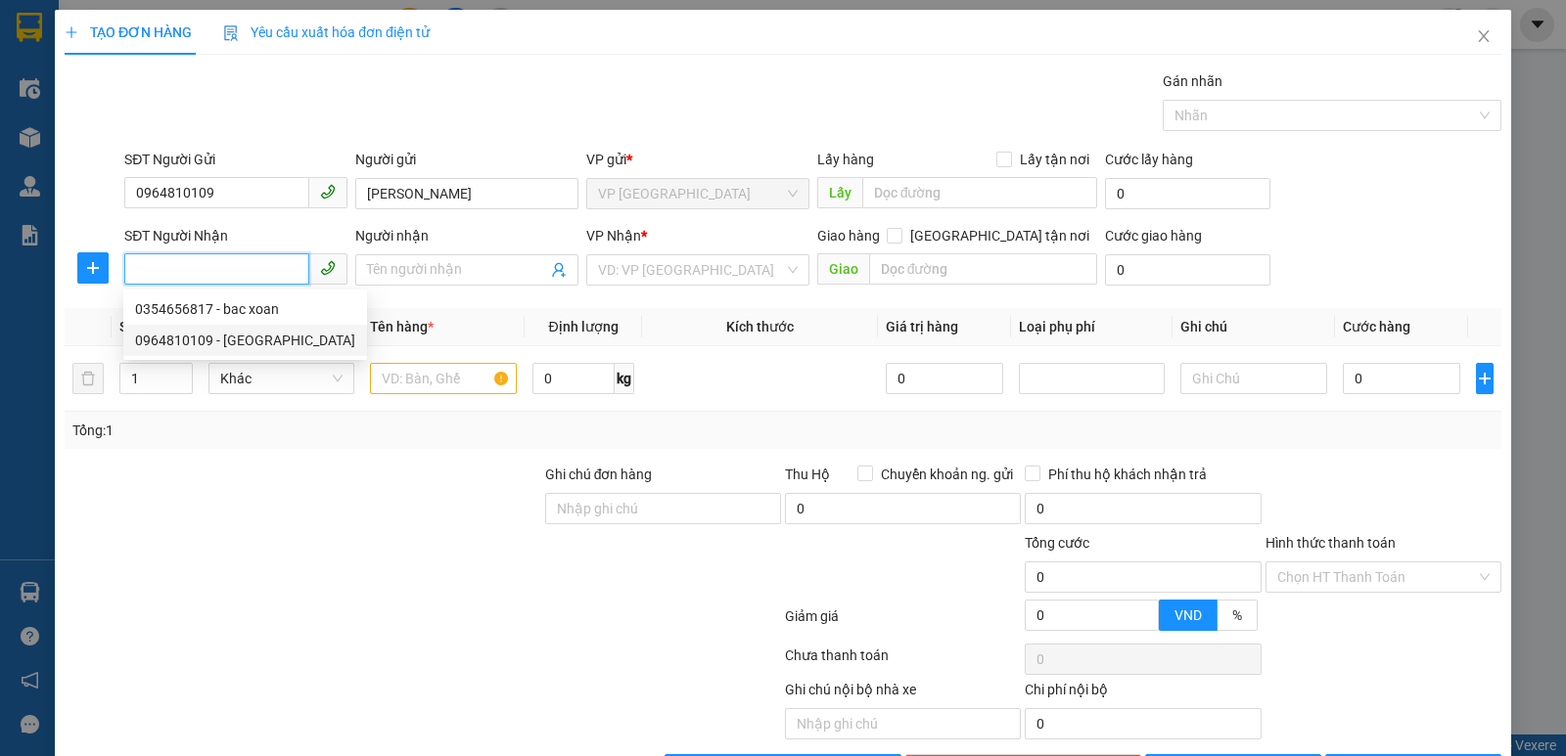
click at [206, 337] on div "0964810109 - [GEOGRAPHIC_DATA]" at bounding box center [245, 341] width 220 height 22
type input "0964810109"
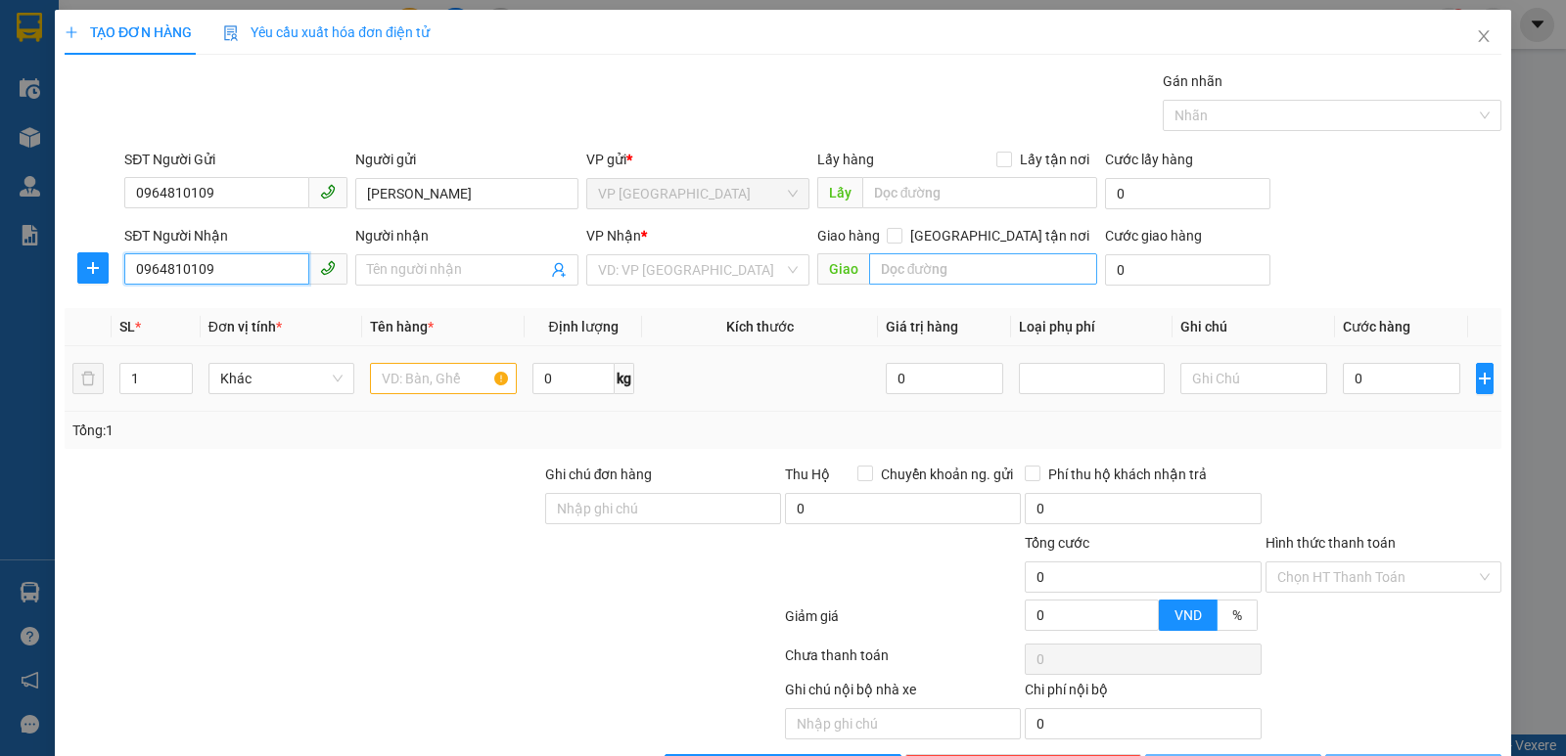
type input "[PERSON_NAME]"
checkbox input "true"
type input "VP [PERSON_NAME]"
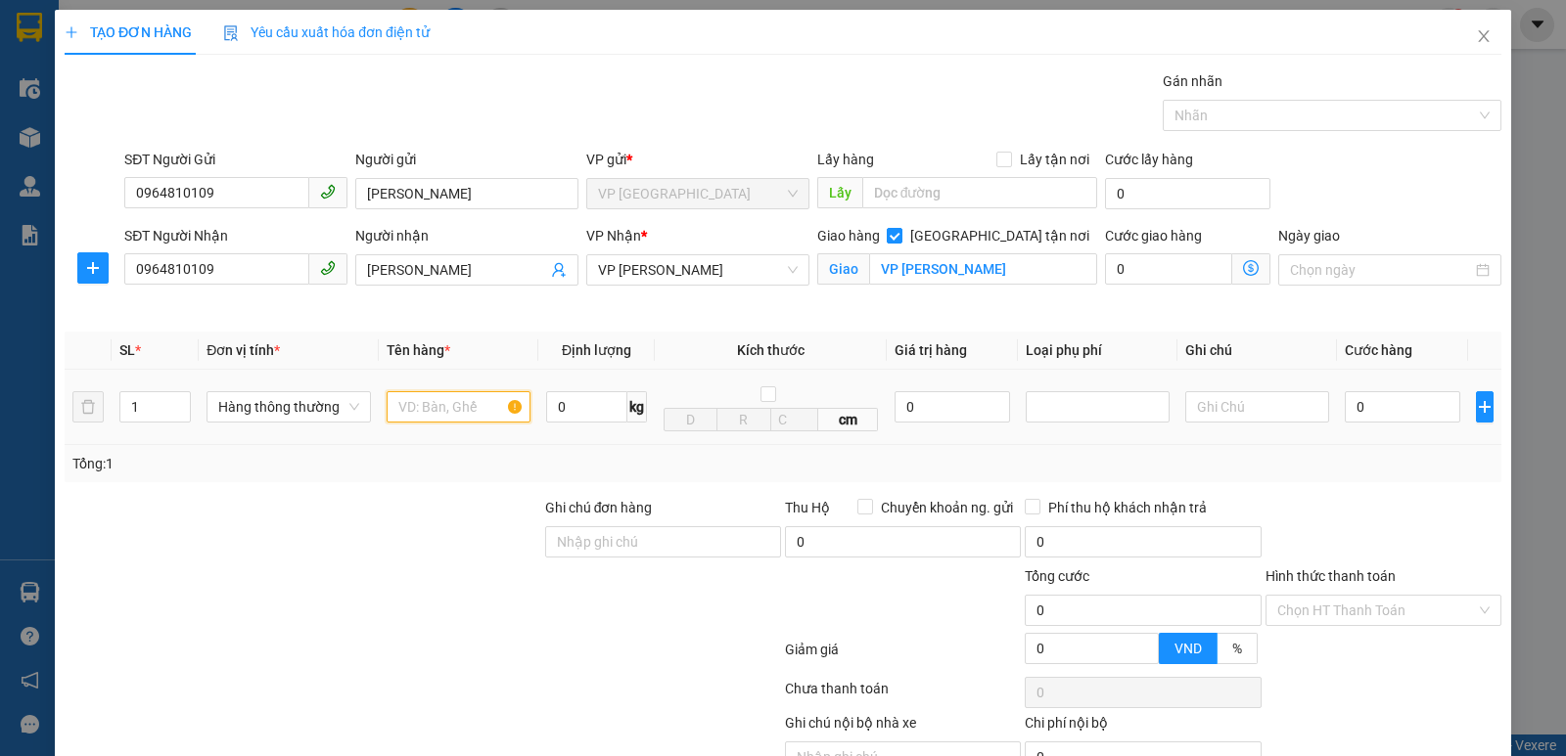
click at [469, 416] on input "text" at bounding box center [459, 406] width 144 height 31
type input "lac,tp"
click at [1377, 398] on input "0" at bounding box center [1402, 406] width 115 height 31
type input "5"
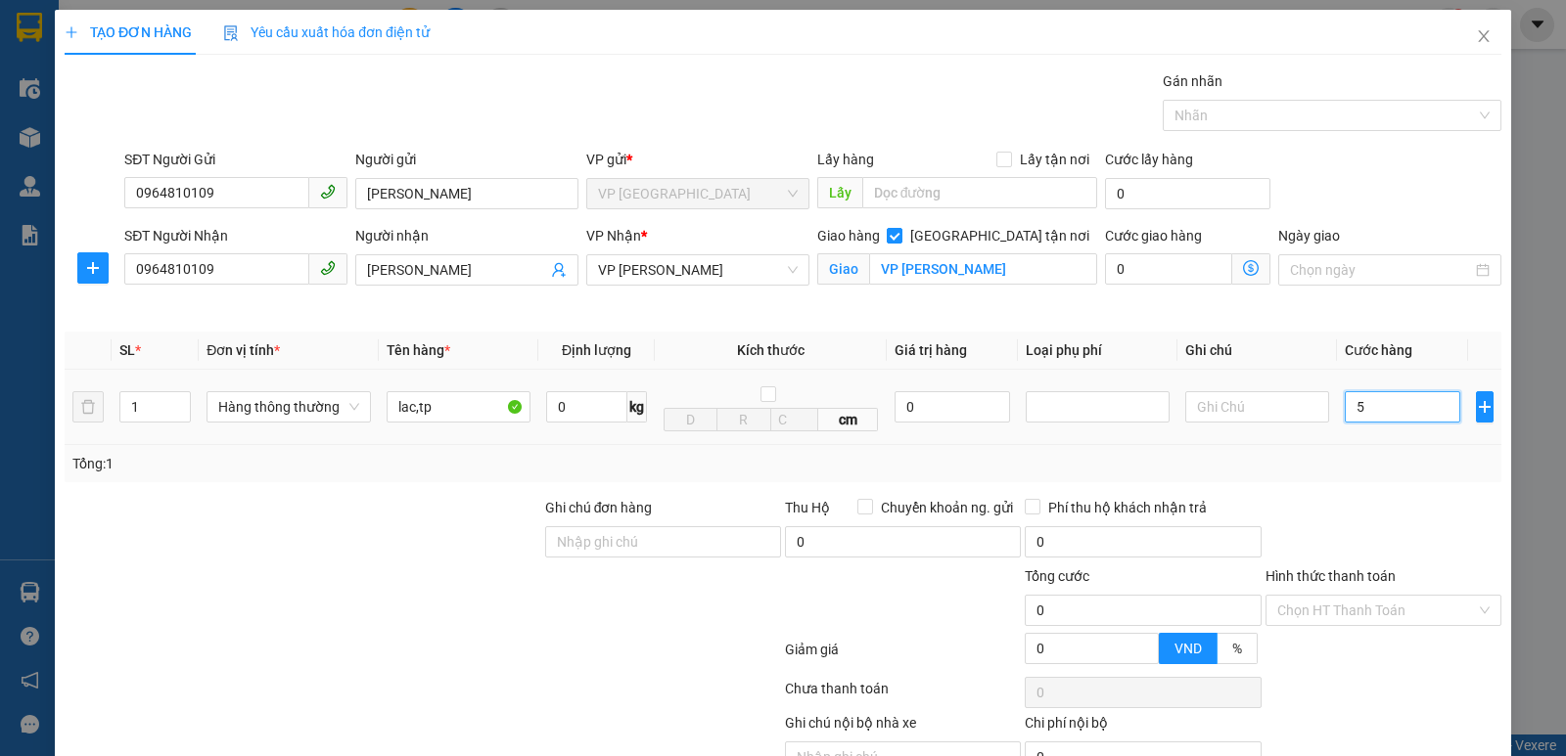
type input "5"
type input "50"
type input "500"
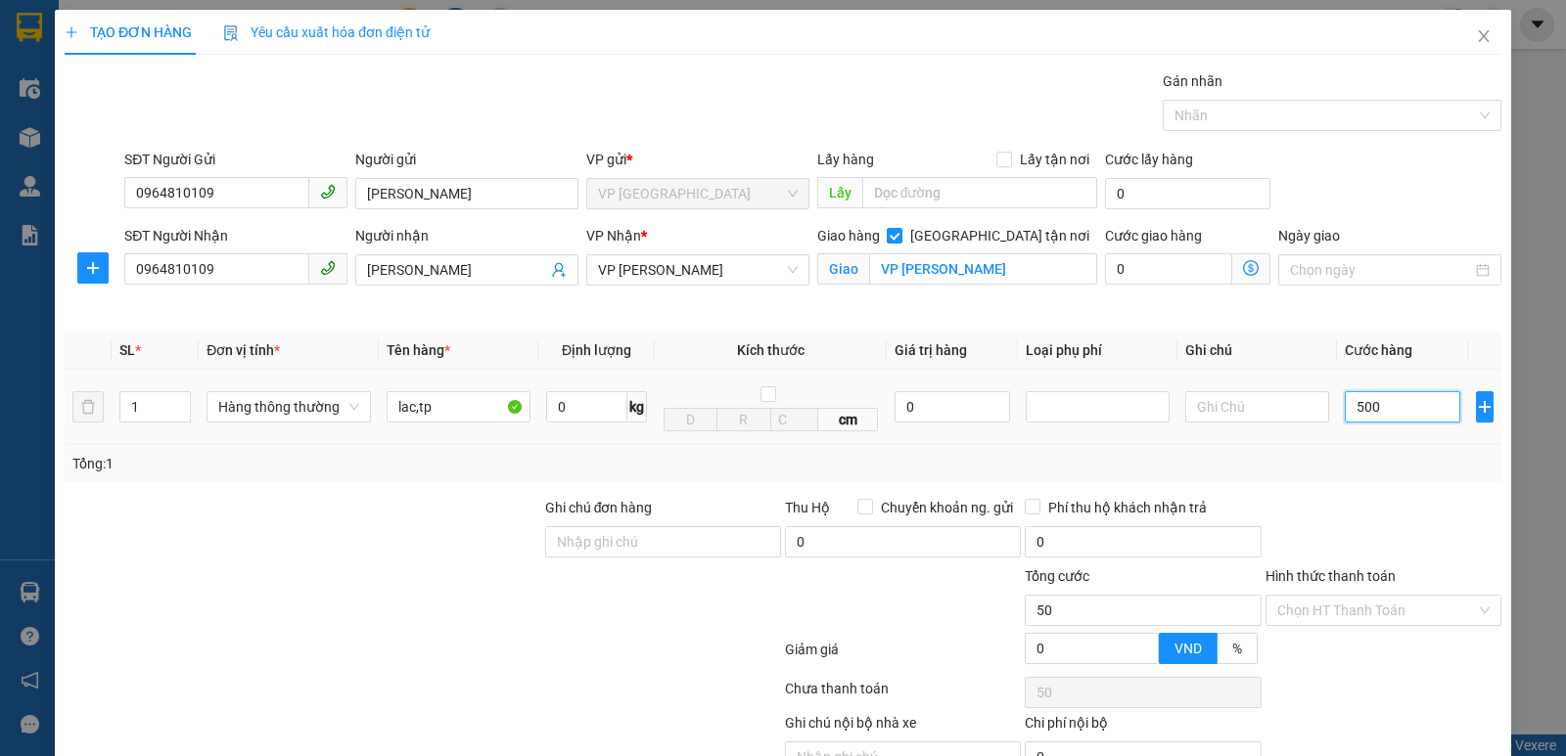
type input "500"
type input "5.000"
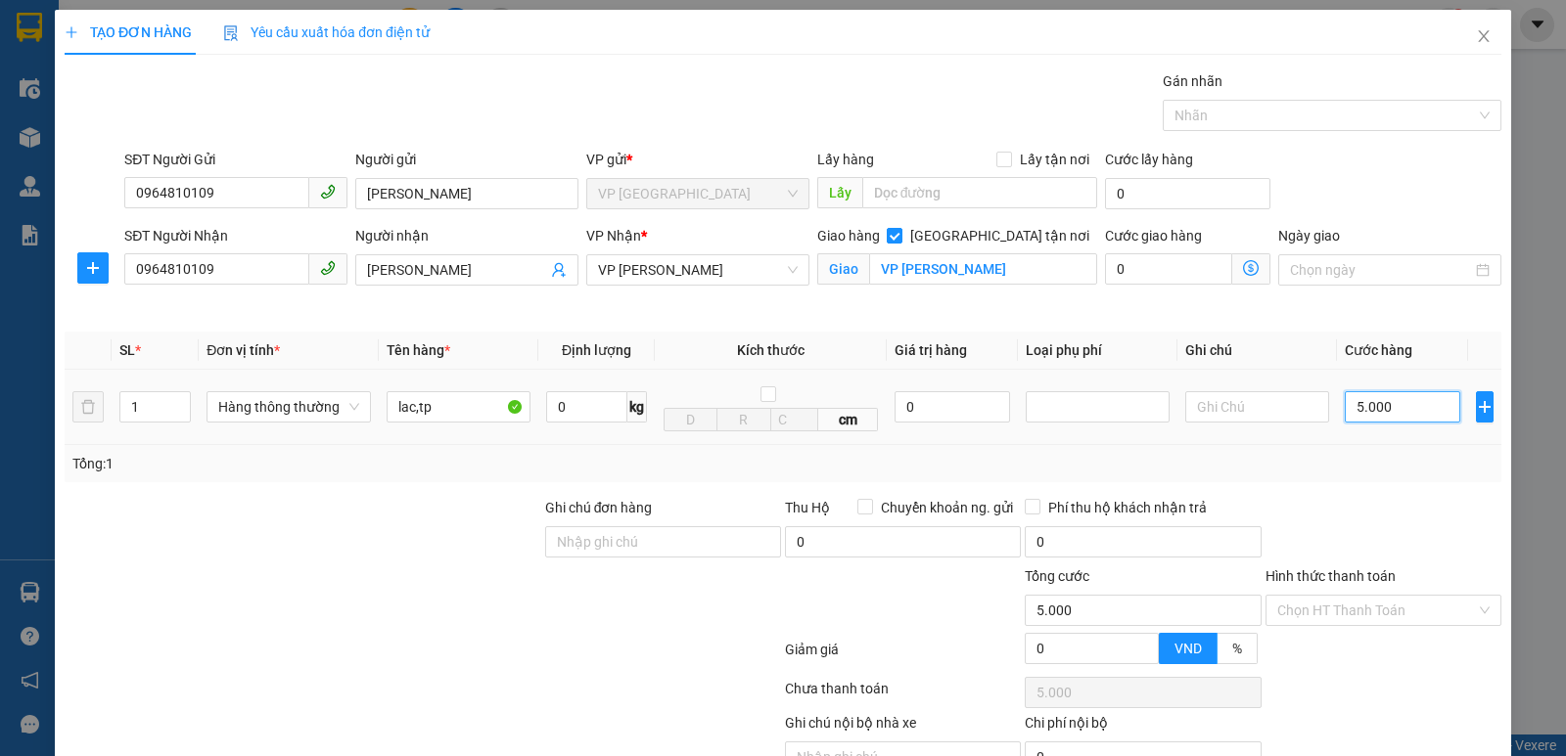
type input "50.000"
click at [1408, 618] on input "Hình thức thanh toán" at bounding box center [1376, 610] width 199 height 29
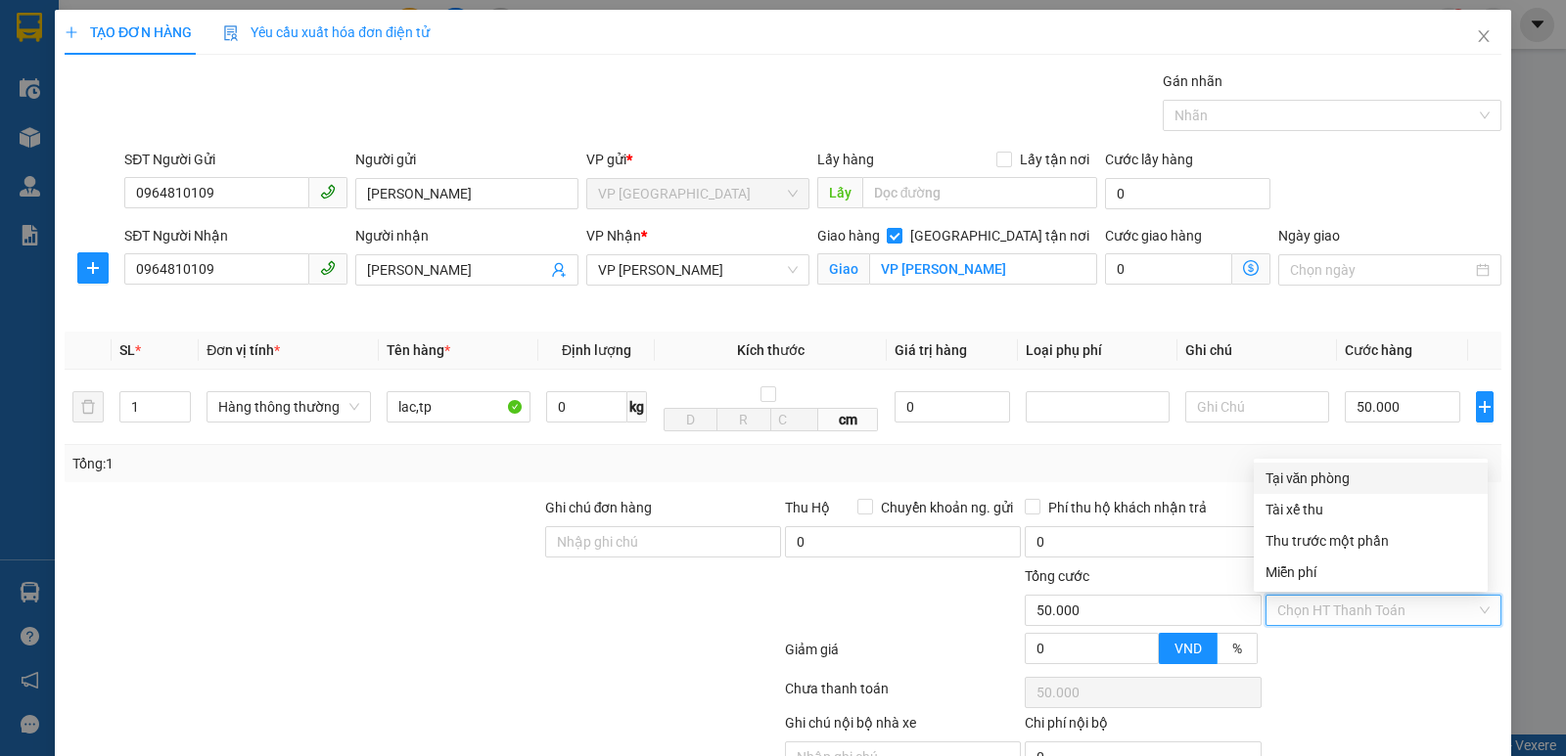
click at [1341, 474] on div "Tại văn phòng" at bounding box center [1370, 479] width 210 height 22
type input "0"
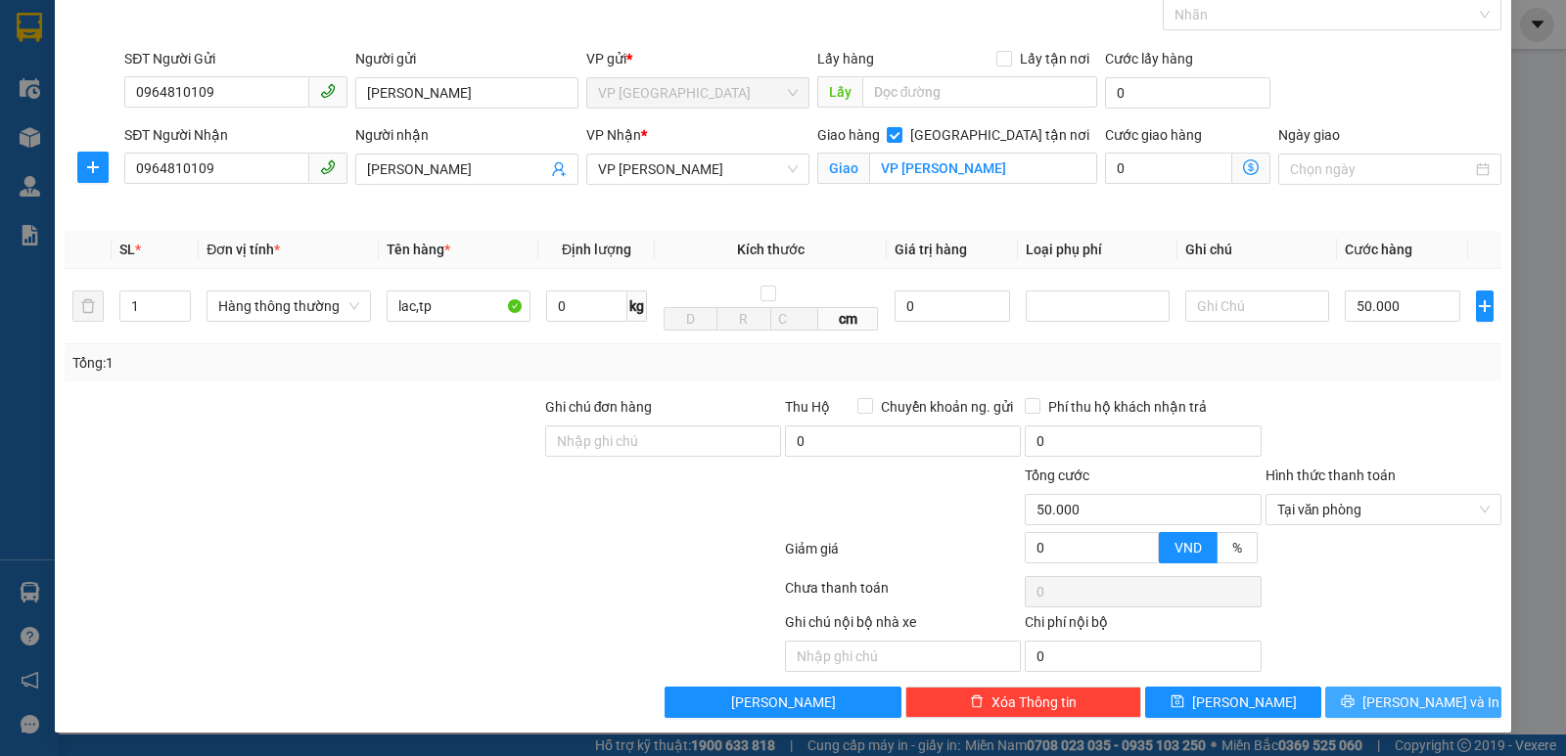
click at [1388, 701] on span "[PERSON_NAME] và In" at bounding box center [1430, 703] width 137 height 22
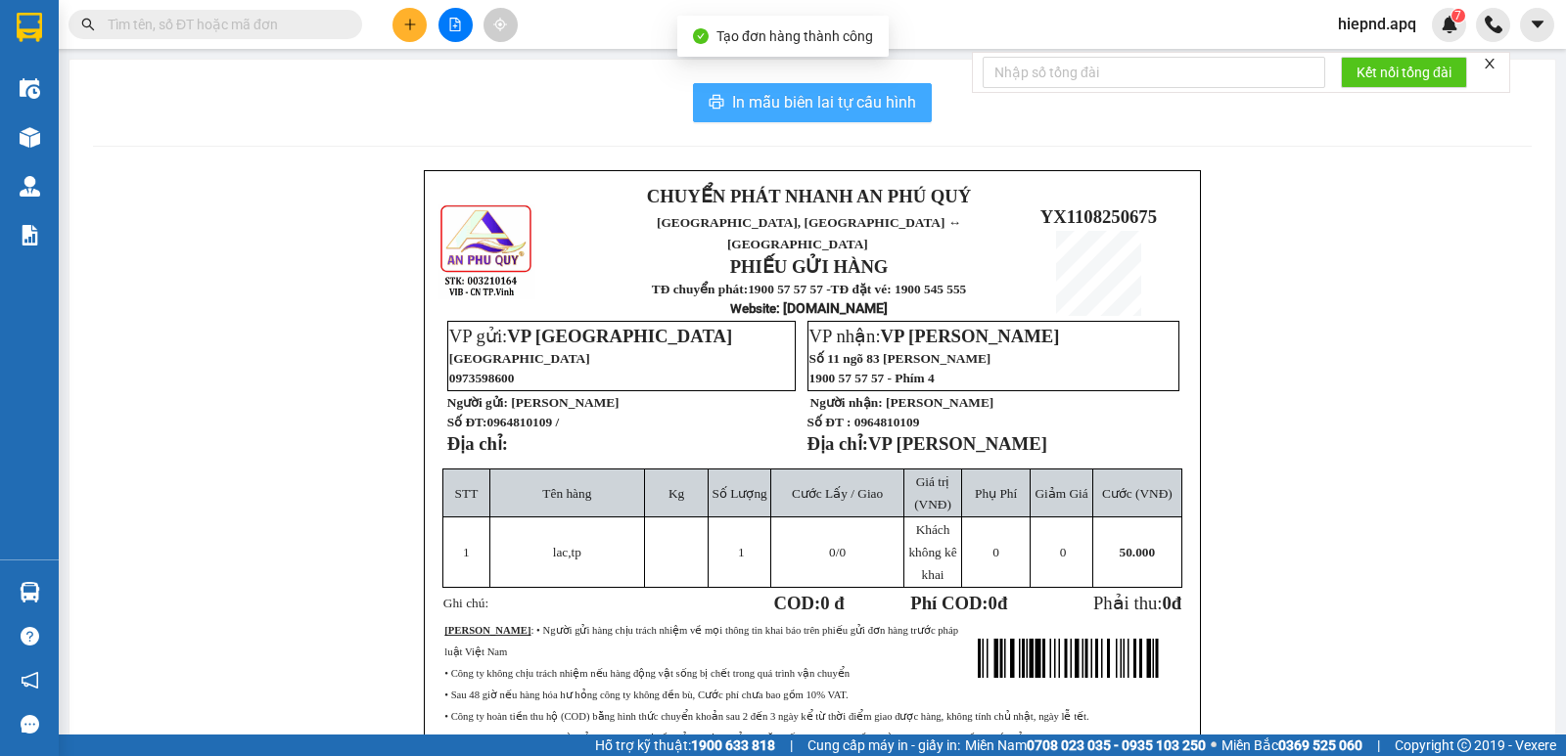
click at [834, 99] on span "In mẫu biên lai tự cấu hình" at bounding box center [824, 102] width 184 height 24
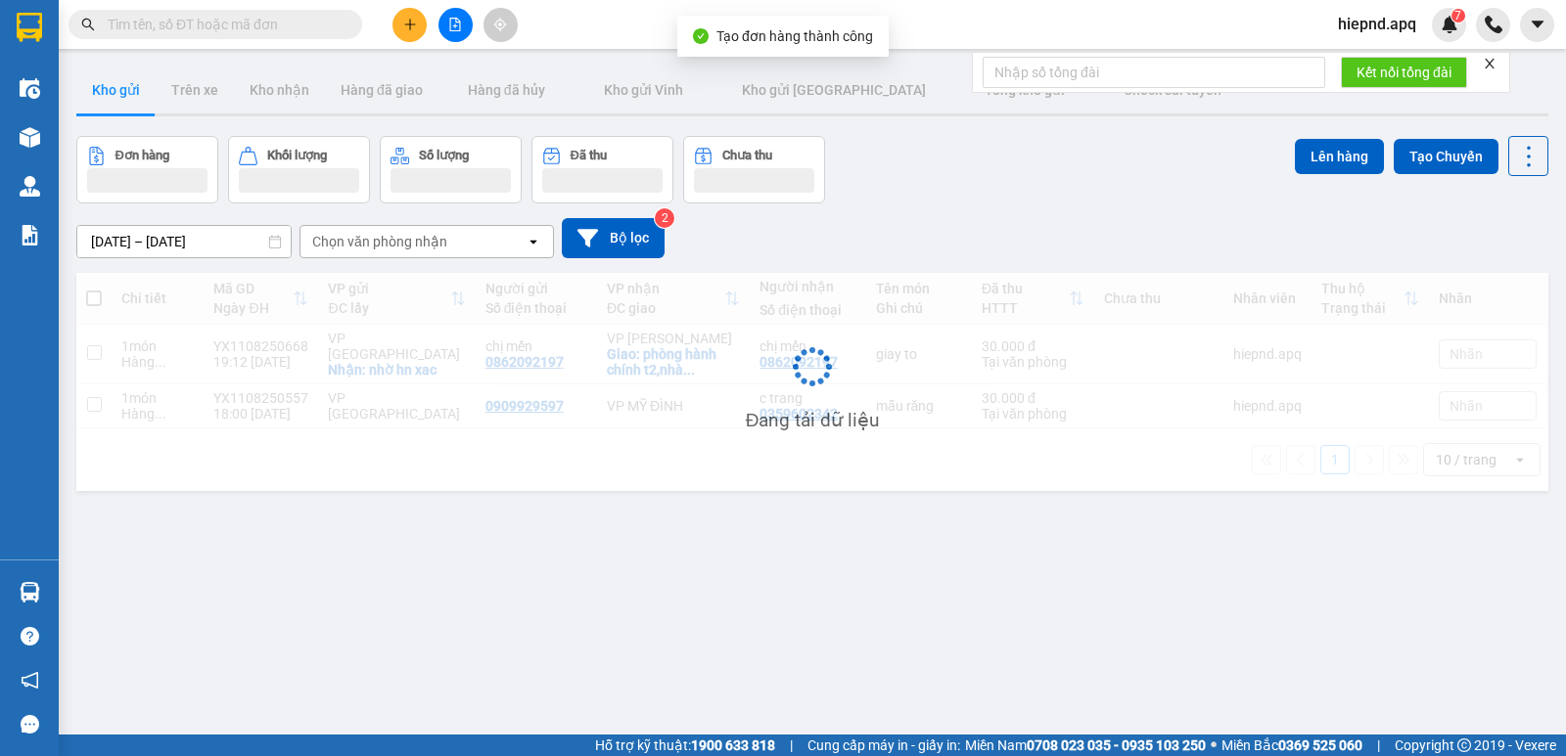
click at [409, 12] on button at bounding box center [409, 25] width 34 height 34
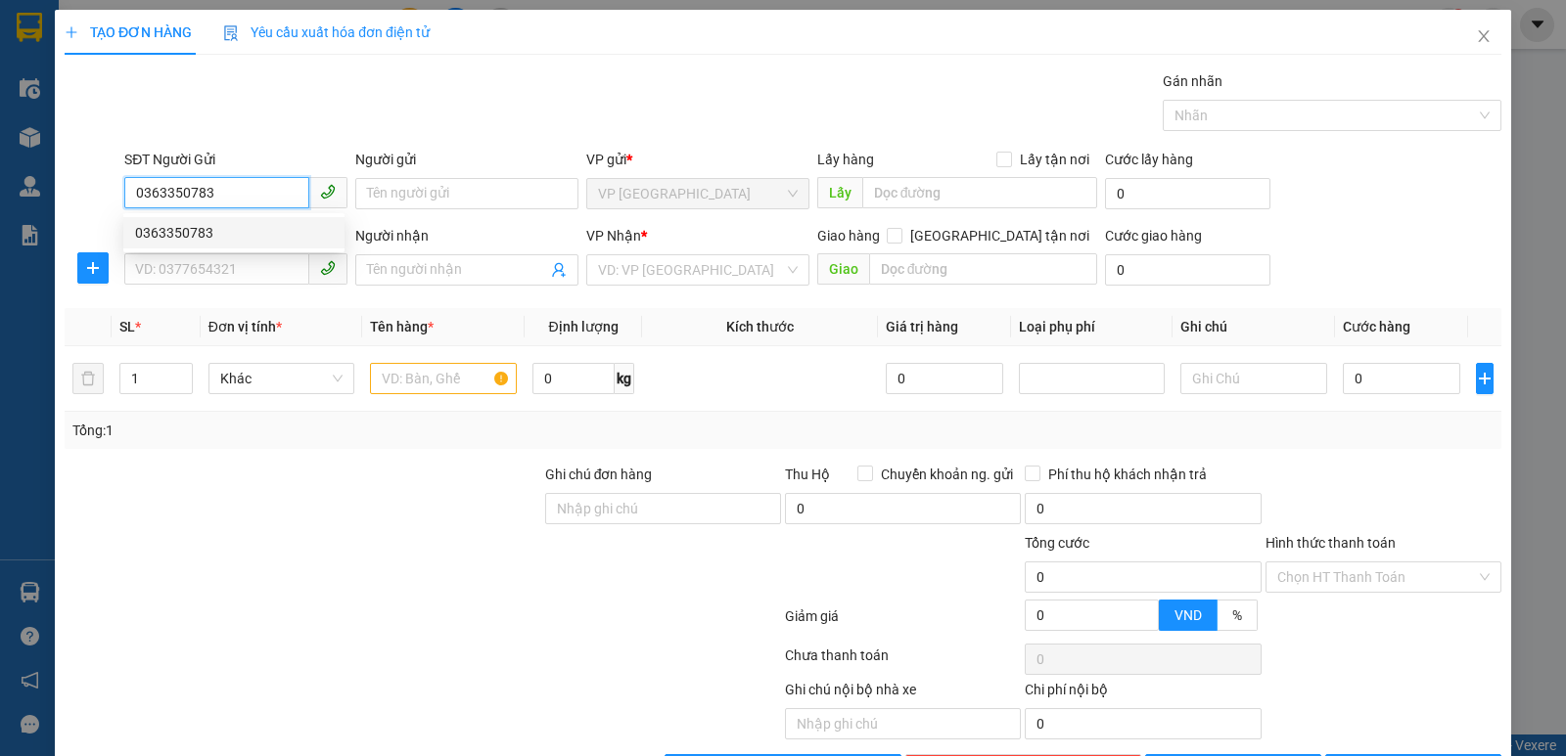
click at [161, 232] on div "0363350783" at bounding box center [234, 233] width 198 height 22
type input "0363350783"
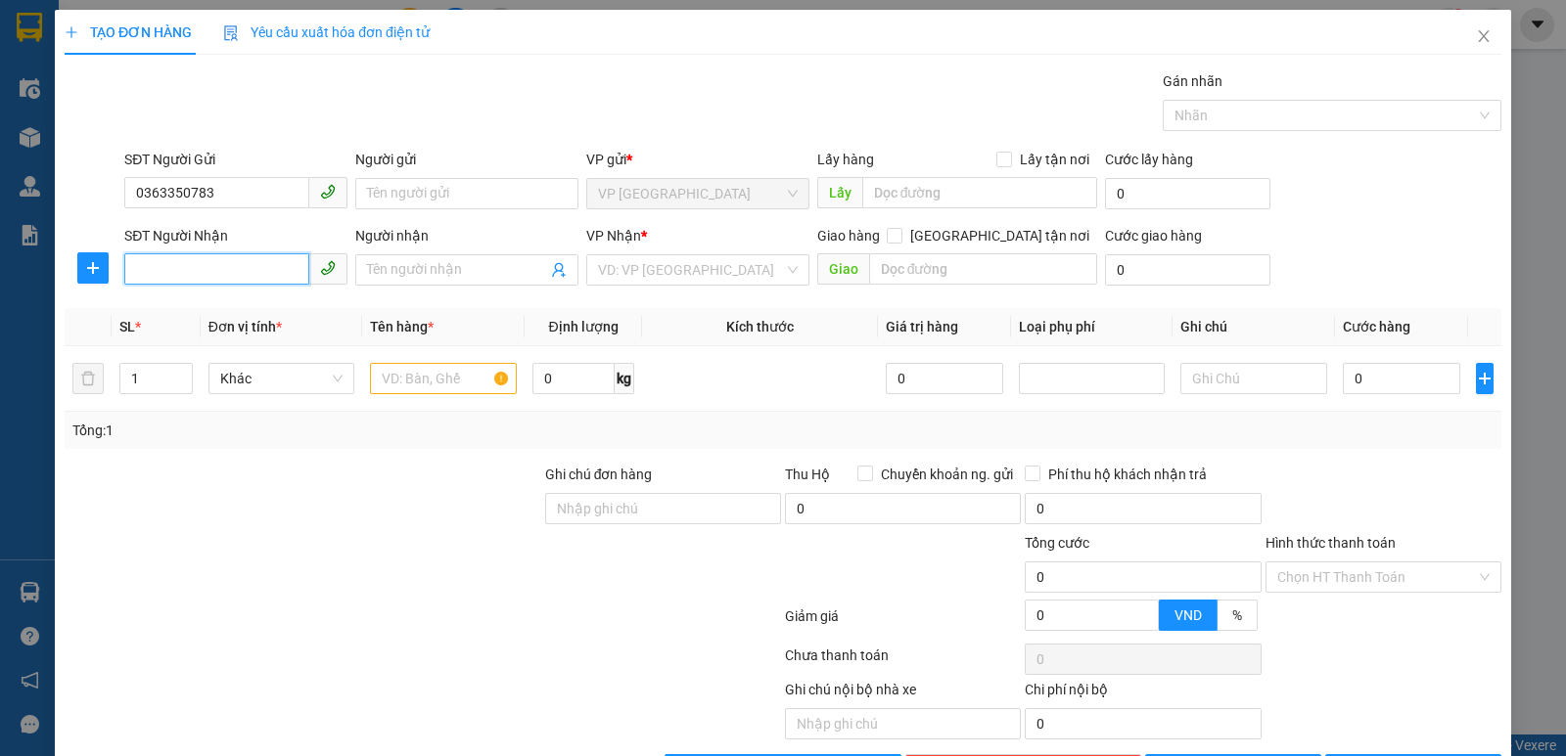
click at [160, 276] on input "SĐT Người Nhận" at bounding box center [216, 268] width 185 height 31
click at [159, 337] on div "0911993683 - [PERSON_NAME]" at bounding box center [234, 341] width 198 height 22
type input "0911993683"
type input "c huyền"
checkbox input "true"
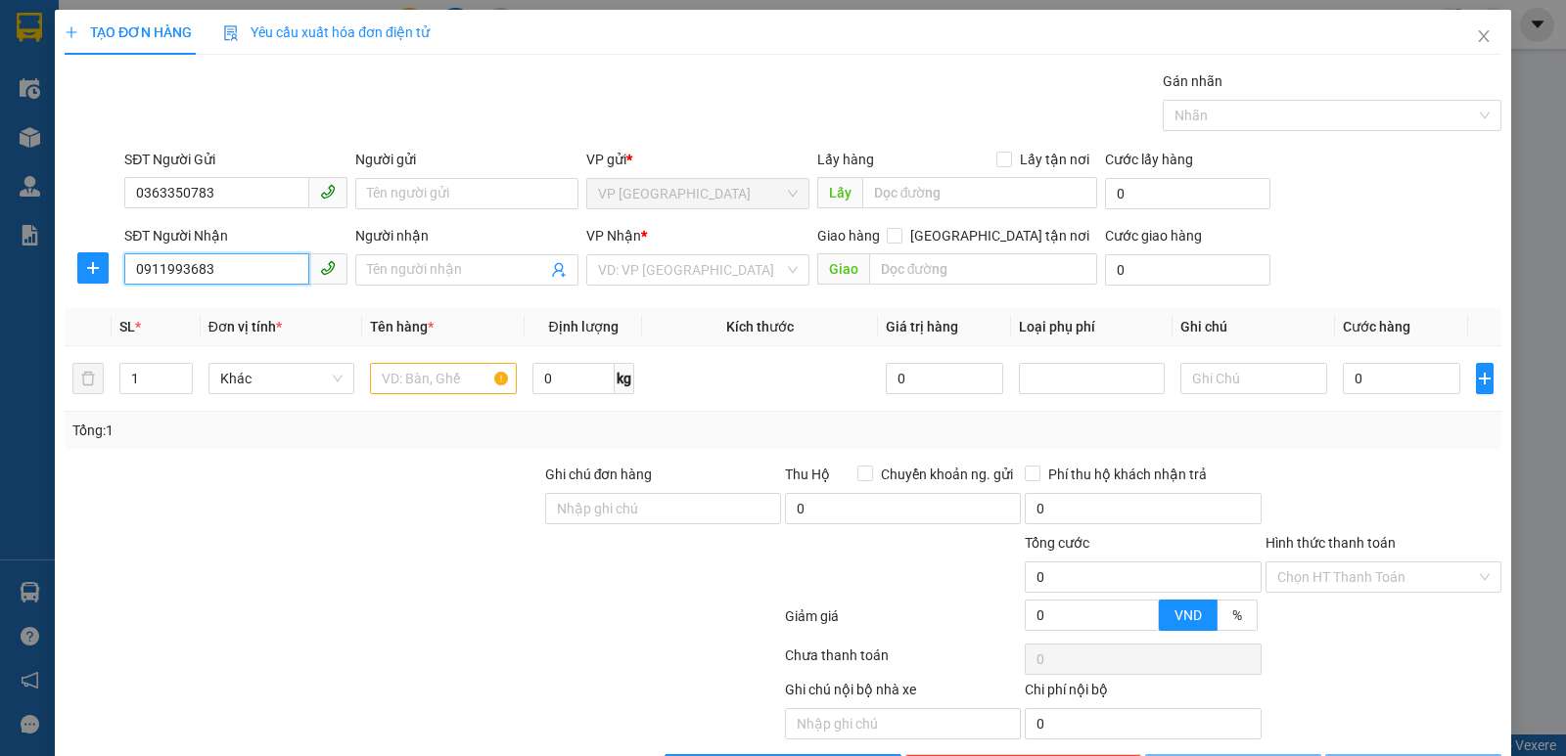
type input "mđ"
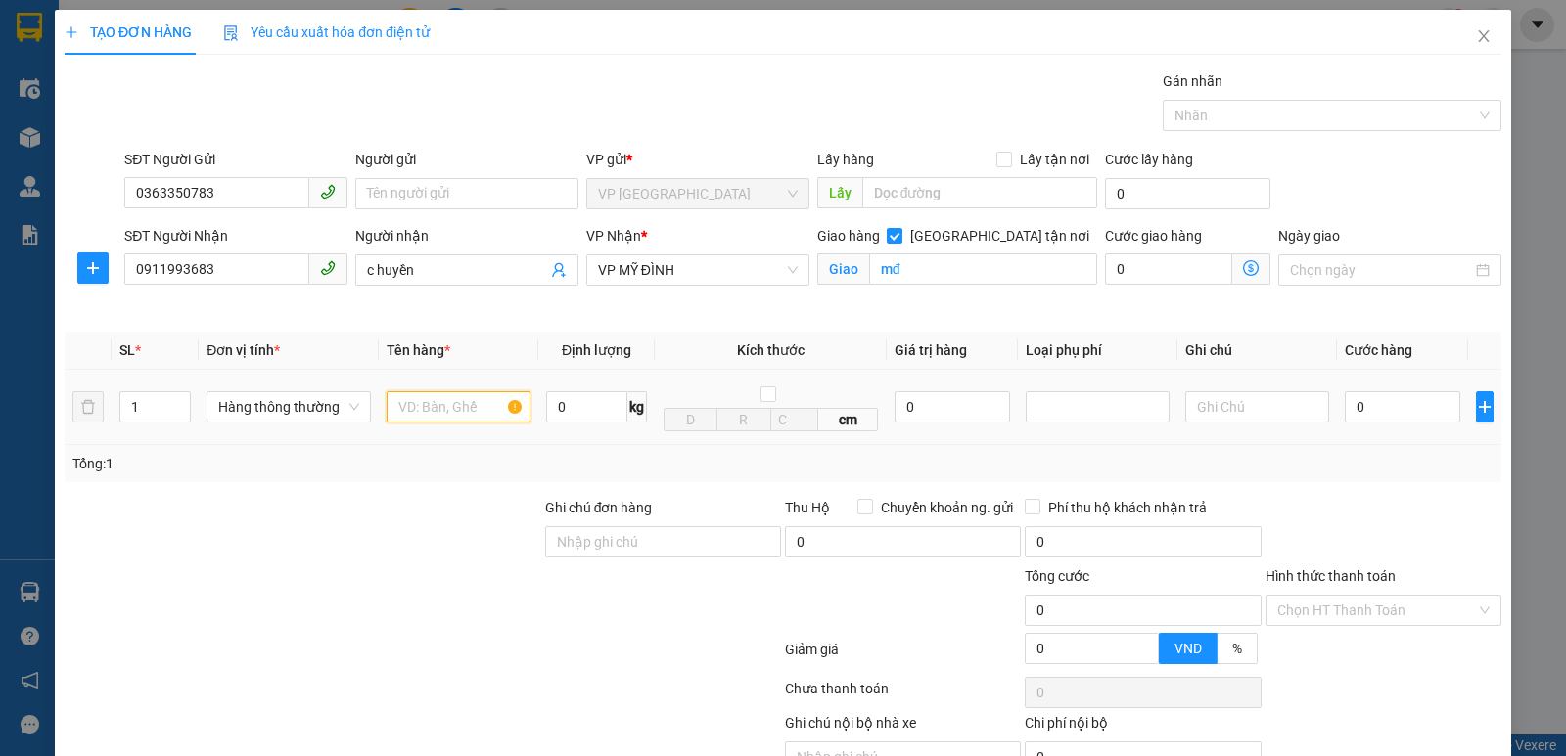
click at [397, 405] on input "text" at bounding box center [459, 406] width 144 height 31
type input "thuc pham"
click at [1370, 389] on div "0" at bounding box center [1402, 407] width 115 height 39
click at [1370, 414] on input "0" at bounding box center [1402, 406] width 115 height 31
type input "4"
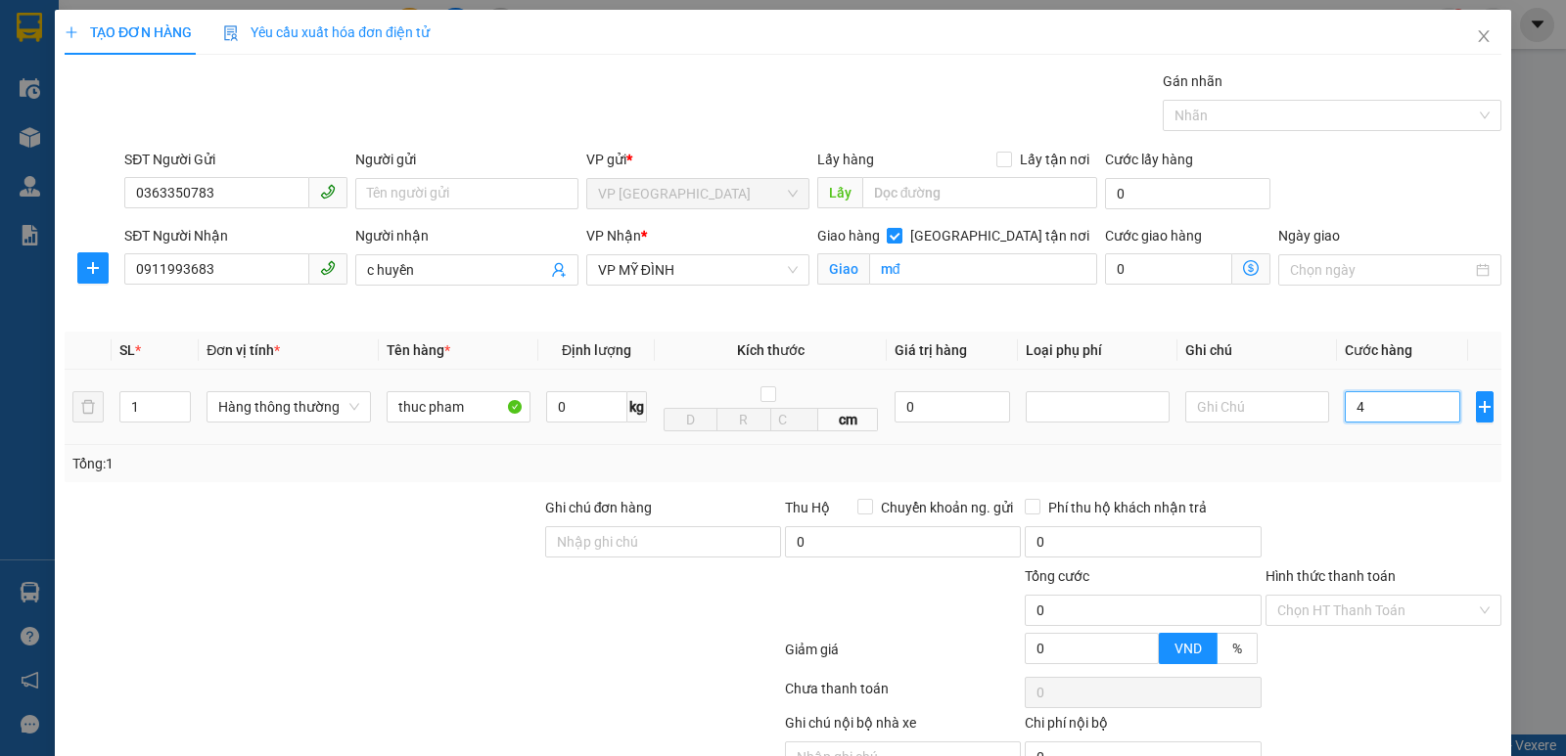
type input "4"
type input "40"
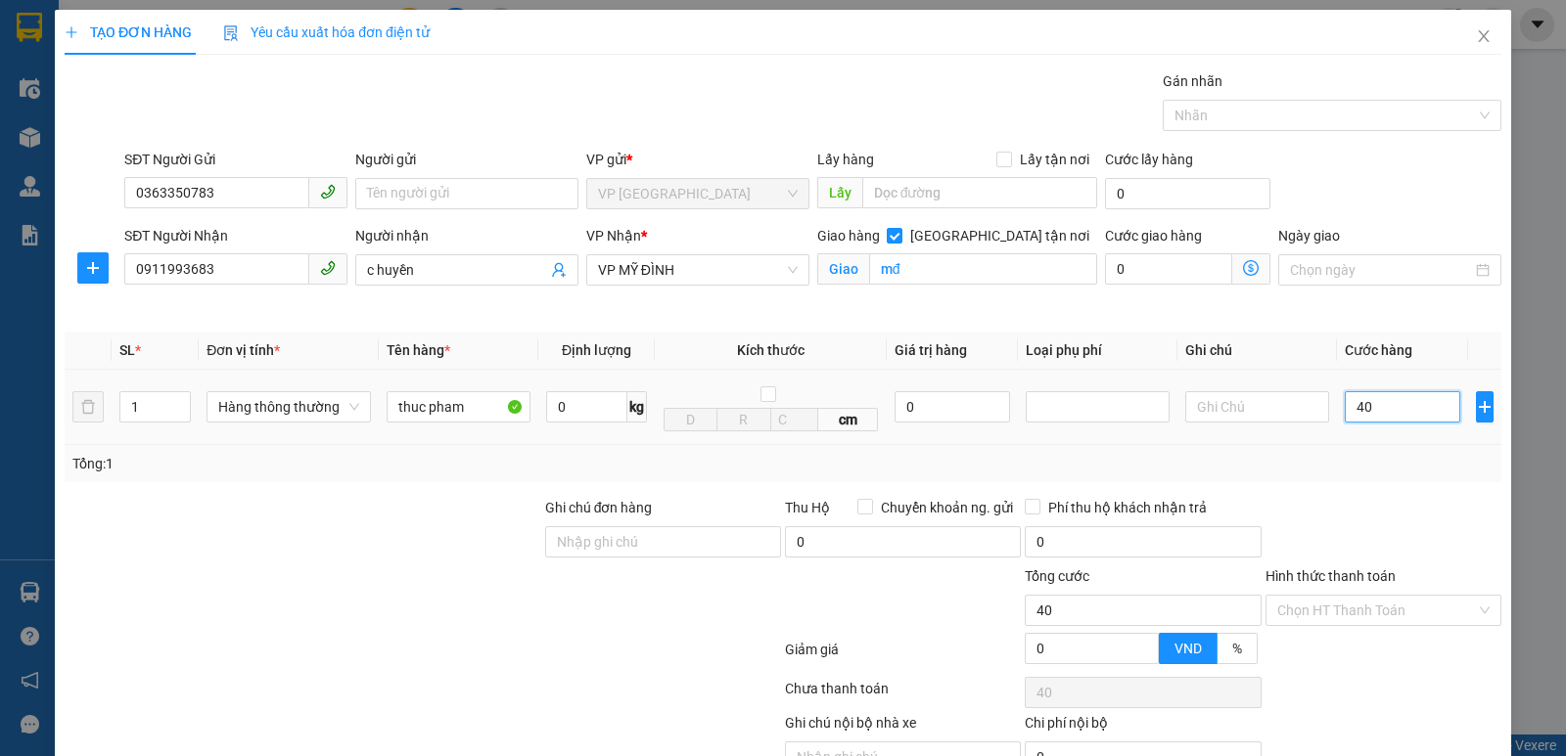
type input "400"
type input "4.000"
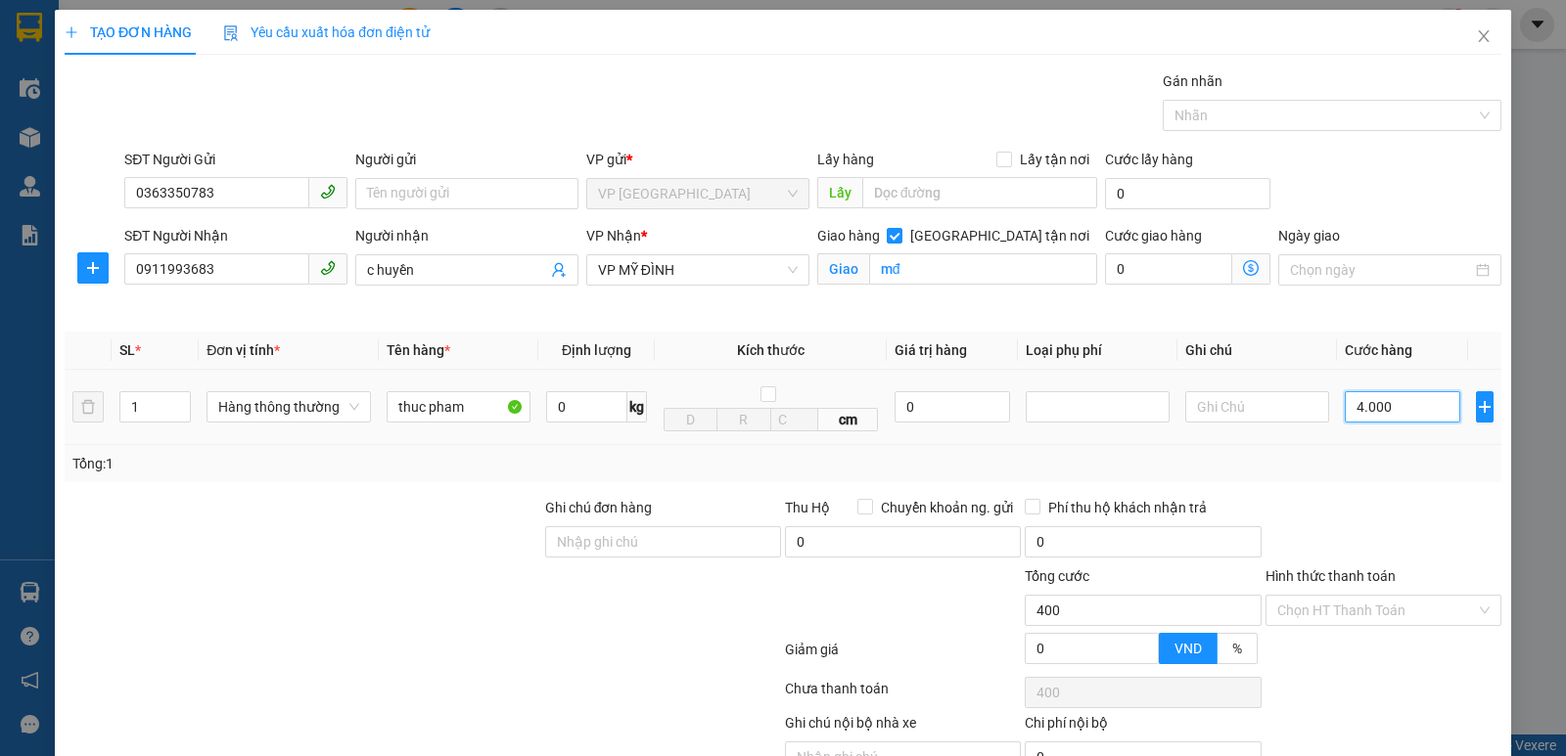
type input "4.000"
type input "40.000"
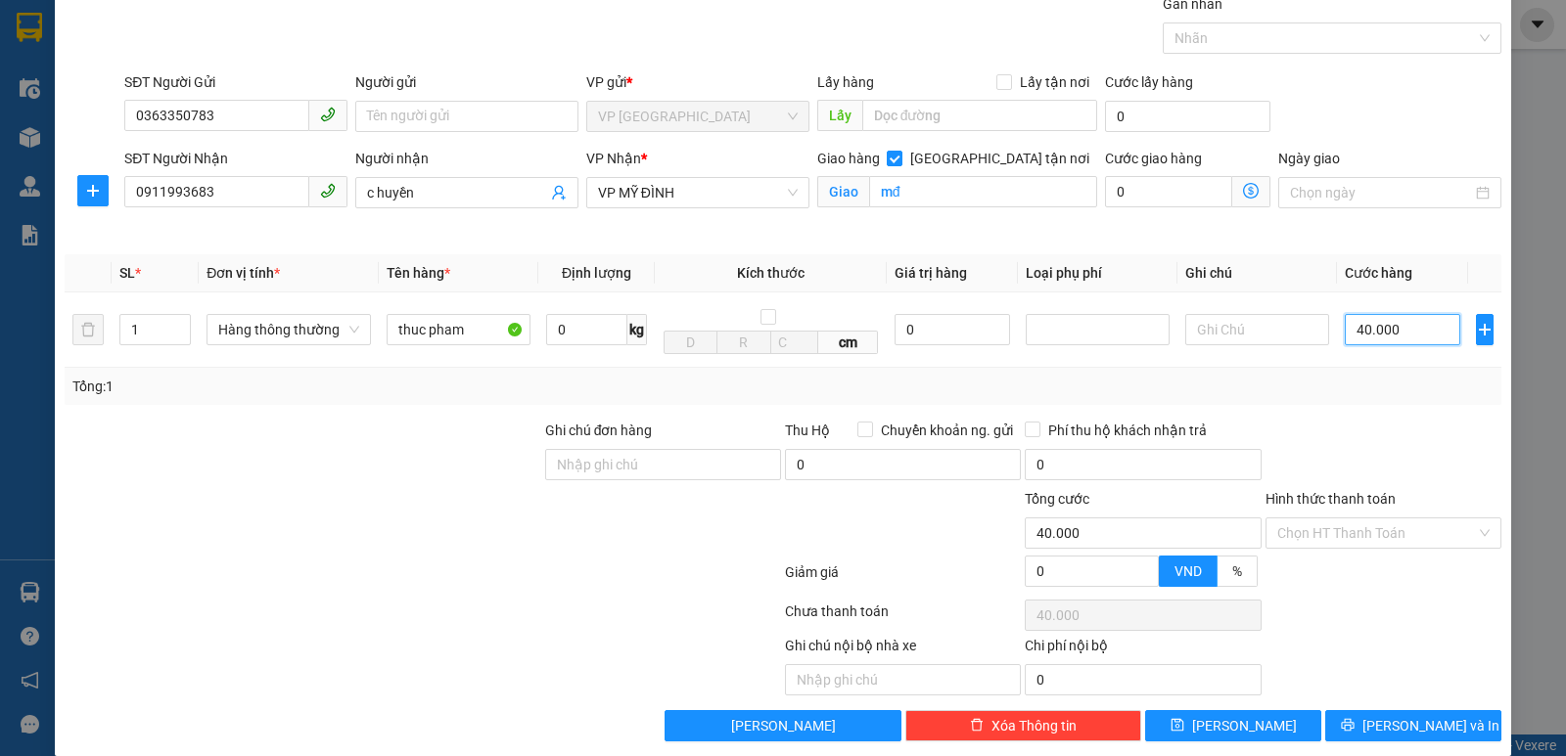
scroll to position [102, 0]
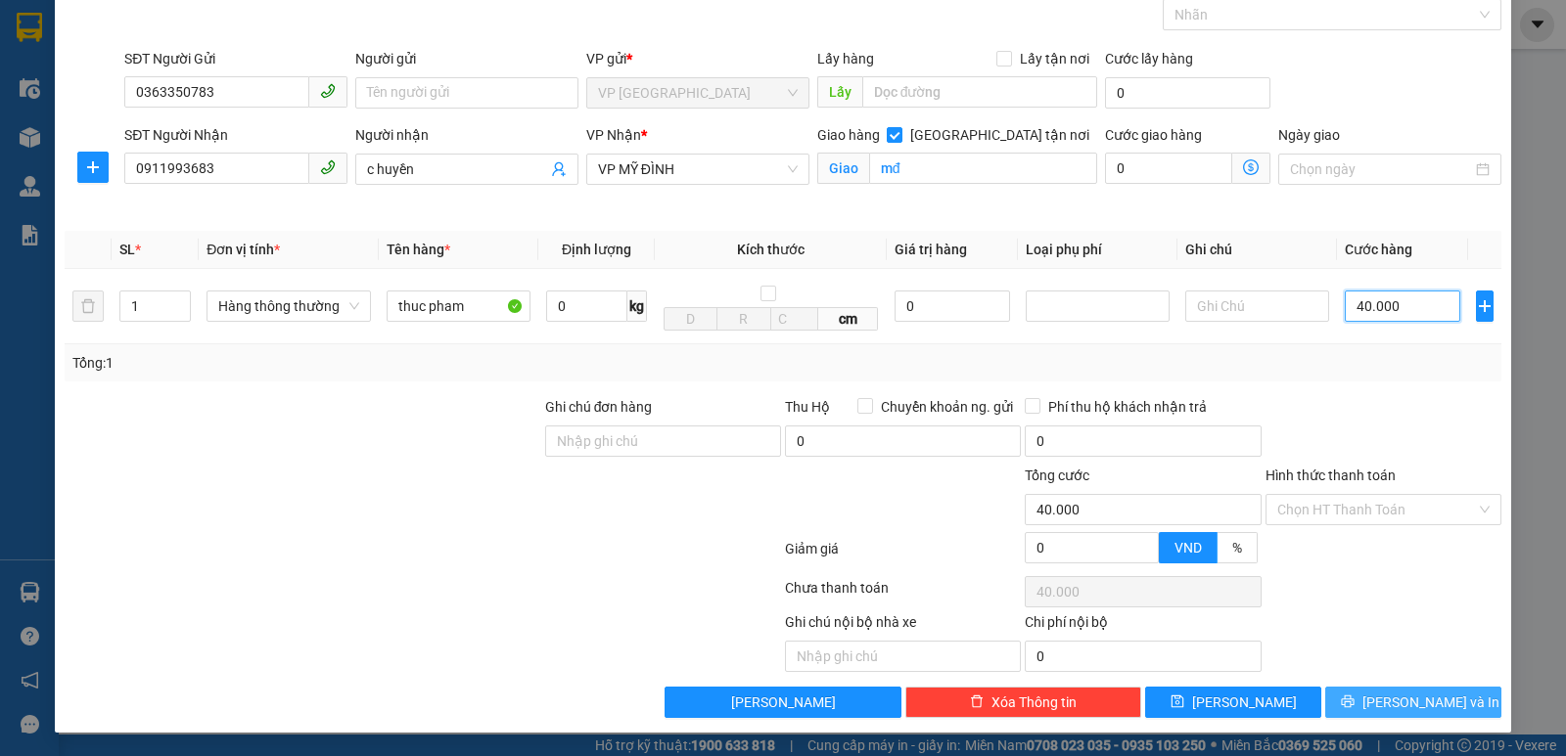
type input "40.000"
click at [1379, 691] on button "[PERSON_NAME] và In" at bounding box center [1413, 702] width 176 height 31
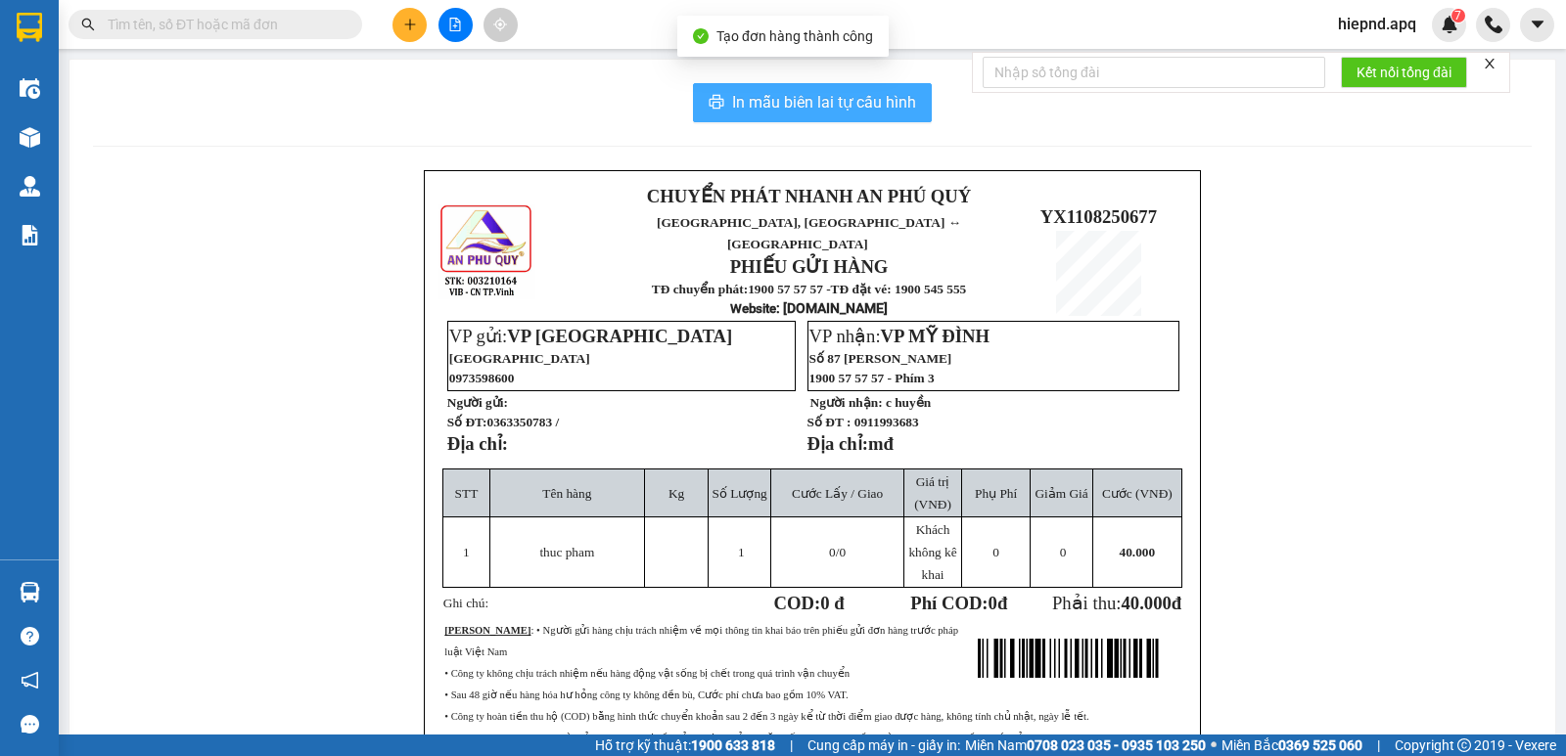
click at [801, 97] on span "In mẫu biên lai tự cấu hình" at bounding box center [824, 102] width 184 height 24
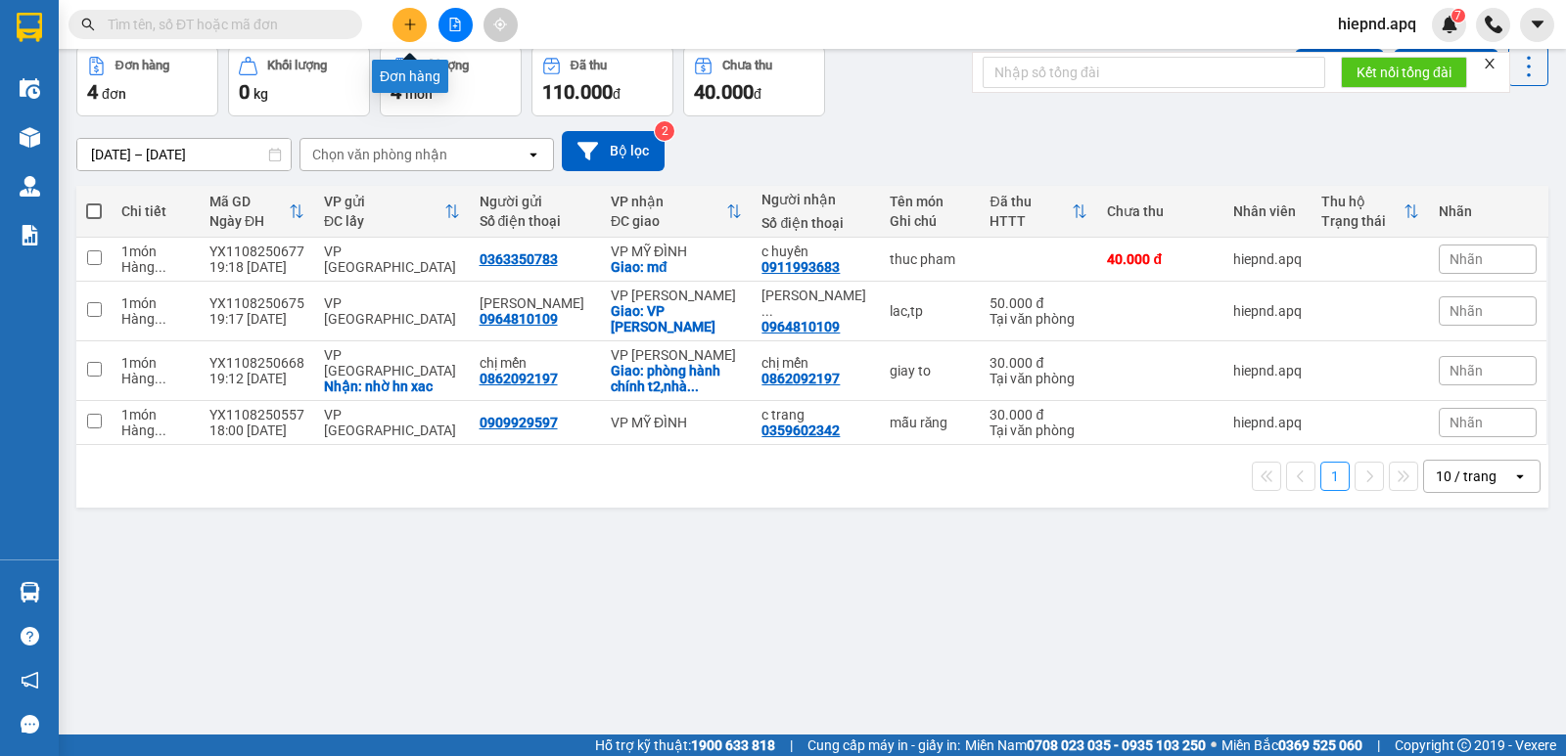
click at [414, 28] on icon "plus" at bounding box center [410, 25] width 14 height 14
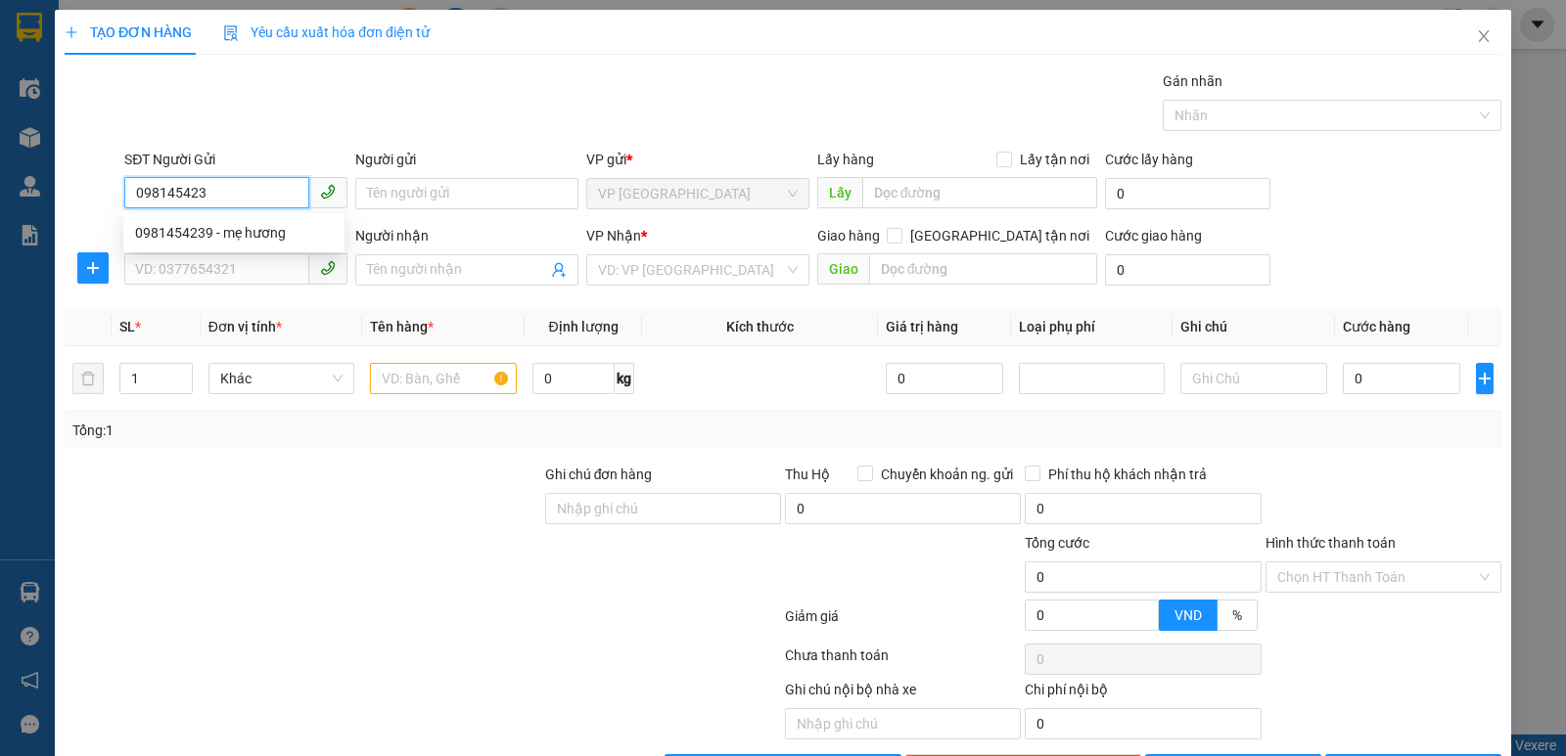
type input "0981454239"
click at [180, 233] on div "0981454239 - mẹ hương" at bounding box center [234, 233] width 198 height 22
type input "mẹ hương"
type input "0981454239"
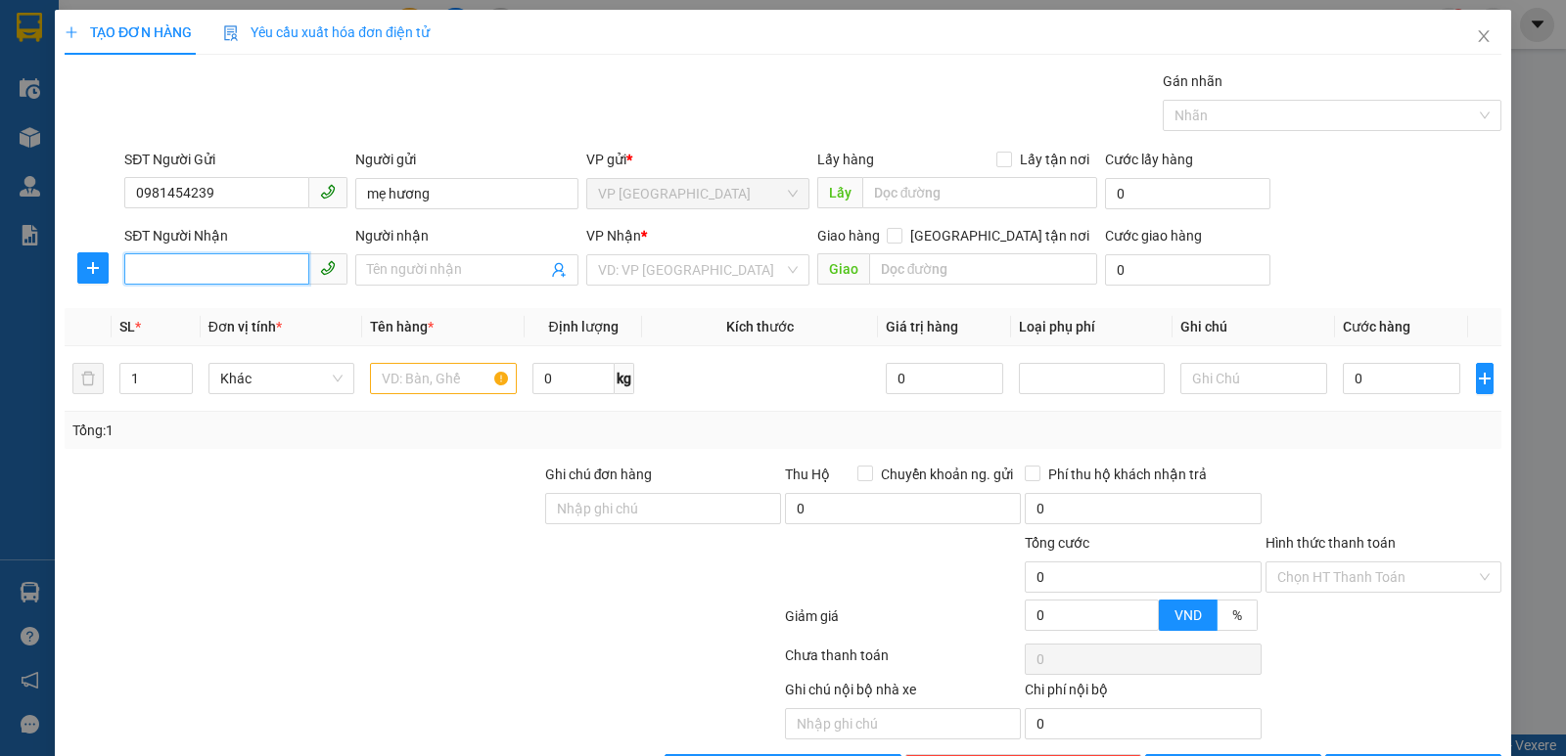
click at [174, 266] on input "SĐT Người Nhận" at bounding box center [216, 268] width 185 height 31
click at [171, 303] on div "0976746306 - tú ngọc 0966606517" at bounding box center [242, 309] width 215 height 22
type input "0976746306"
type input "tú ngọc 0966606517"
checkbox input "true"
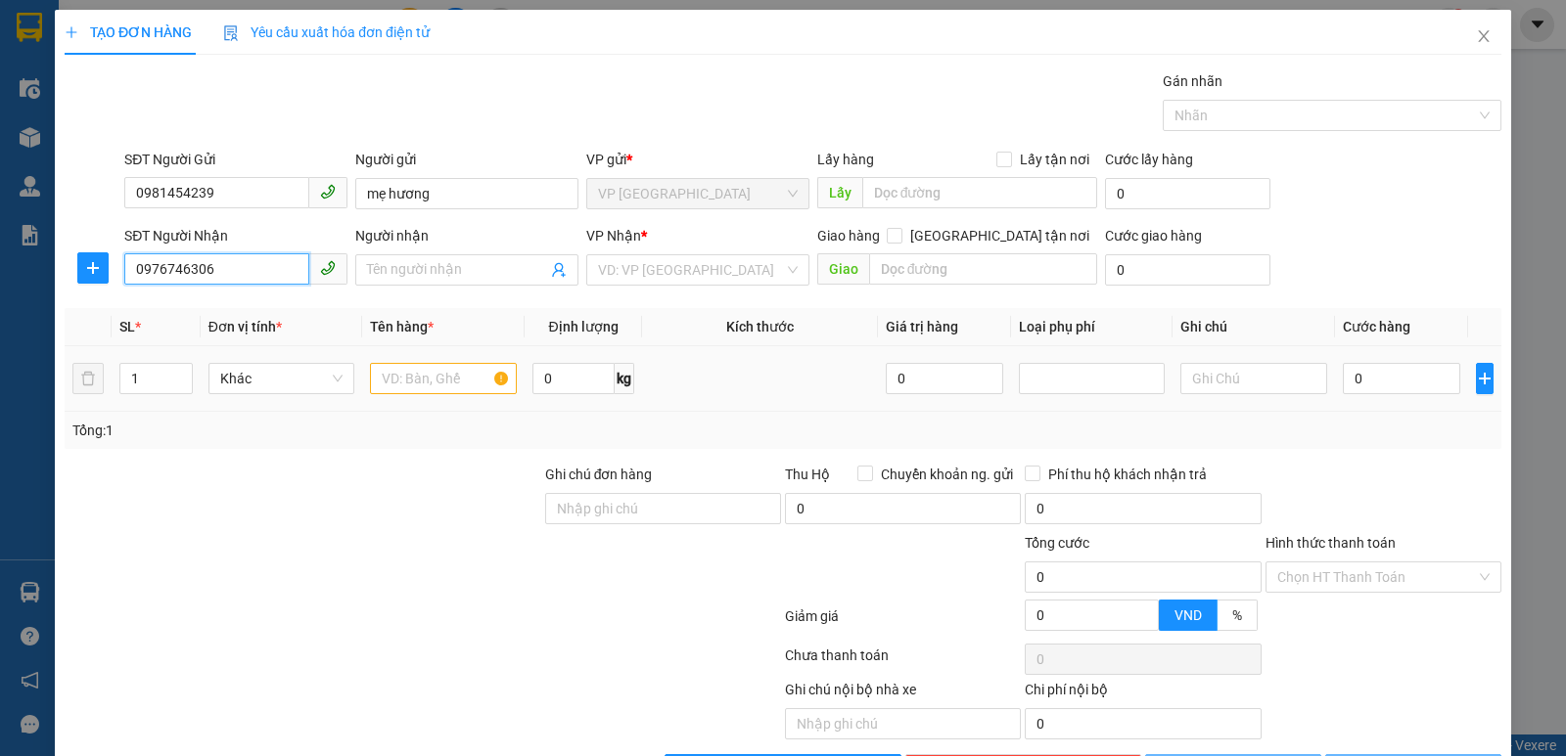
type input "mđ"
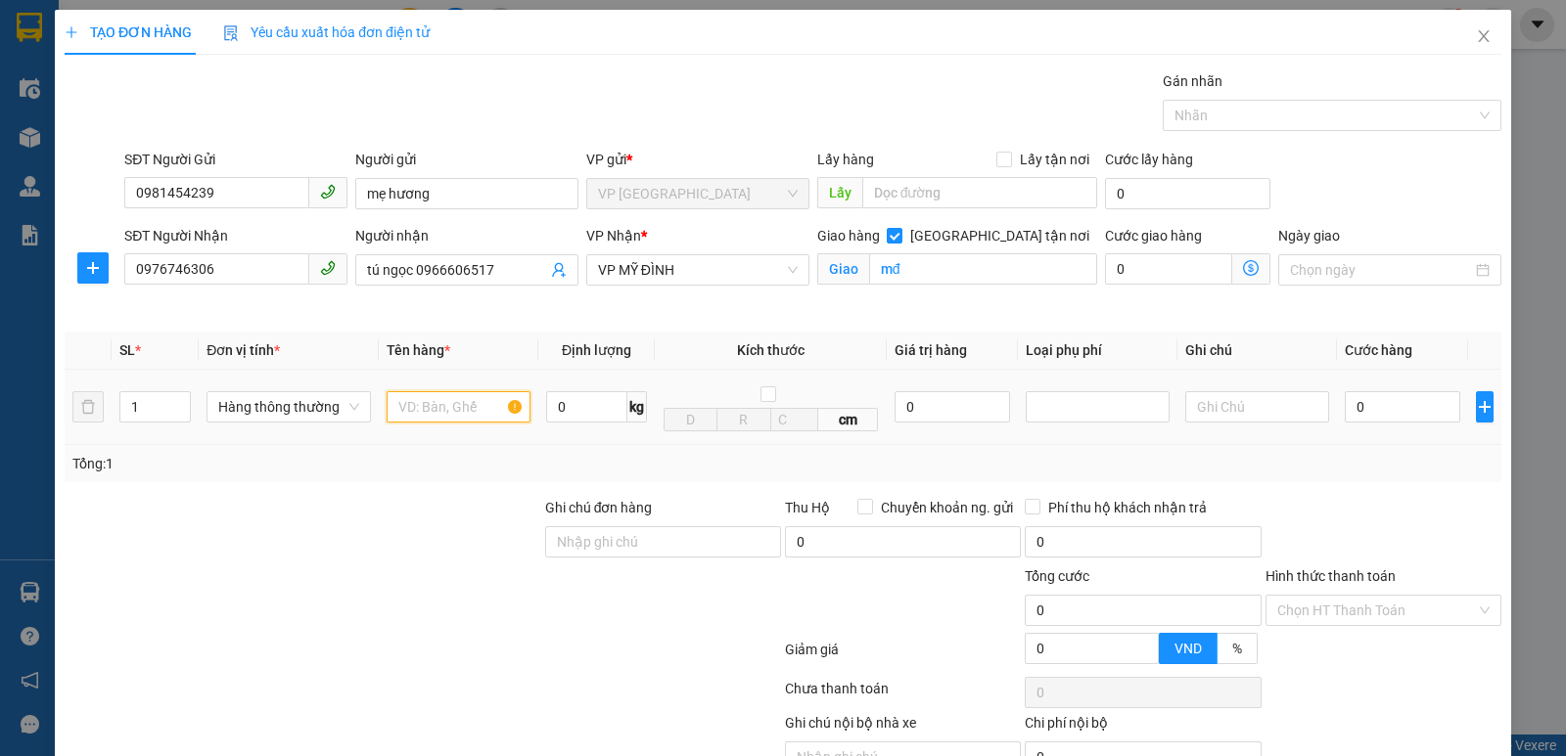
click at [447, 415] on input "text" at bounding box center [459, 406] width 144 height 31
type input "thuc pham"
click at [1427, 417] on input "0" at bounding box center [1402, 406] width 115 height 31
type input "5"
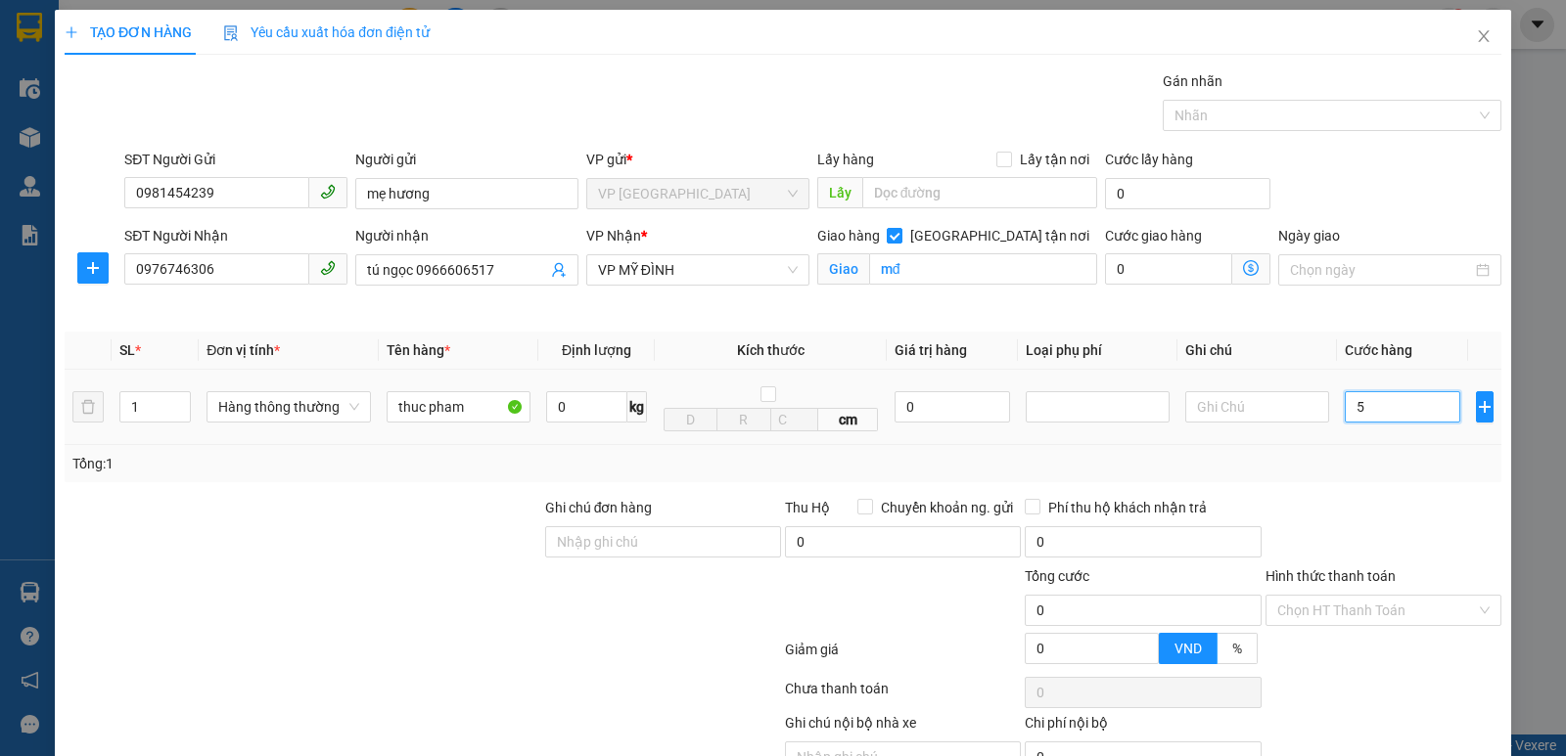
type input "5"
type input "50"
type input "500"
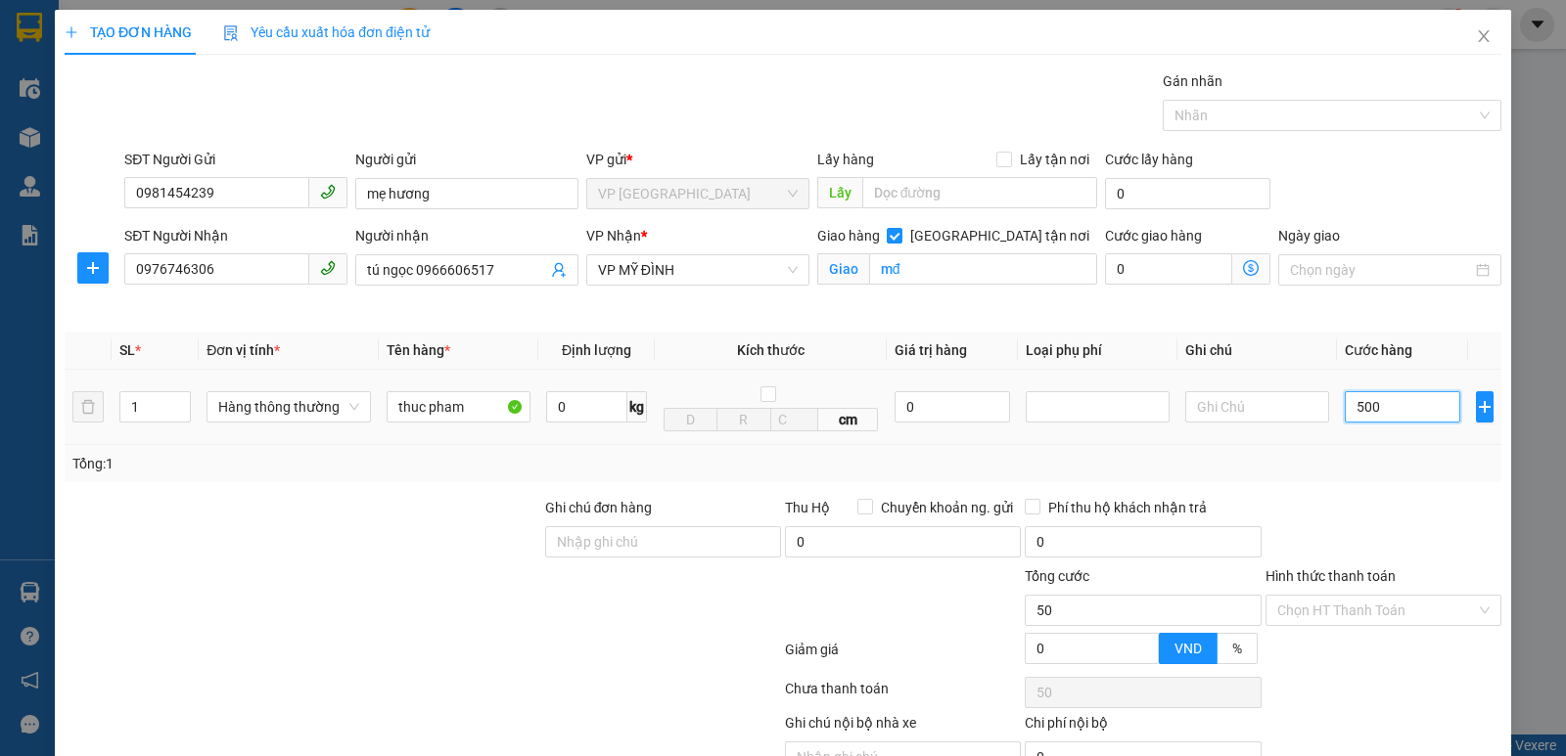
type input "500"
type input "5.000"
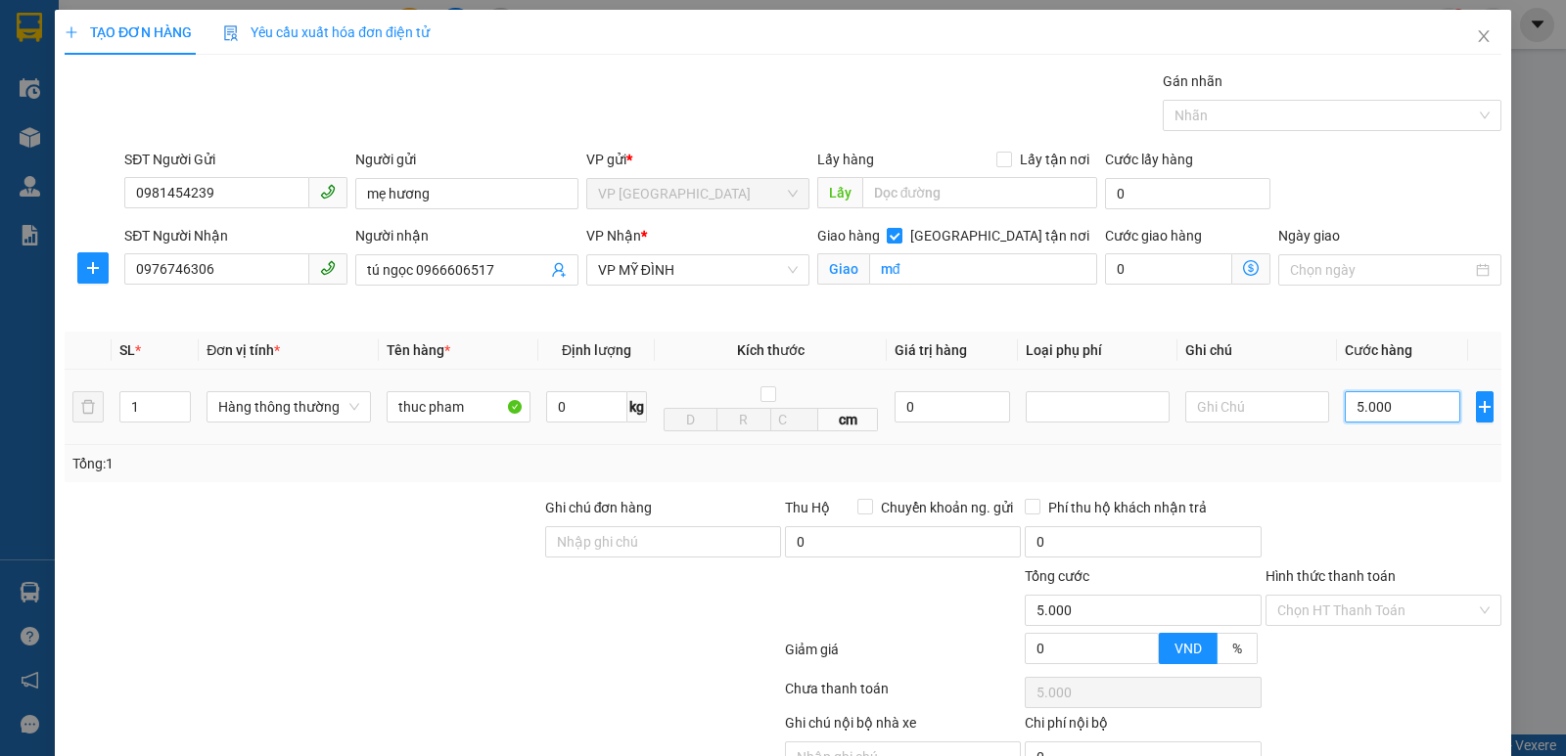
type input "50.000"
click at [1349, 623] on input "Hình thức thanh toán" at bounding box center [1376, 610] width 199 height 29
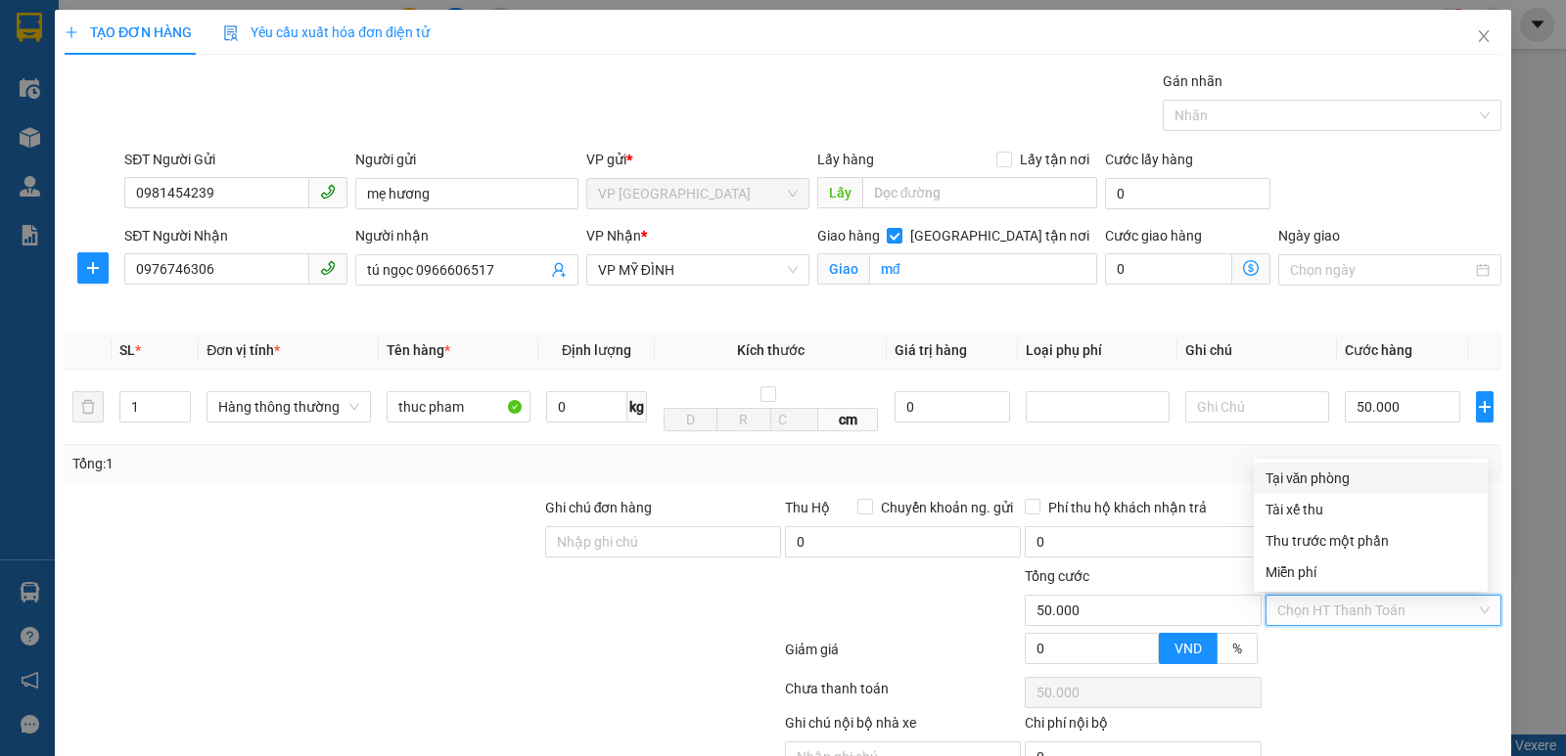
click at [1313, 475] on div "Tại văn phòng" at bounding box center [1370, 479] width 210 height 22
type input "0"
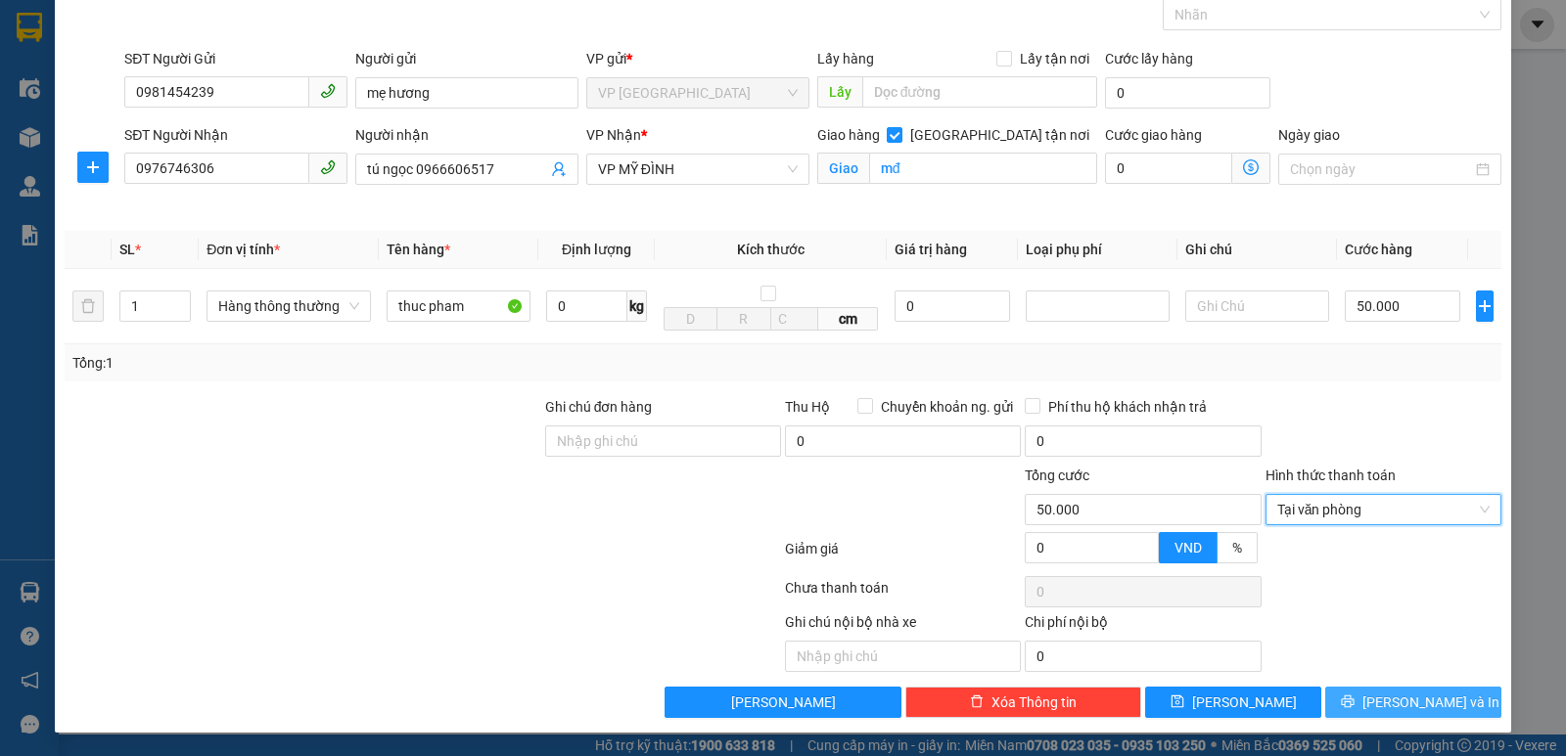
click at [1354, 698] on icon "printer" at bounding box center [1348, 702] width 14 height 14
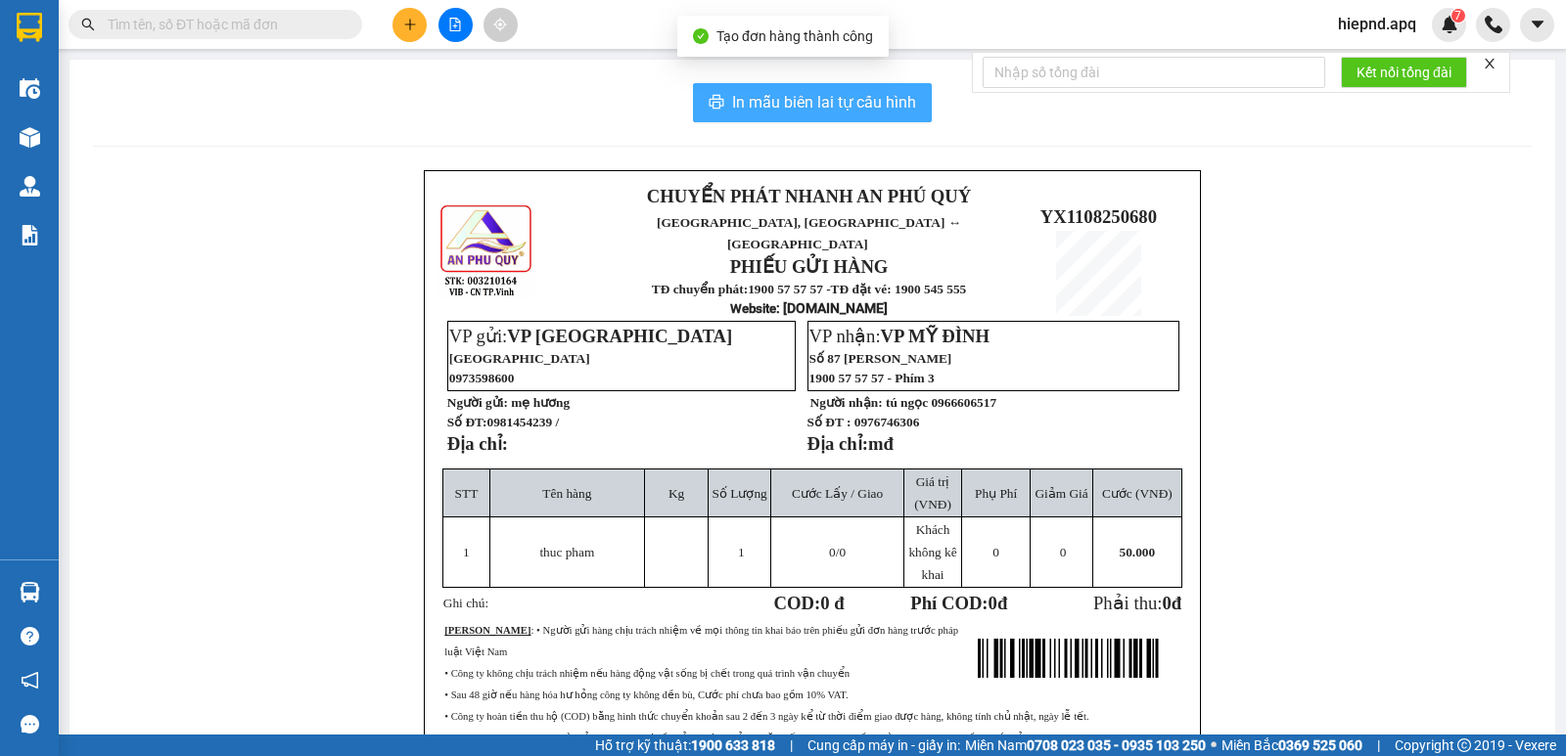
click at [844, 109] on span "In mẫu biên lai tự cấu hình" at bounding box center [824, 102] width 184 height 24
click at [1491, 60] on icon "close" at bounding box center [1490, 64] width 14 height 14
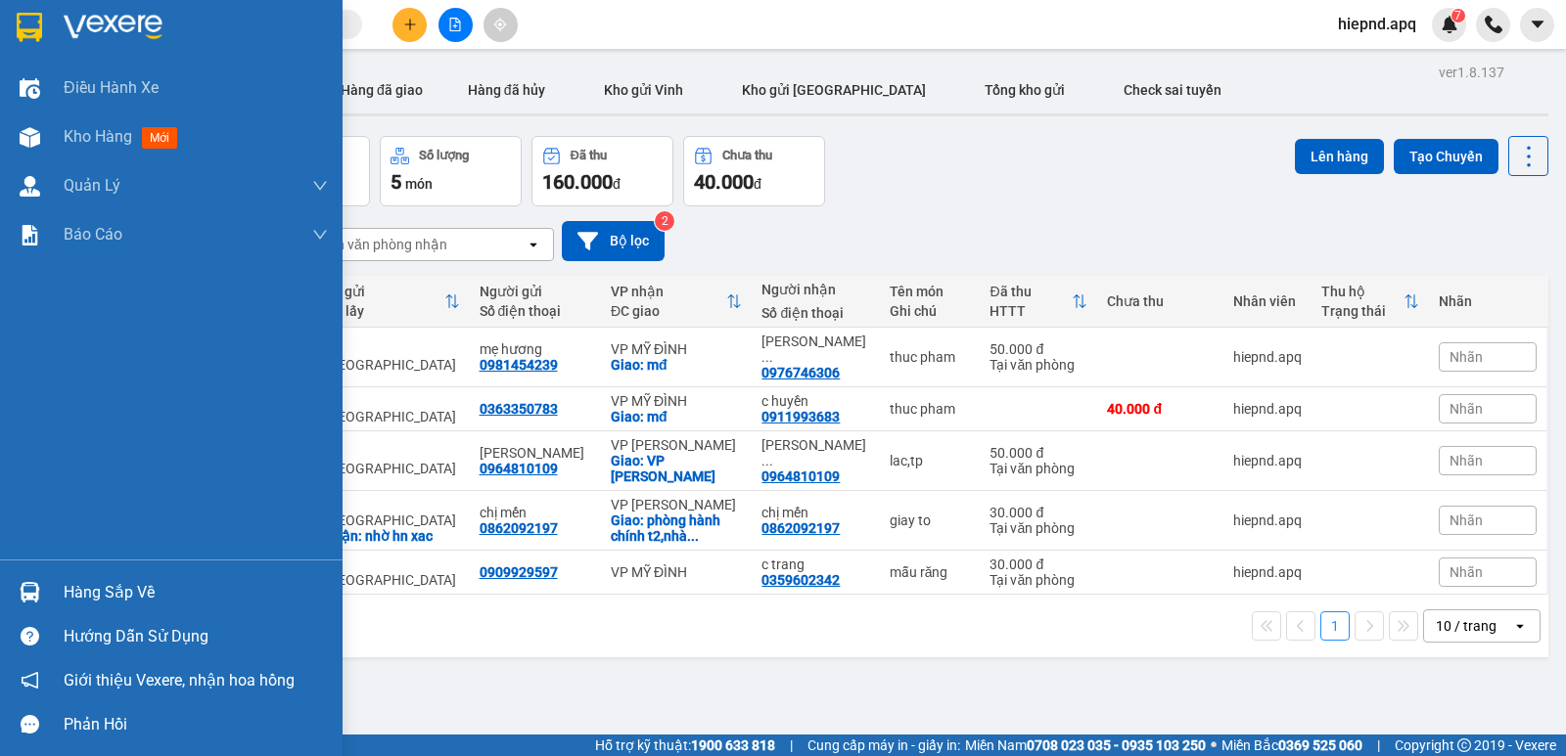
click at [82, 603] on div "Hàng sắp về" at bounding box center [196, 592] width 264 height 29
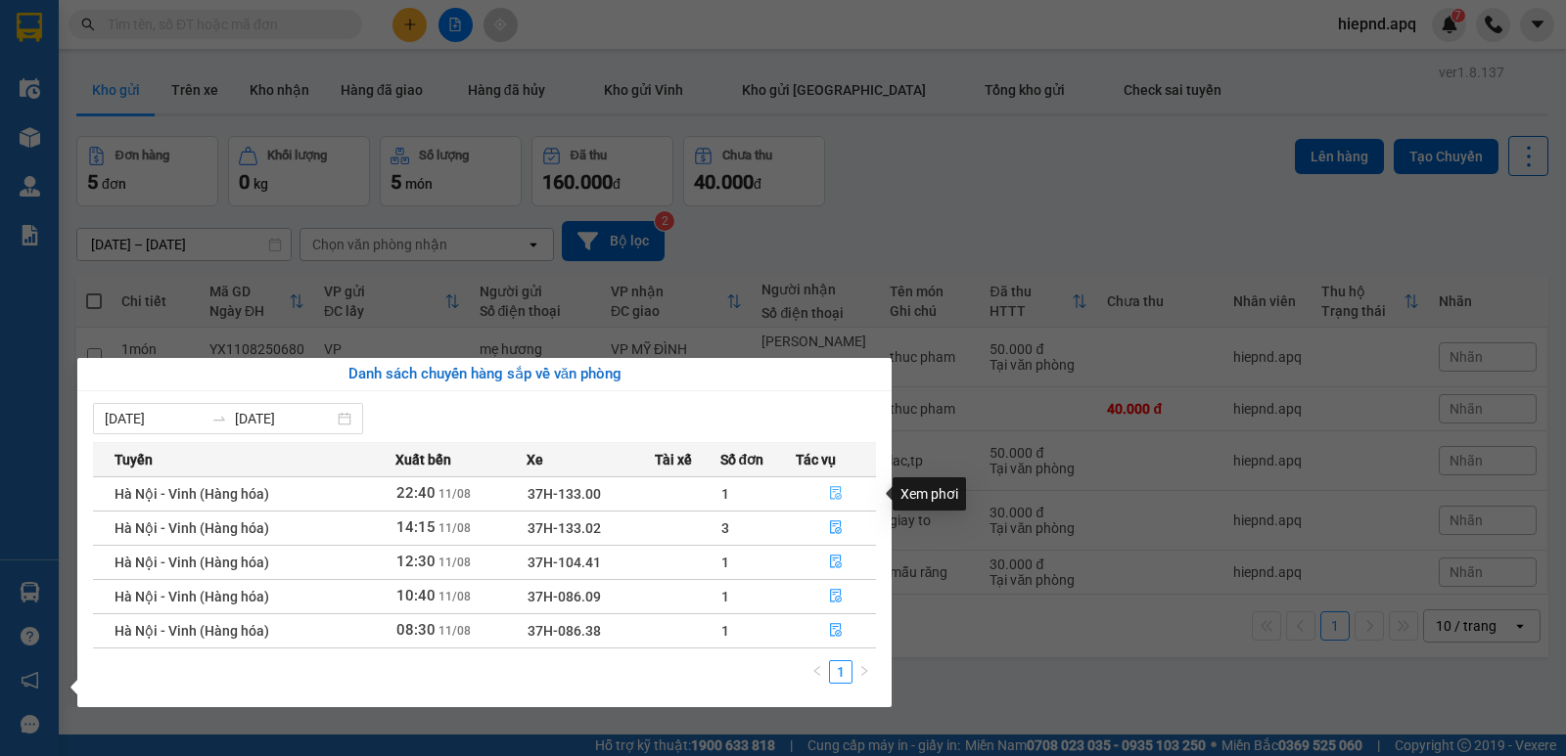
click at [833, 491] on icon "file-done" at bounding box center [836, 493] width 14 height 14
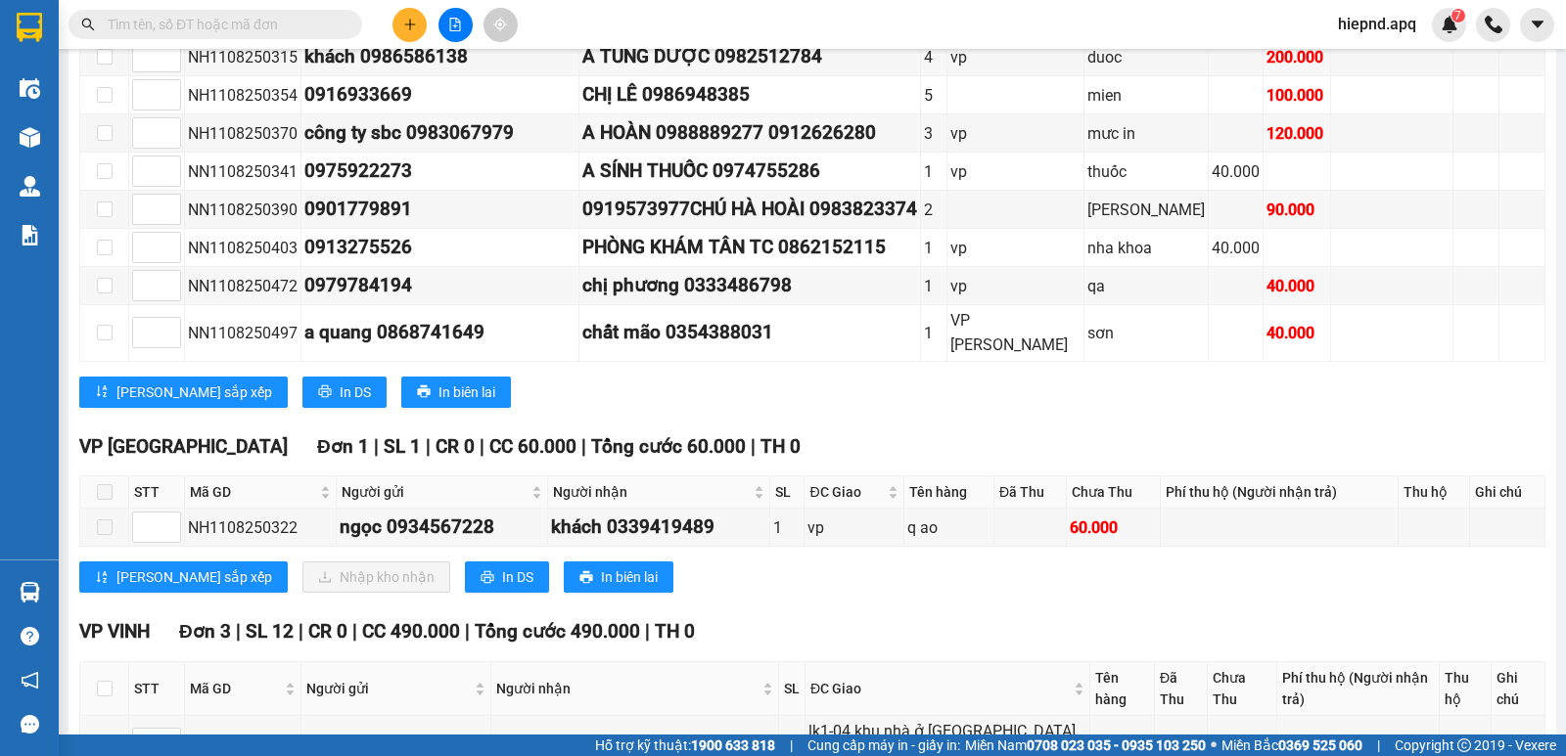
scroll to position [587, 0]
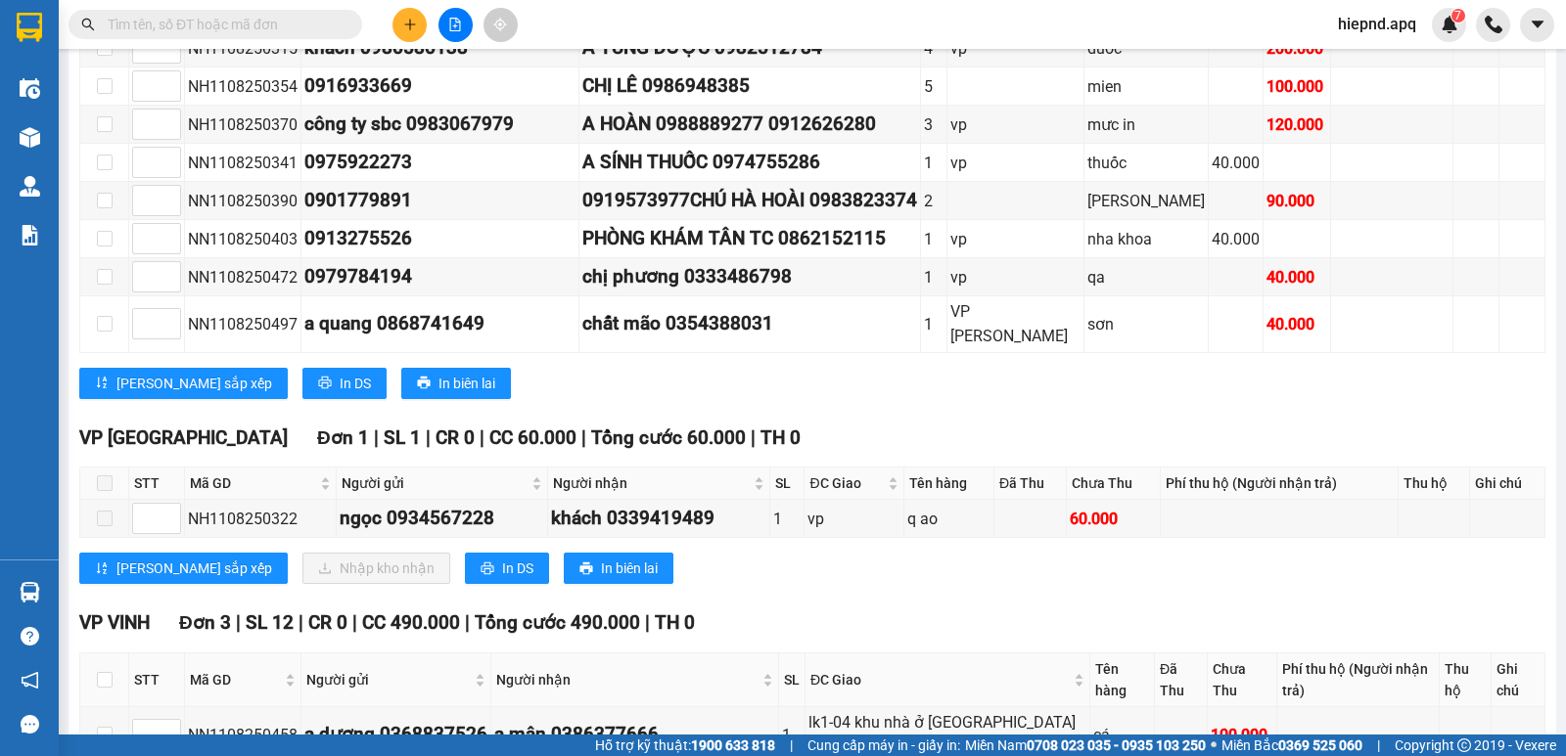
click at [1233, 399] on div "[PERSON_NAME] sắp xếp In DS In biên lai" at bounding box center [812, 383] width 1466 height 31
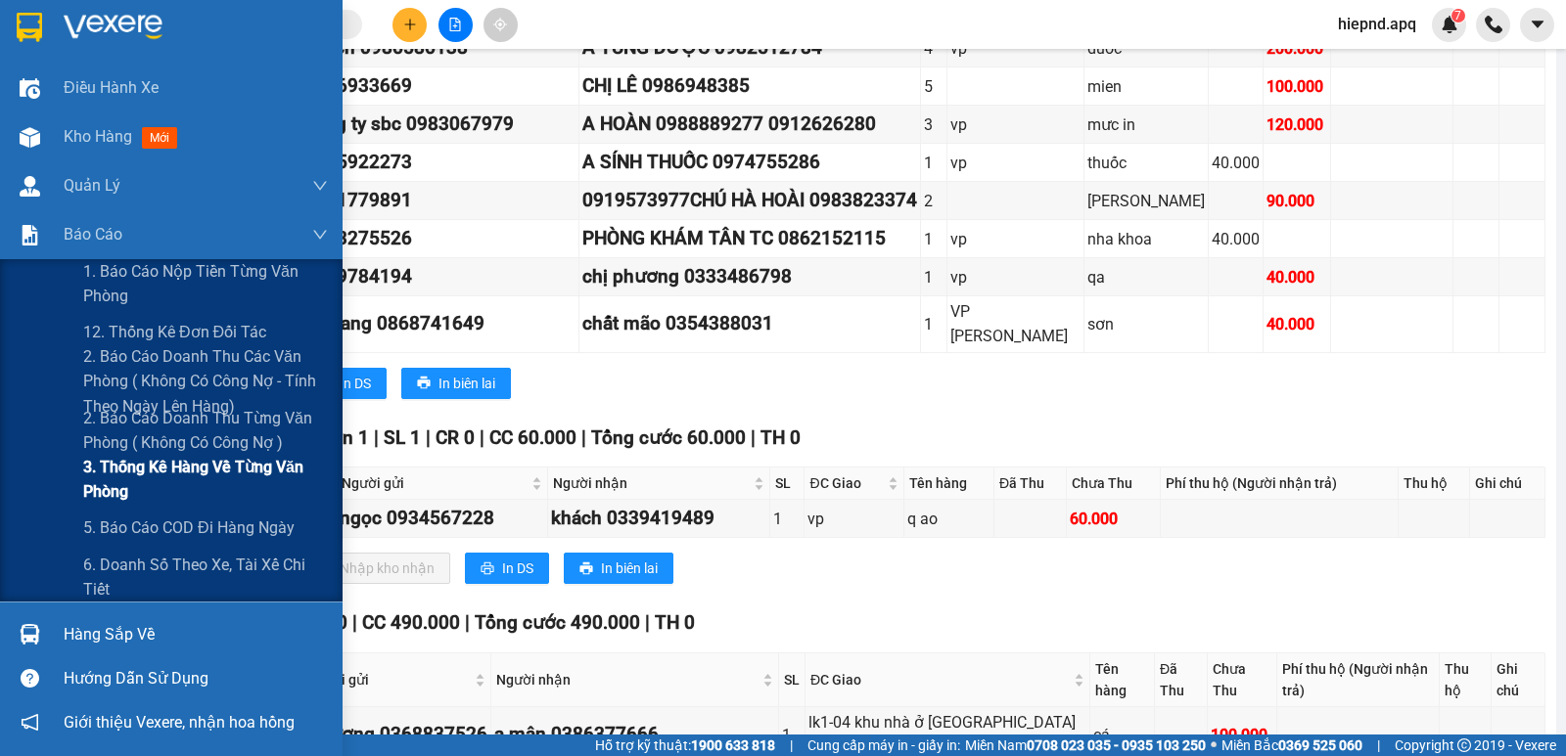
click at [147, 473] on span "3. Thống kê hàng về từng văn phòng" at bounding box center [205, 479] width 245 height 49
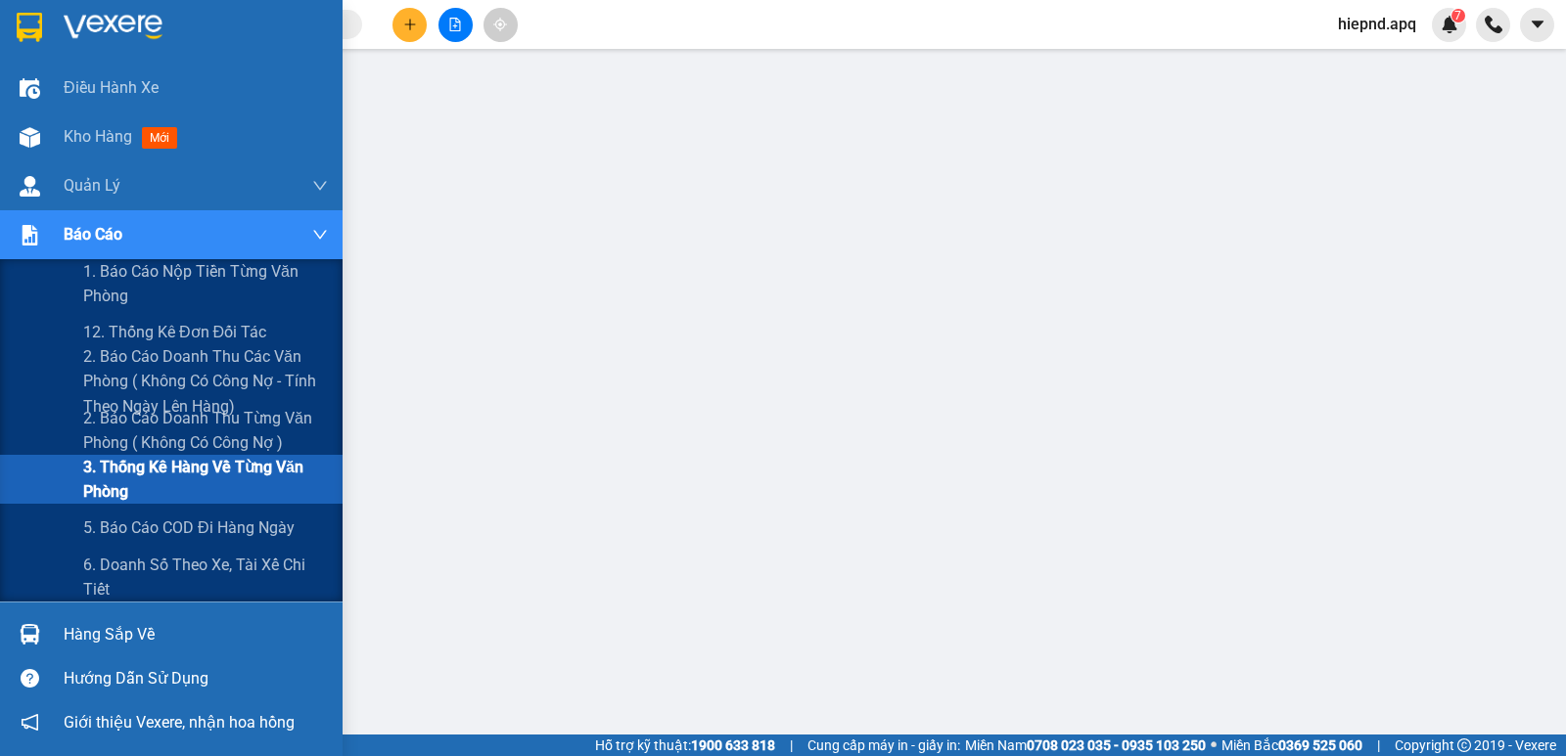
click at [189, 484] on span "3. Thống kê hàng về từng văn phòng" at bounding box center [205, 479] width 245 height 49
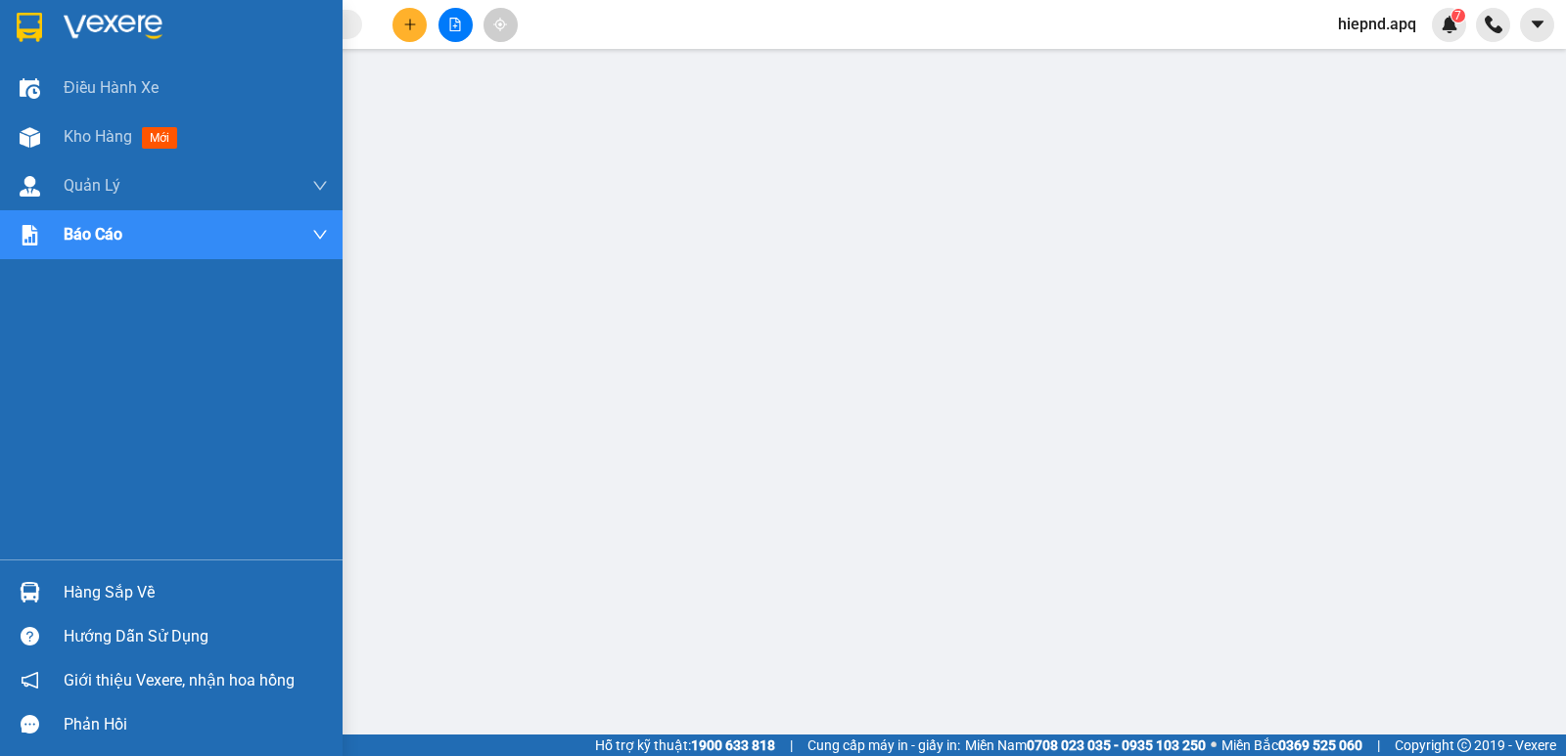
click at [120, 592] on div "Hàng sắp về" at bounding box center [196, 592] width 264 height 29
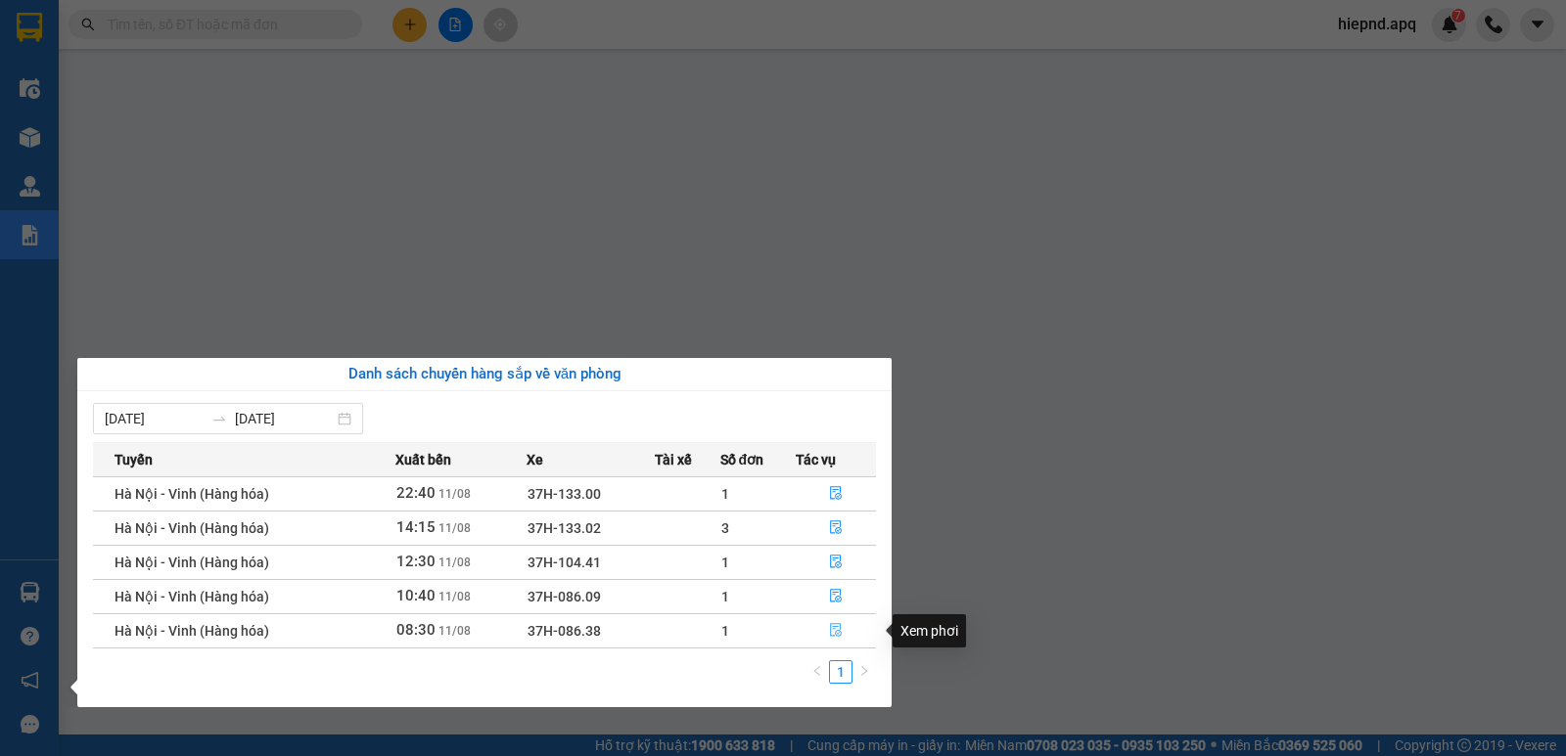
click at [834, 629] on icon "file-done" at bounding box center [836, 631] width 12 height 14
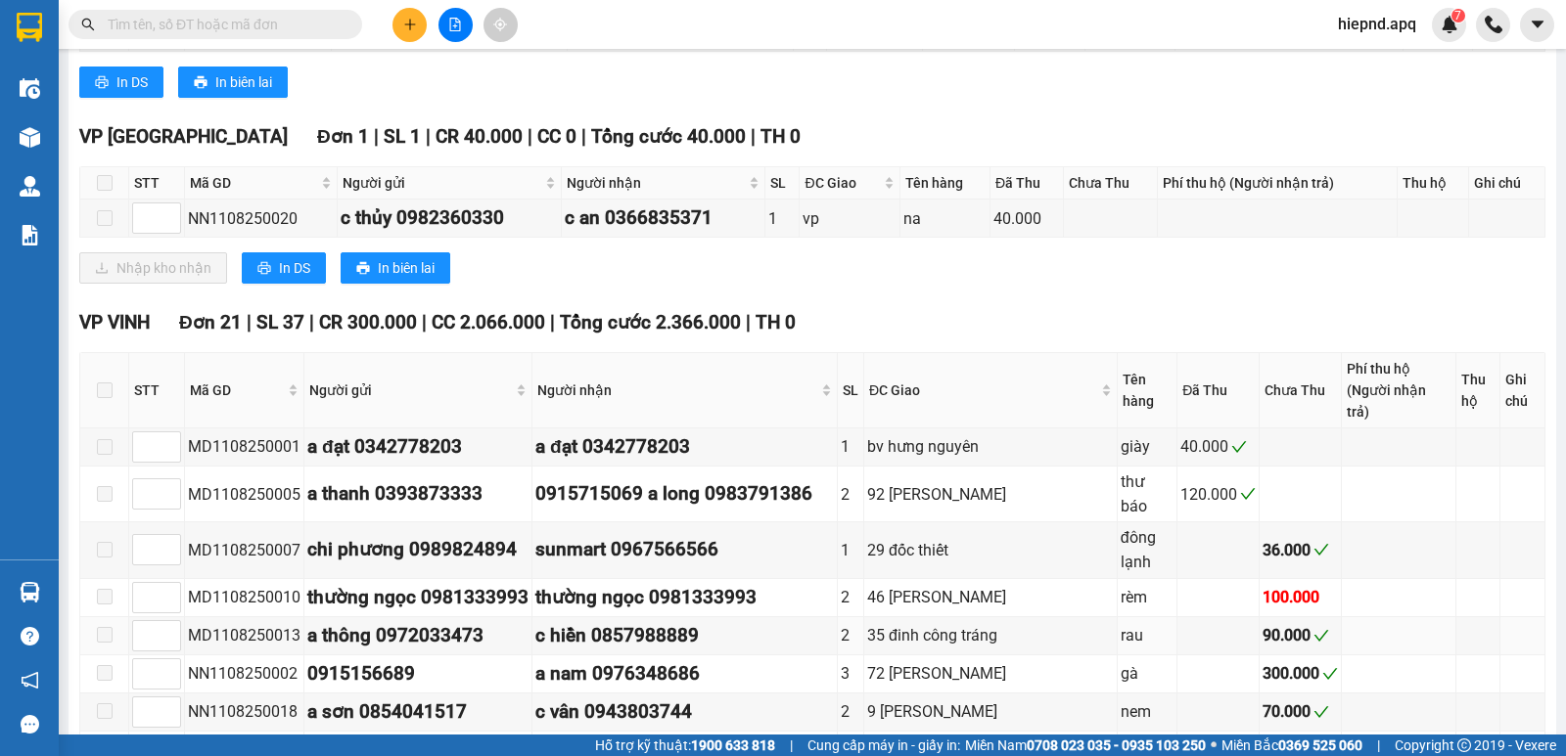
scroll to position [294, 0]
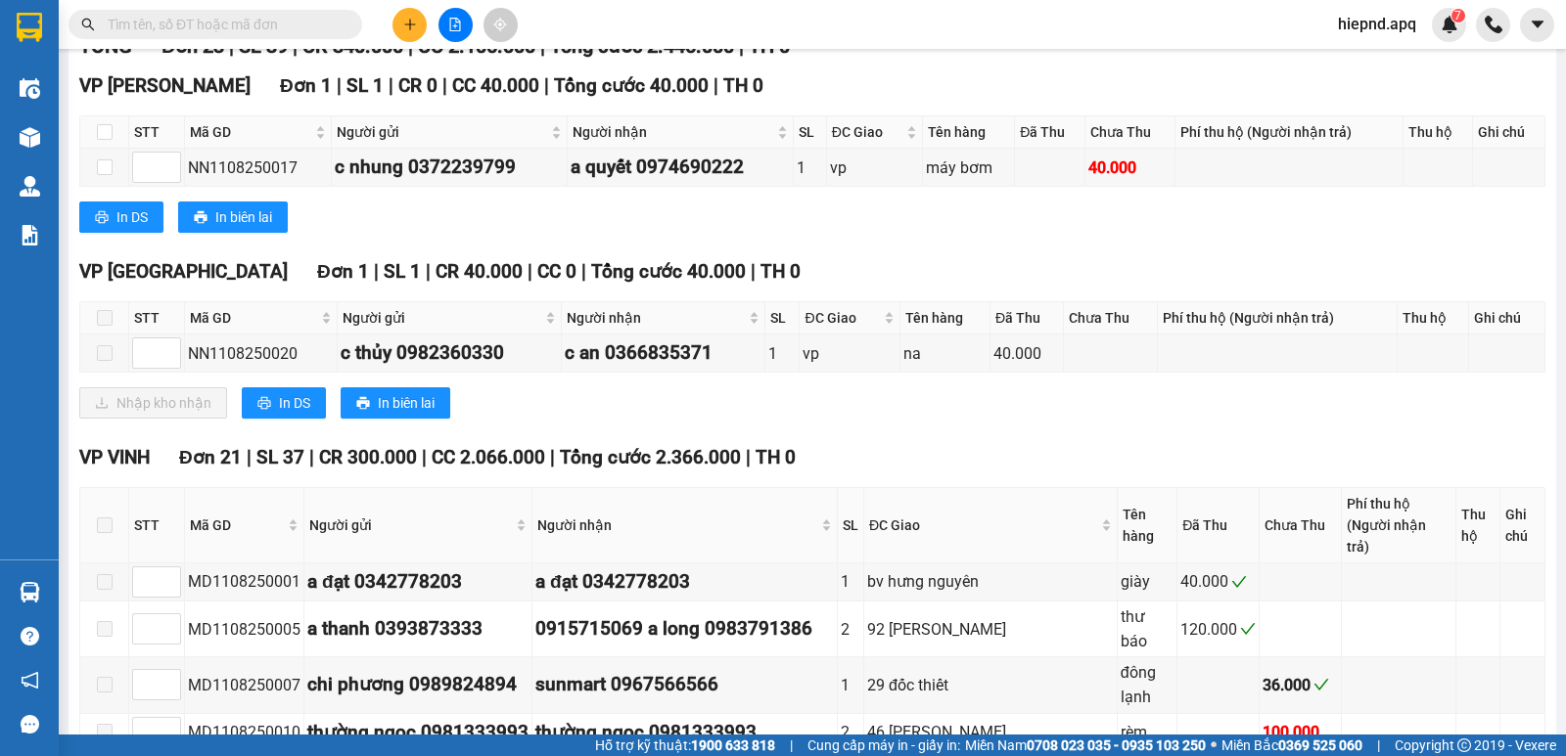
click at [1059, 410] on div "Nhập kho nhận In DS In biên lai" at bounding box center [812, 403] width 1466 height 31
click at [426, 21] on button at bounding box center [409, 25] width 34 height 34
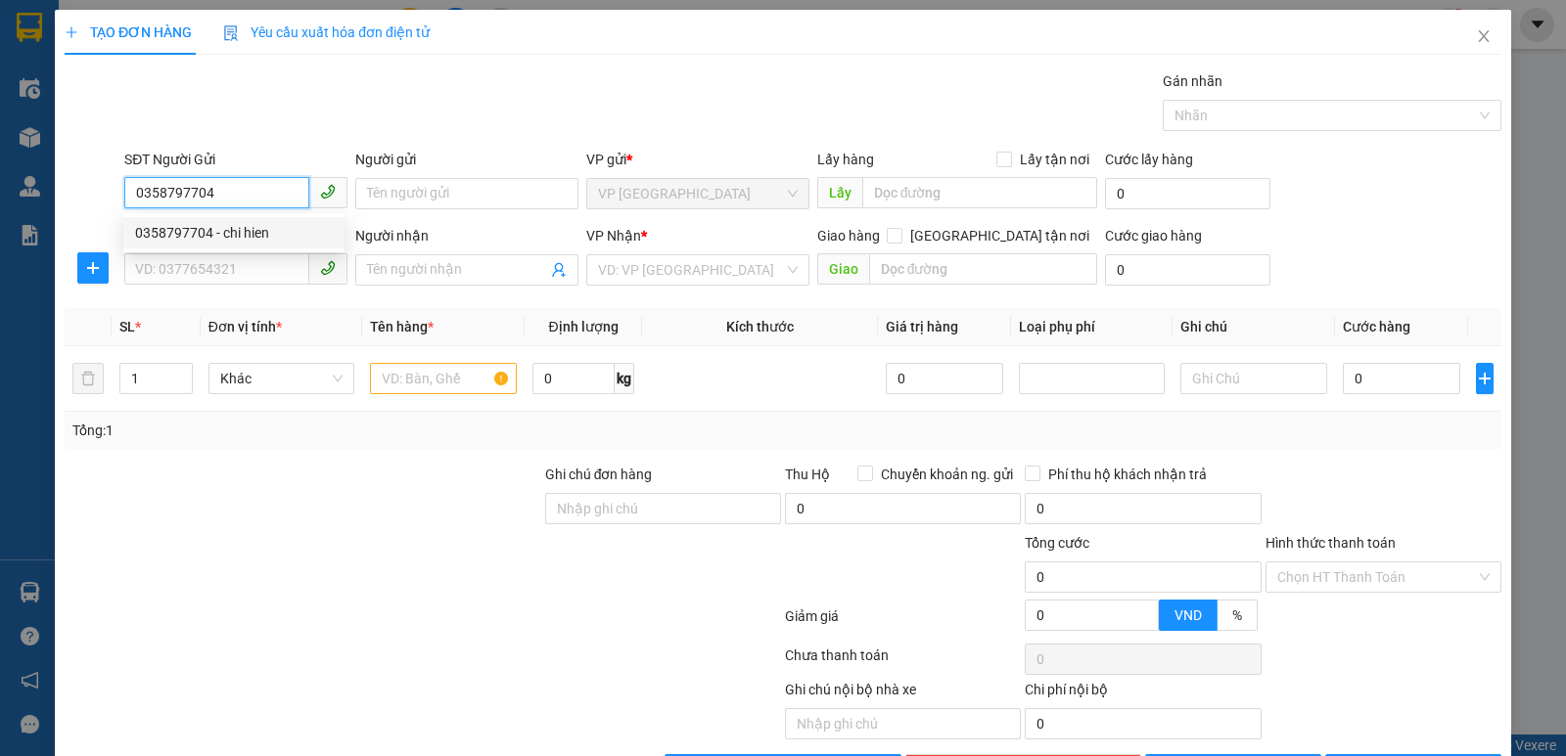
type input "0358797704"
click at [166, 250] on div "0358797704 0358797704 - [PERSON_NAME]" at bounding box center [233, 232] width 221 height 39
click at [220, 192] on input "0358797704" at bounding box center [216, 192] width 185 height 31
click at [208, 235] on div "0358797704 - chi hien" at bounding box center [234, 233] width 198 height 22
type input "chi hien"
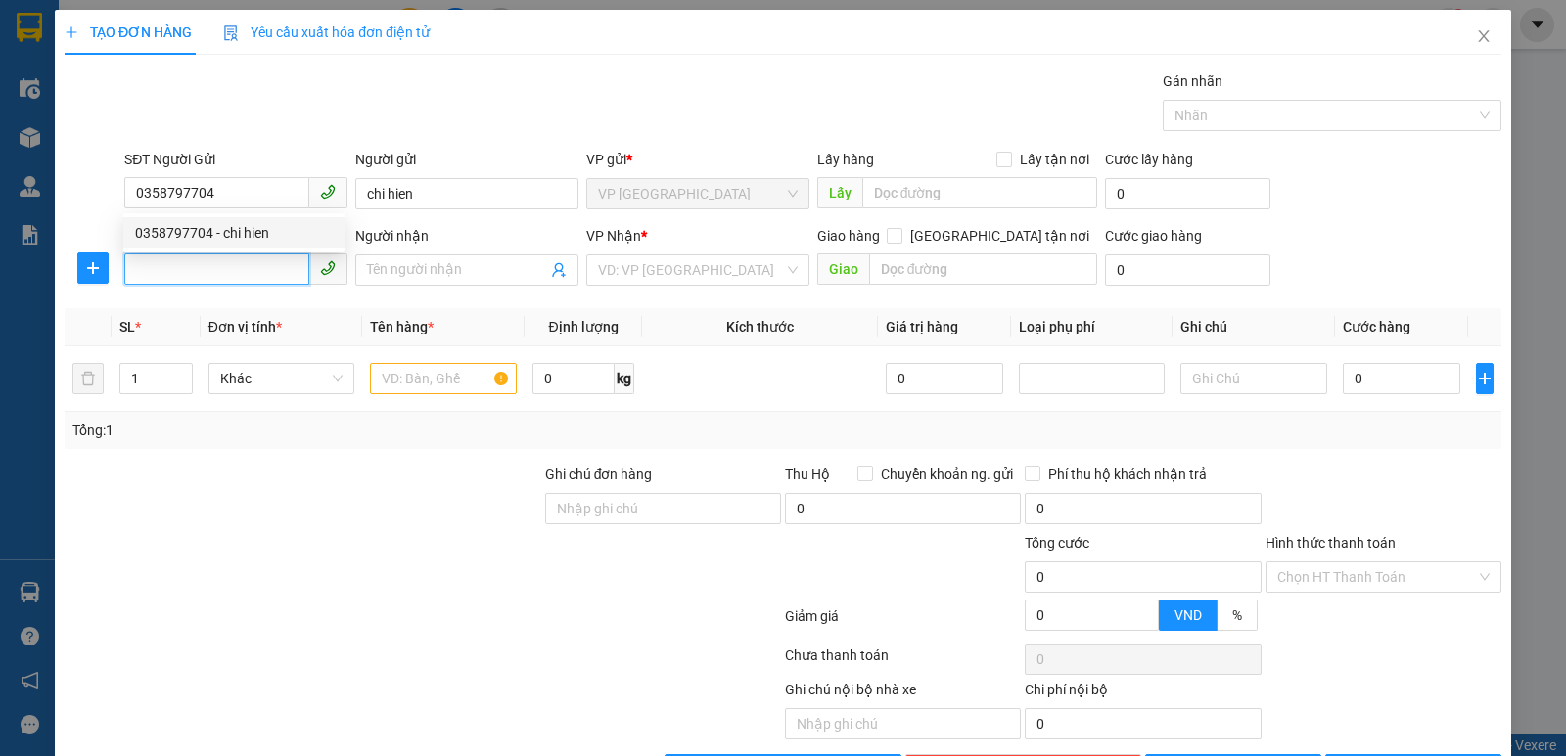
click at [208, 255] on input "SĐT Người Nhận" at bounding box center [216, 268] width 185 height 31
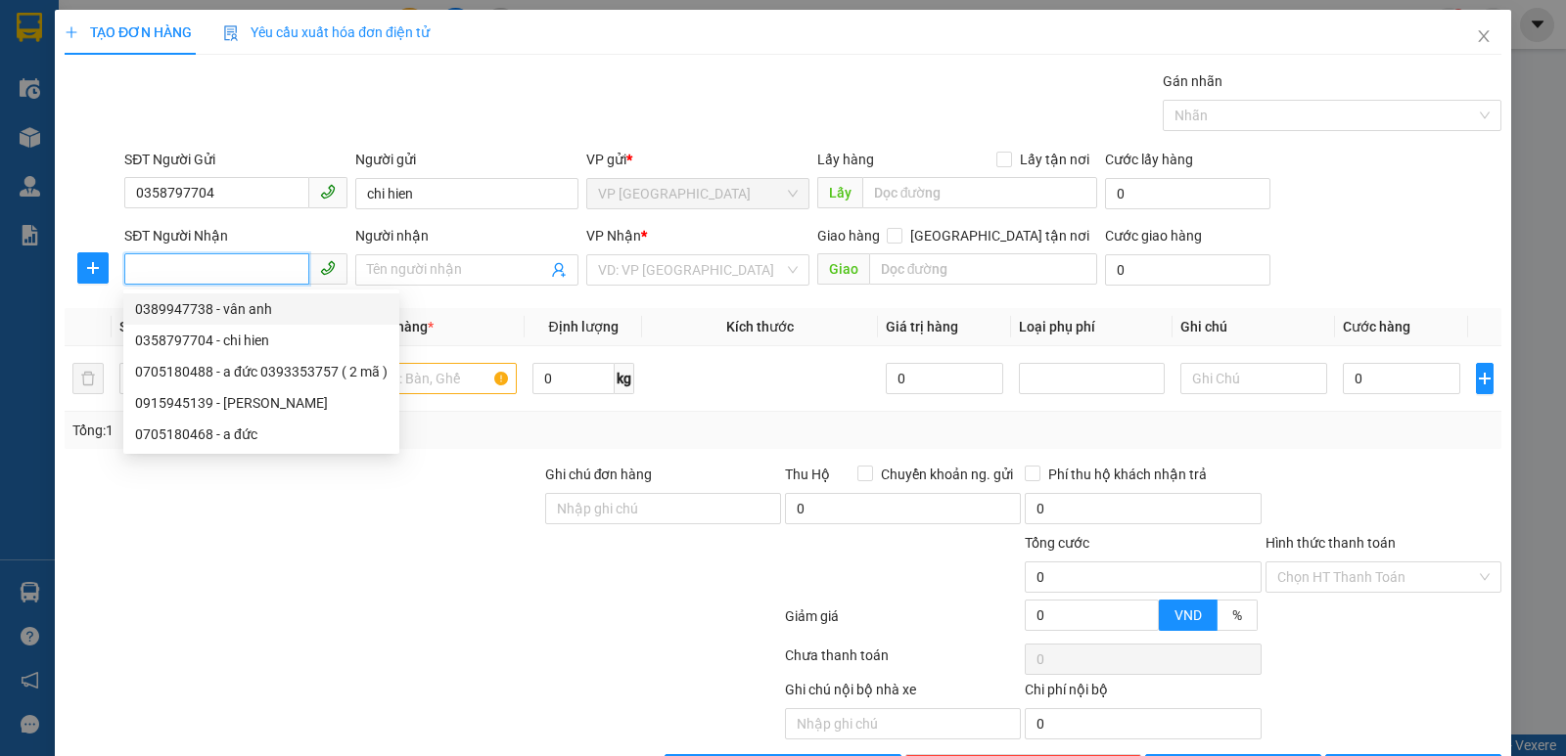
click at [206, 303] on div "0389947738 - vân anh" at bounding box center [261, 309] width 252 height 22
type input "0389947738"
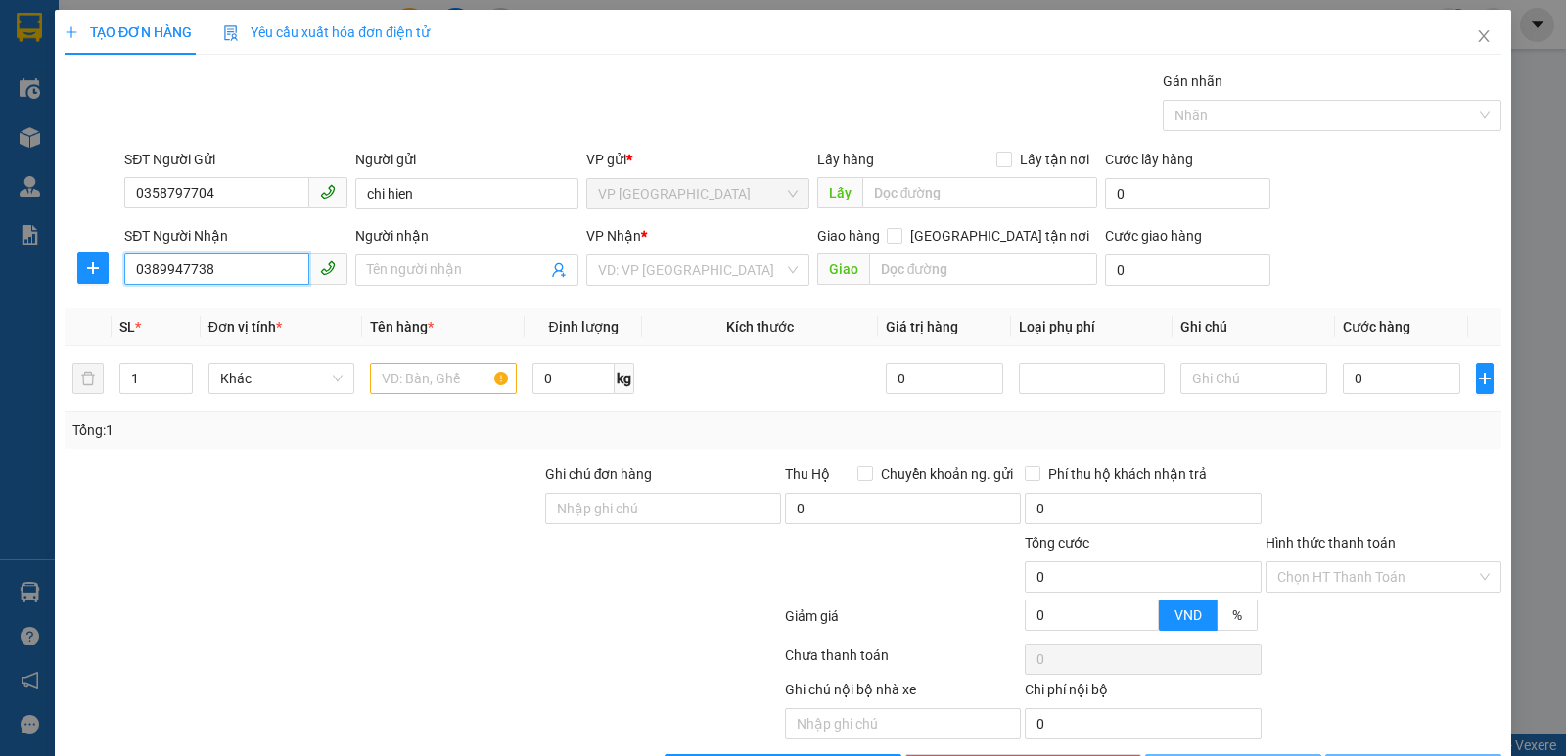
type input "vân anh"
checkbox input "true"
type input "Số nhà BT6 C24 , [GEOGRAPHIC_DATA] , [GEOGRAPHIC_DATA] , [GEOGRAPHIC_DATA] , [G…"
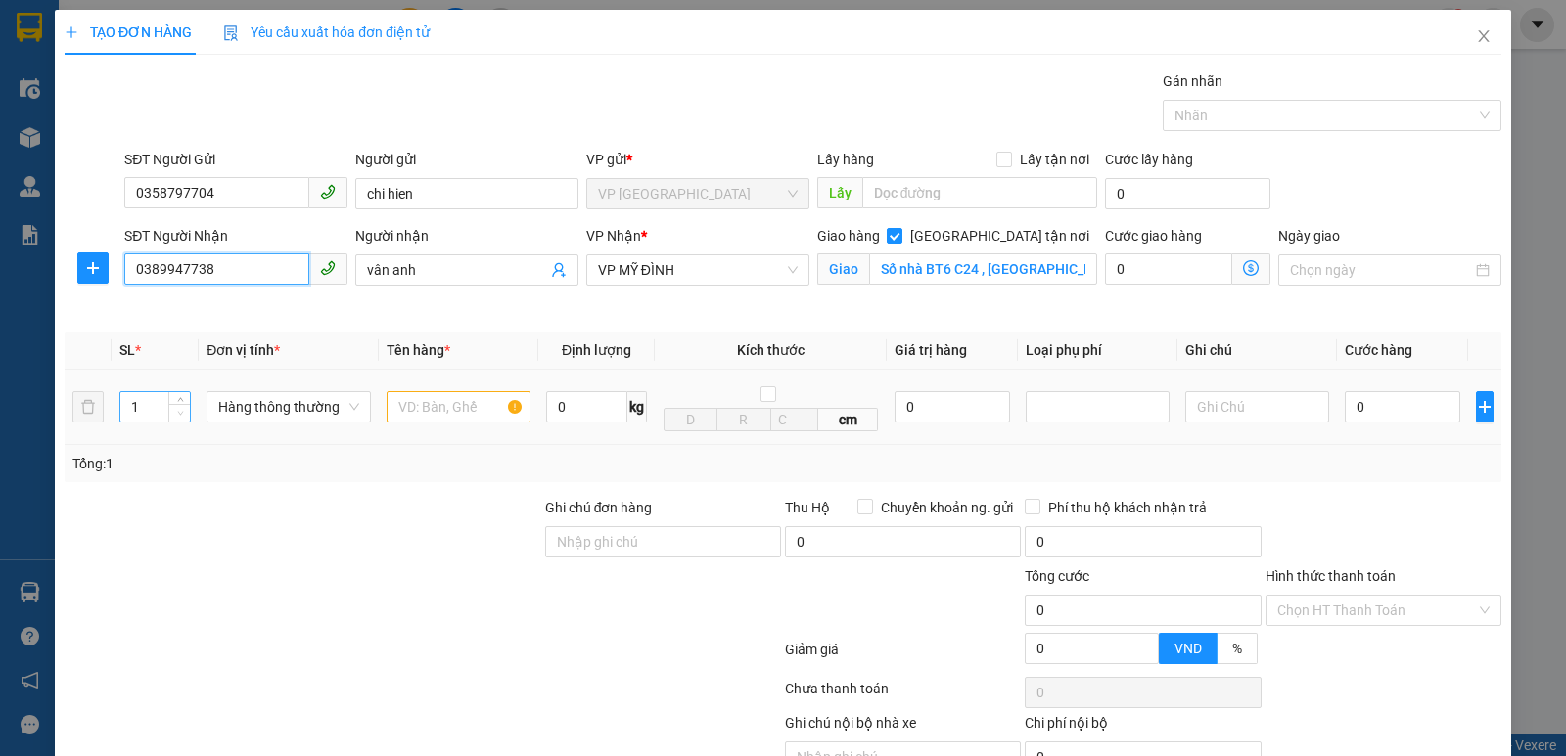
click at [178, 404] on span "Decrease Value" at bounding box center [179, 413] width 22 height 18
click at [180, 394] on span "Increase Value" at bounding box center [179, 401] width 22 height 18
type input "2"
click at [423, 401] on input "text" at bounding box center [459, 406] width 144 height 31
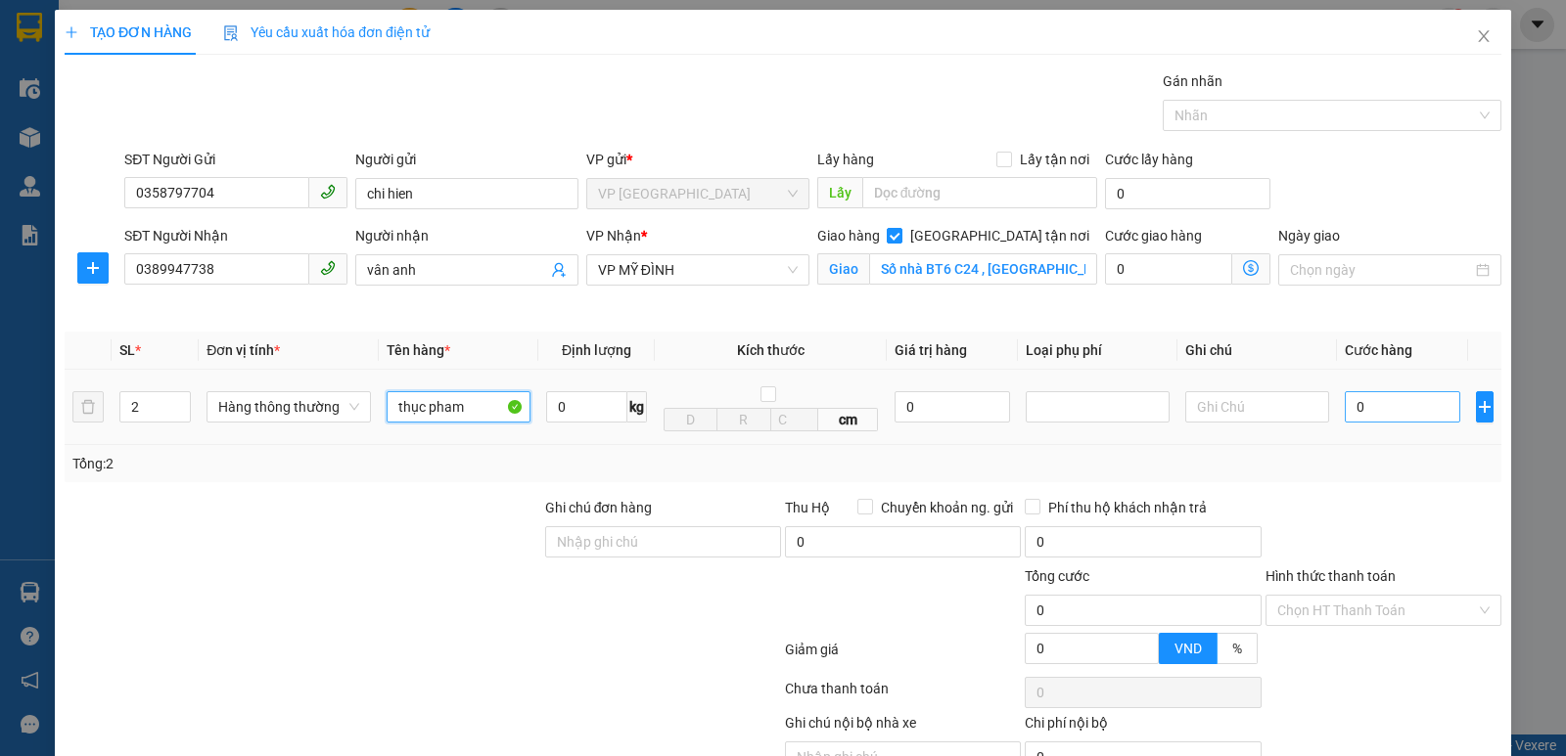
type input "thục pham"
click at [1387, 418] on input "0" at bounding box center [1402, 406] width 115 height 31
type input "7"
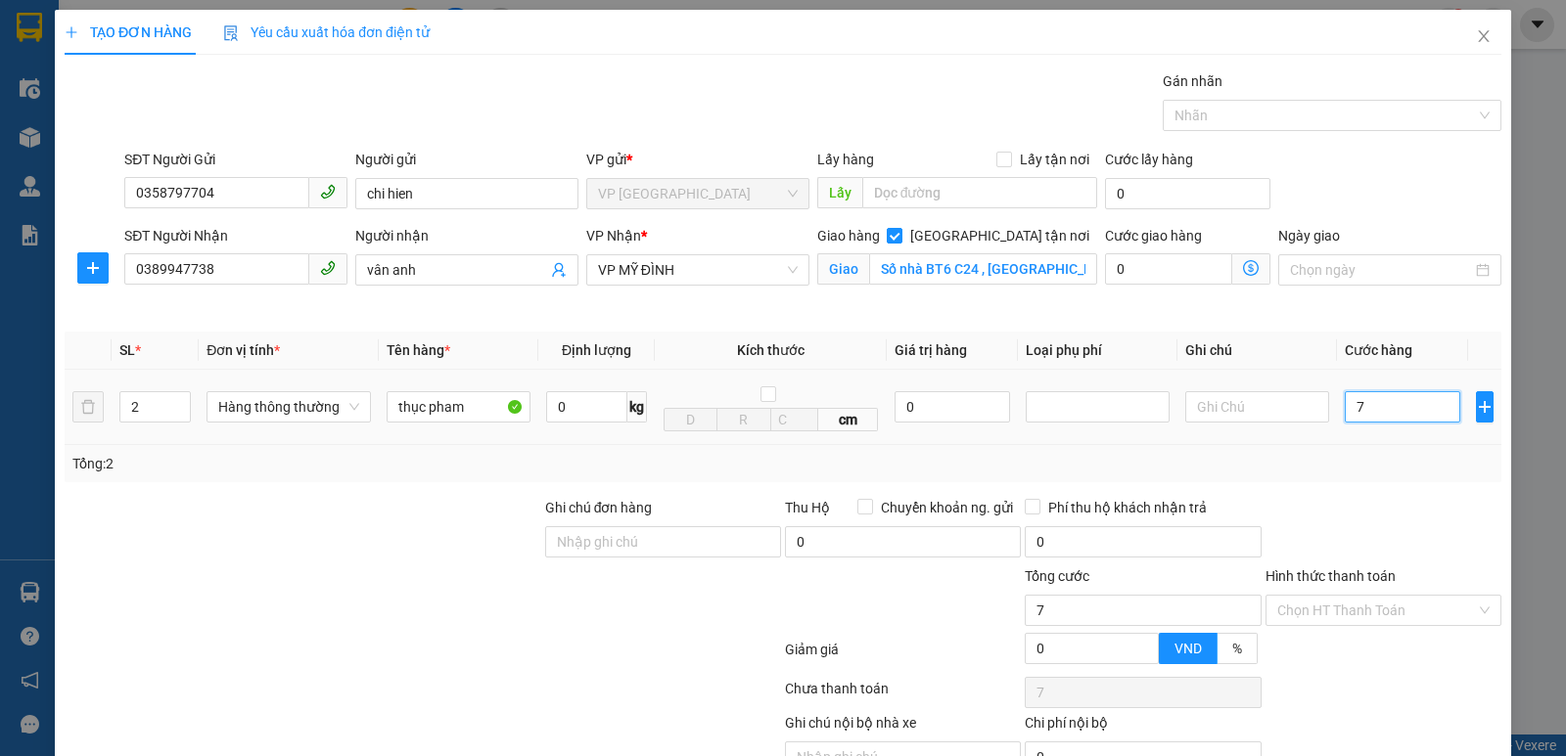
type input "70"
type input "700"
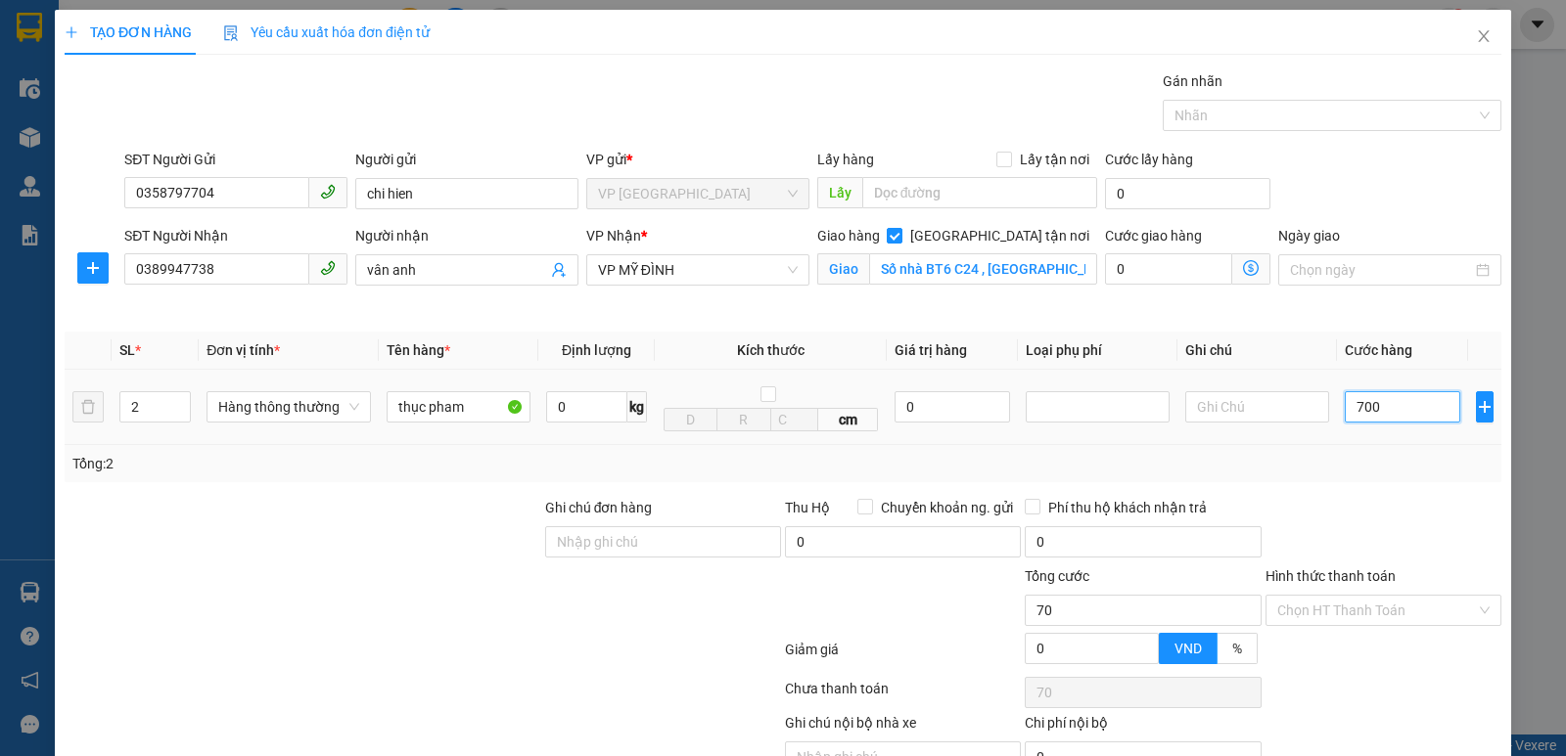
type input "700"
type input "7.000"
type input "70.000"
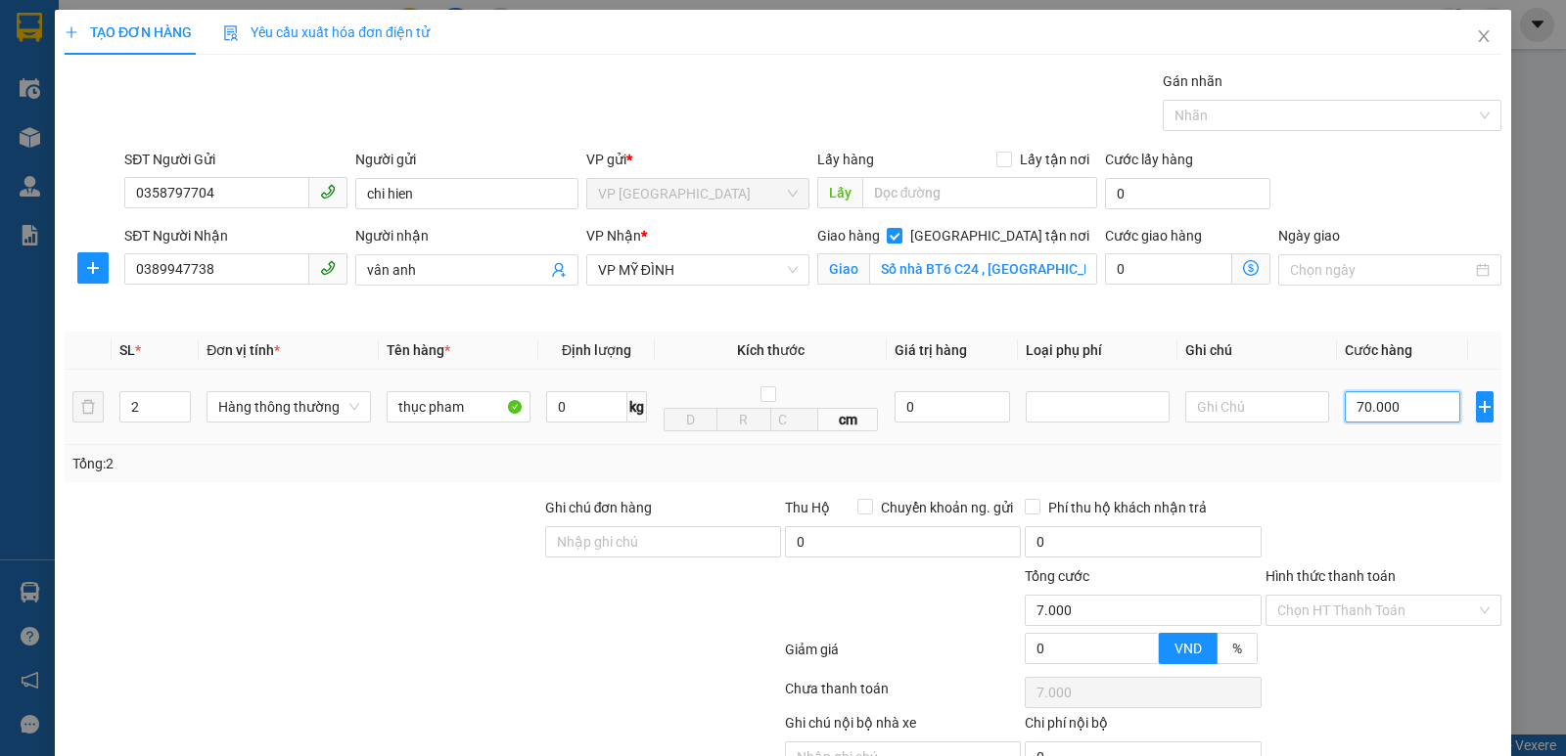
type input "70.000"
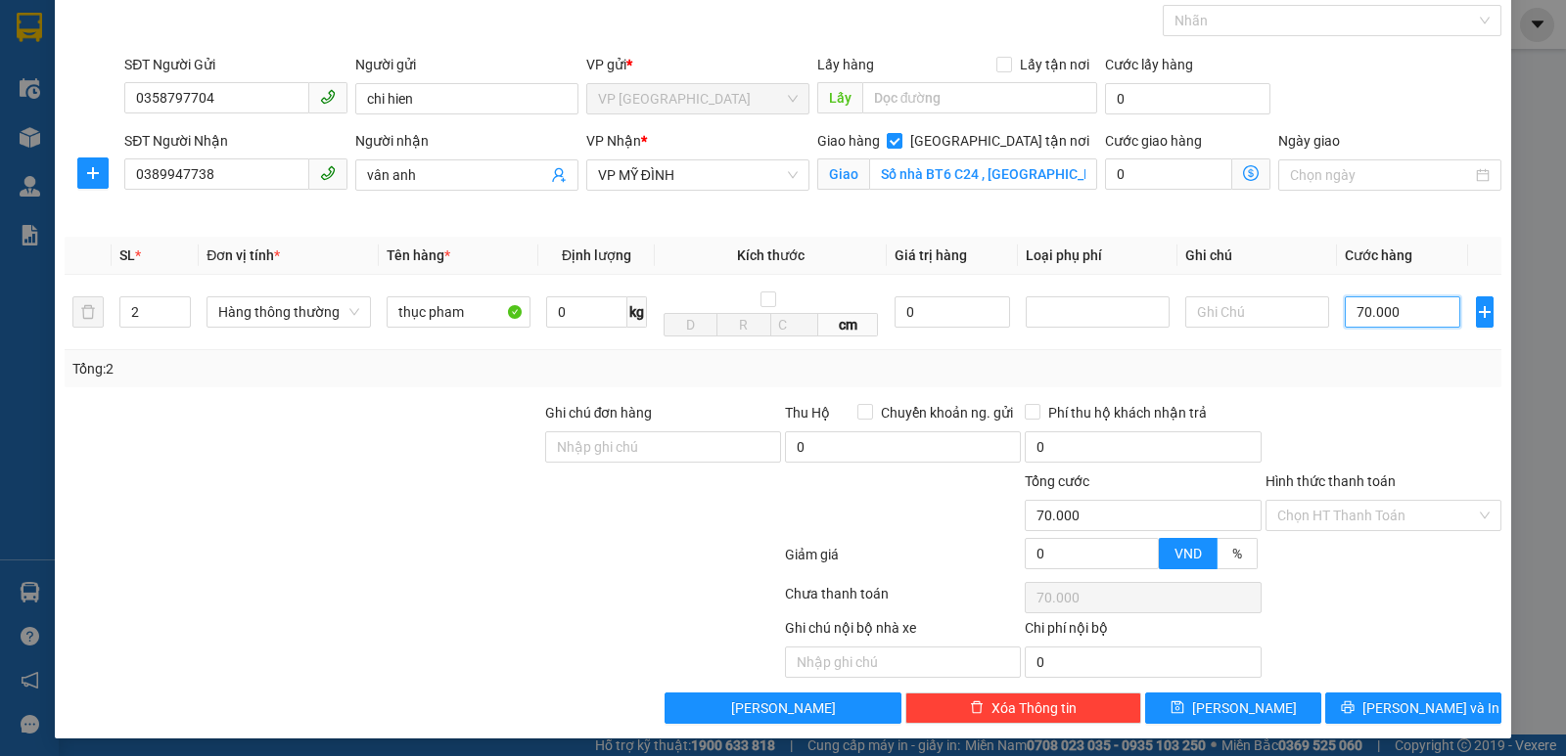
scroll to position [102, 0]
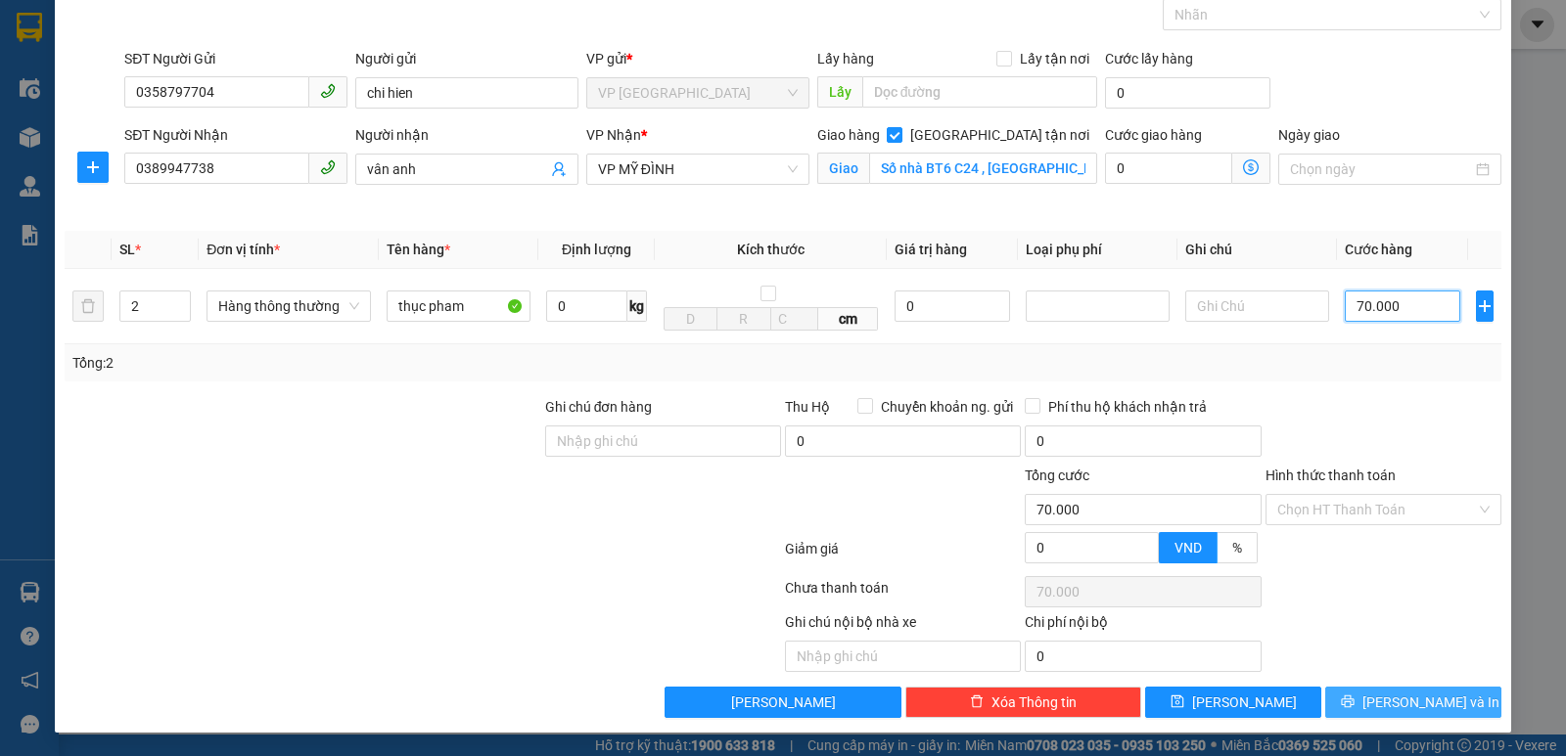
type input "70.000"
click at [1353, 706] on icon "printer" at bounding box center [1347, 702] width 13 height 13
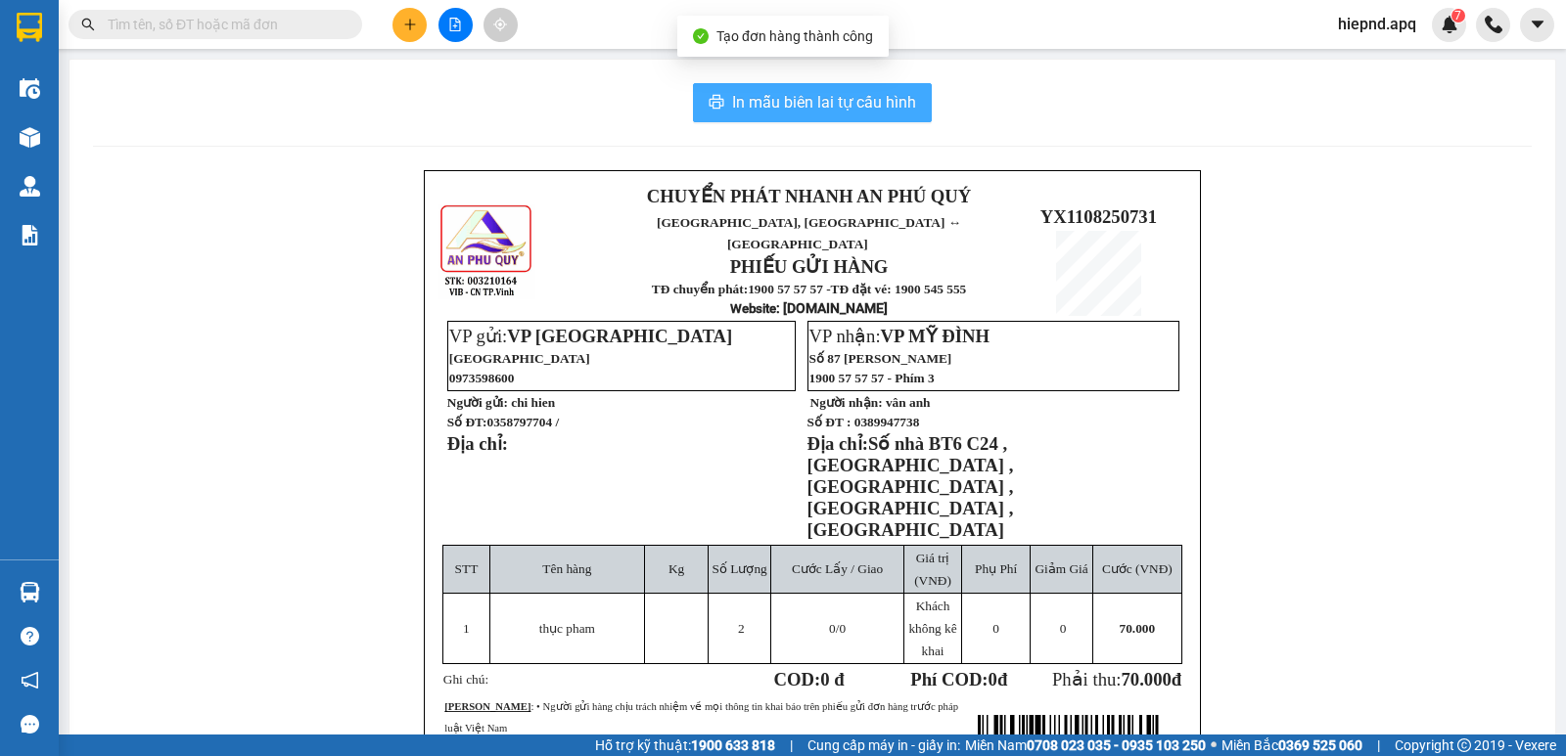
click at [710, 91] on button "In mẫu biên lai tự cấu hình" at bounding box center [812, 102] width 239 height 39
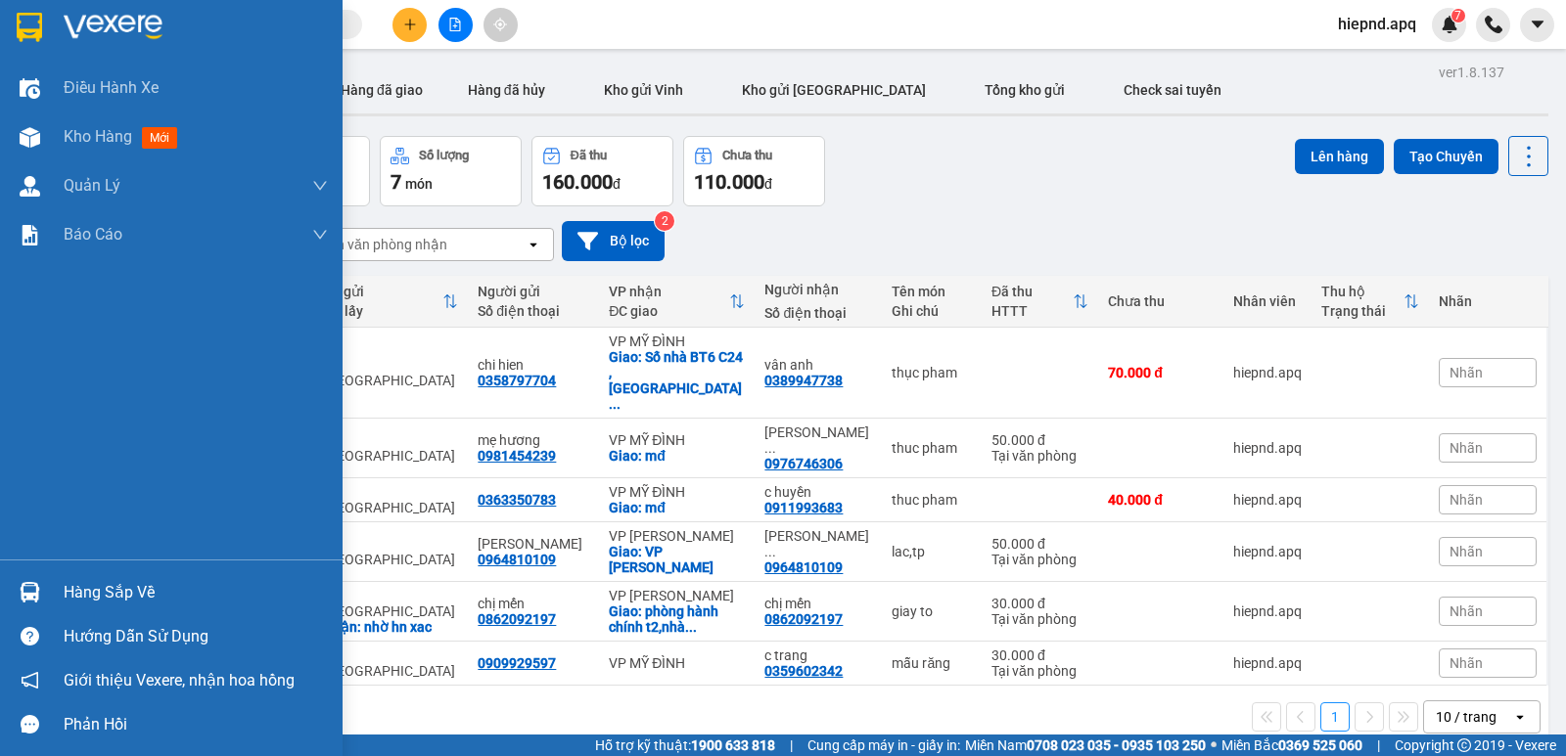
click at [115, 602] on div "Hàng sắp về" at bounding box center [196, 592] width 264 height 29
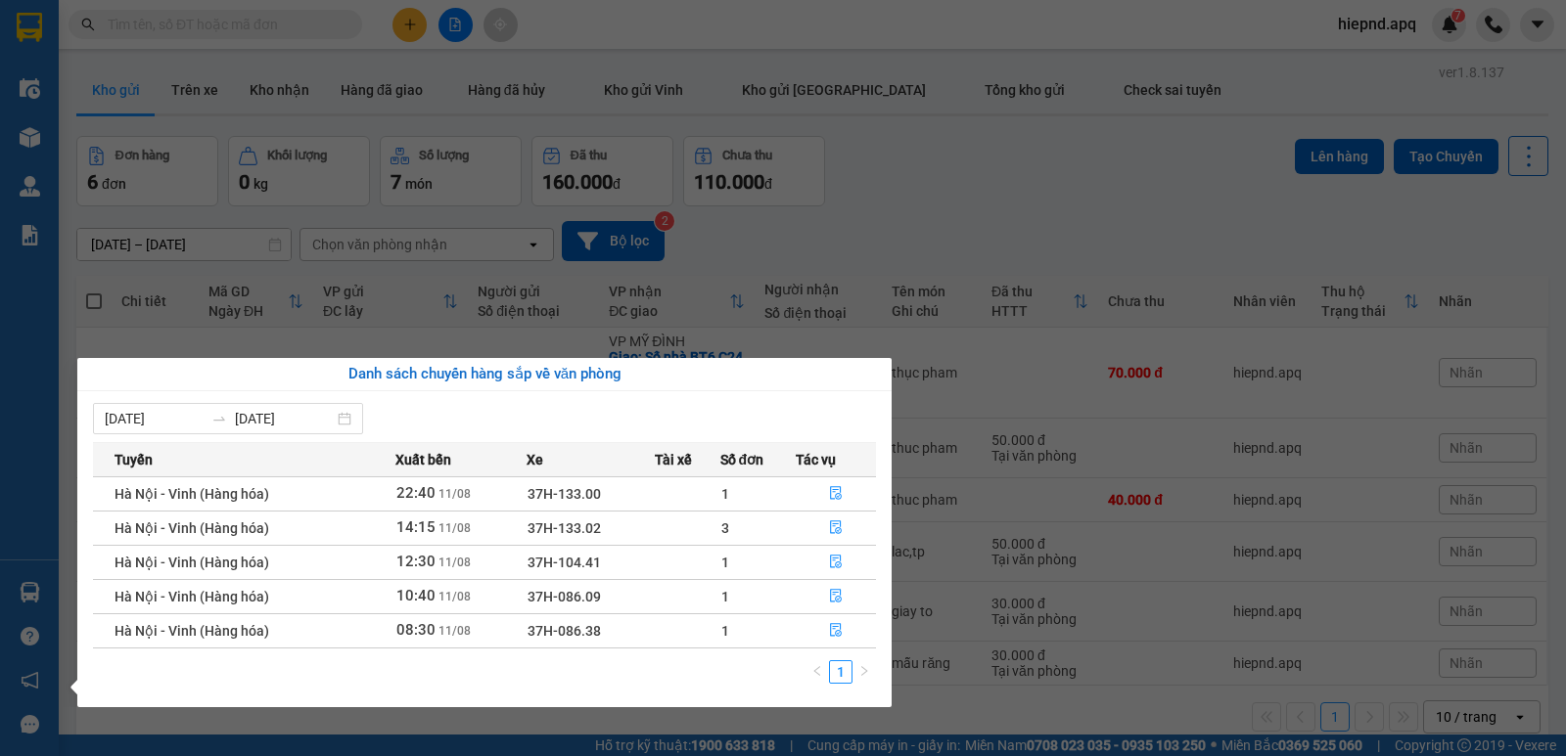
click at [973, 720] on section "Kết quả tìm kiếm ( 0 ) Bộ lọc No Data hiepnd.apq 7 Điều hành xe Kho hàng mới Qu…" at bounding box center [783, 378] width 1566 height 756
